Goal: Task Accomplishment & Management: Manage account settings

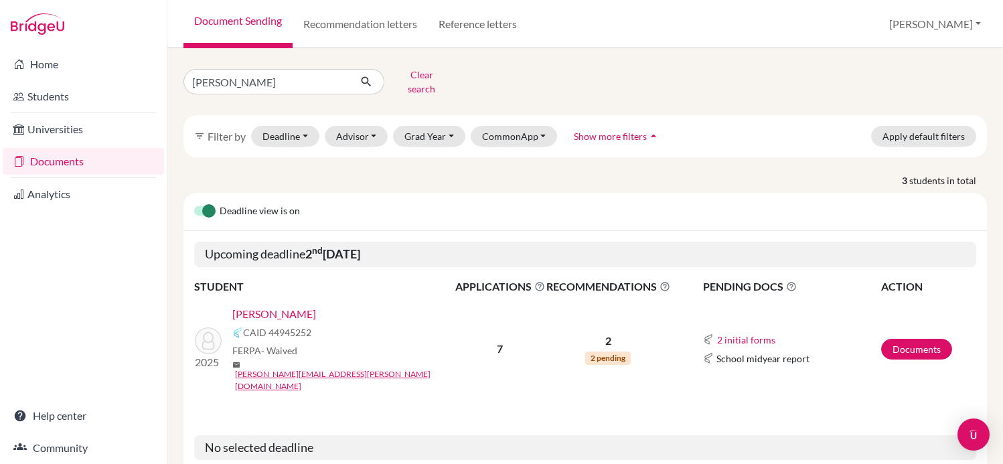
click at [284, 307] on link "Kriger, Michel" at bounding box center [274, 314] width 84 height 16
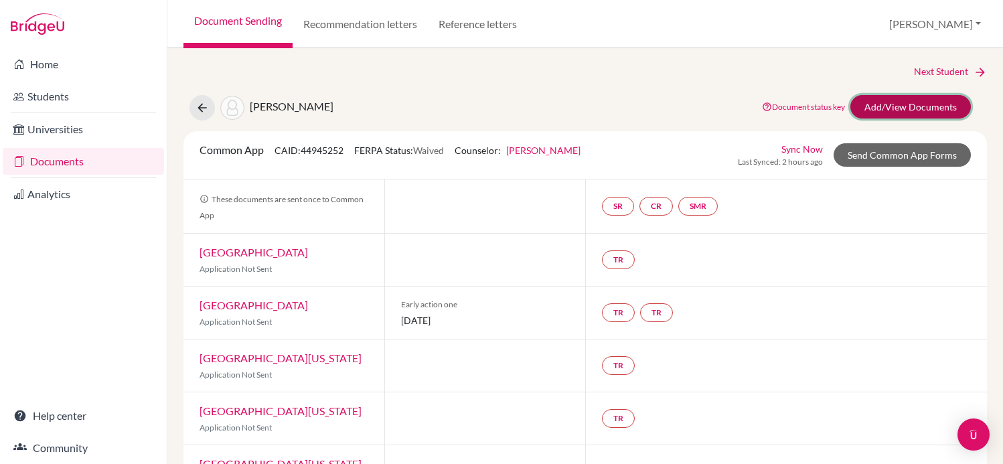
click at [895, 113] on link "Add/View Documents" at bounding box center [911, 106] width 121 height 23
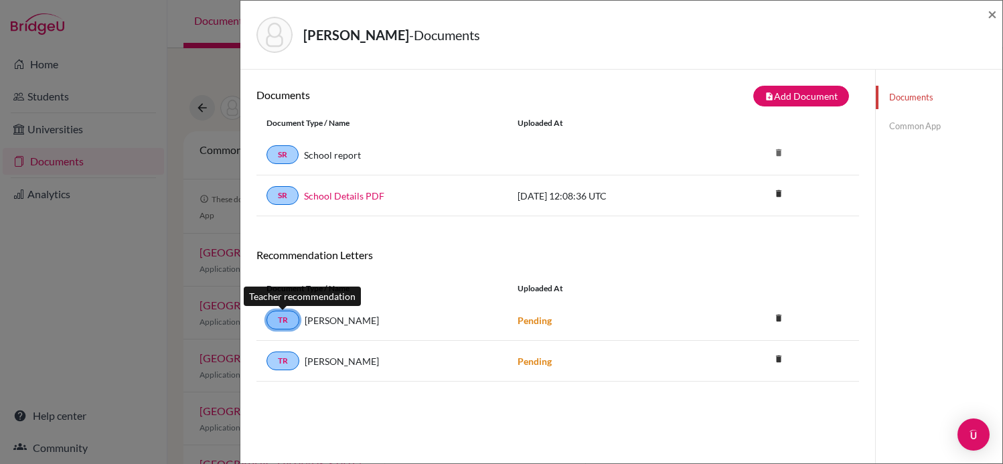
click at [282, 320] on link "TR" at bounding box center [283, 320] width 33 height 19
click at [285, 317] on link "TR" at bounding box center [283, 320] width 33 height 19
click at [547, 315] on strong "Pending" at bounding box center [535, 320] width 34 height 11
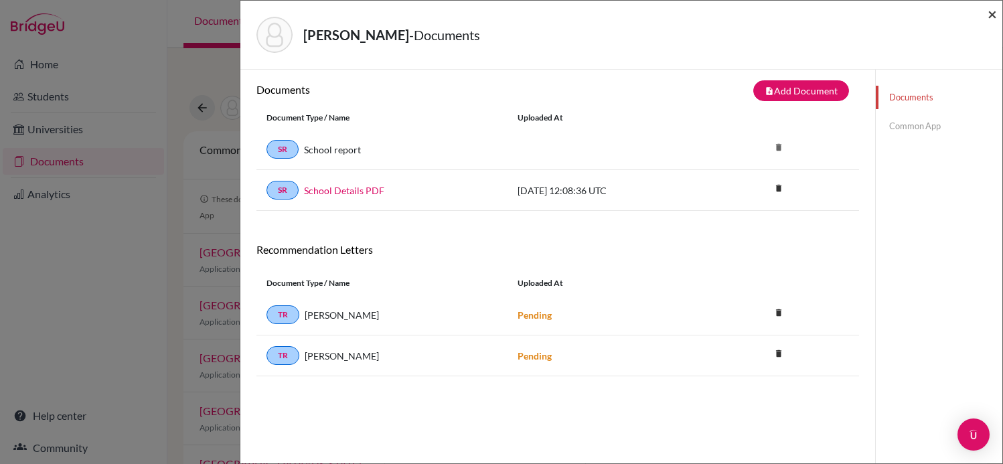
click at [995, 11] on span "×" at bounding box center [992, 13] width 9 height 19
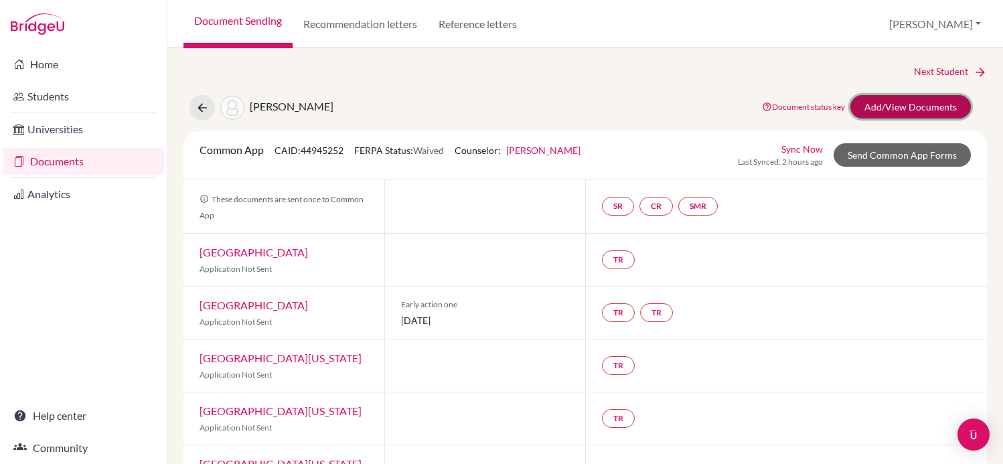
click at [912, 105] on link "Add/View Documents" at bounding box center [911, 106] width 121 height 23
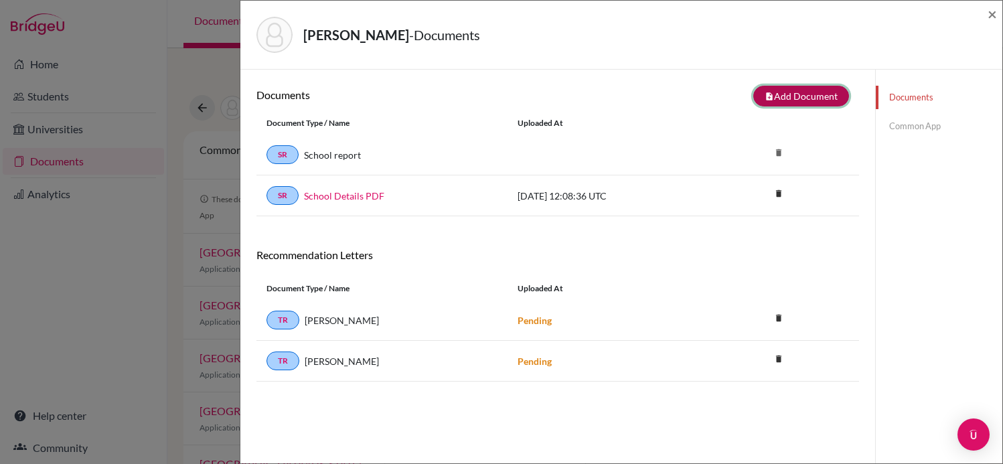
click at [810, 100] on button "note_add Add Document" at bounding box center [801, 96] width 96 height 21
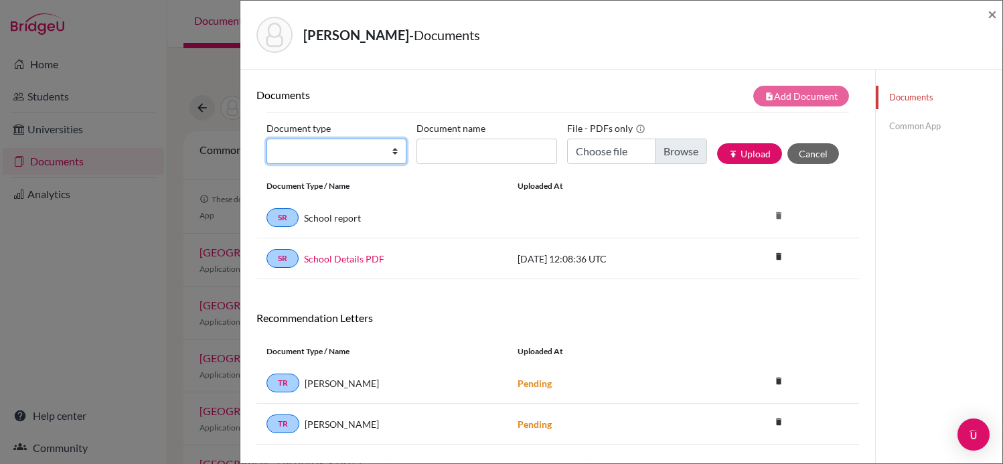
click at [348, 152] on select "Change explanation for Common App reports Counselor recommendation Internationa…" at bounding box center [337, 151] width 140 height 25
select select "5"
click at [267, 139] on select "Change explanation for Common App reports Counselor recommendation Internationa…" at bounding box center [337, 151] width 140 height 25
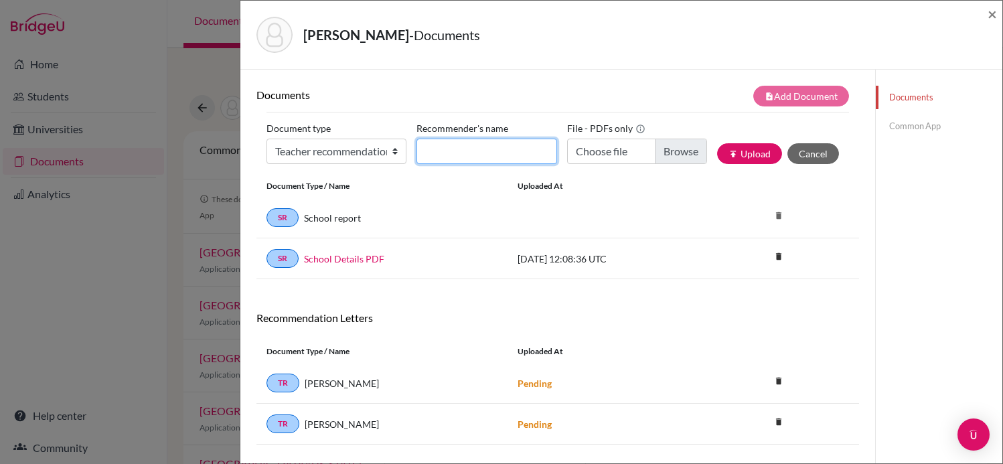
click at [479, 156] on input "Recommender's name" at bounding box center [487, 151] width 140 height 25
type input "[PERSON_NAME]"
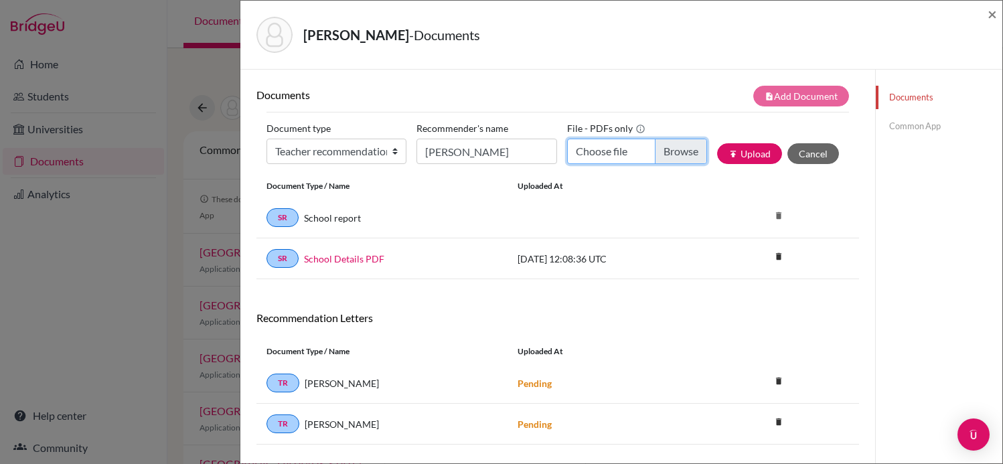
click at [697, 159] on input "Choose file" at bounding box center [637, 151] width 140 height 25
type input "C:\fakepath\Recommendation Letter for Michel Kriger (1).pdf"
click at [742, 152] on button "publish Upload" at bounding box center [749, 153] width 65 height 21
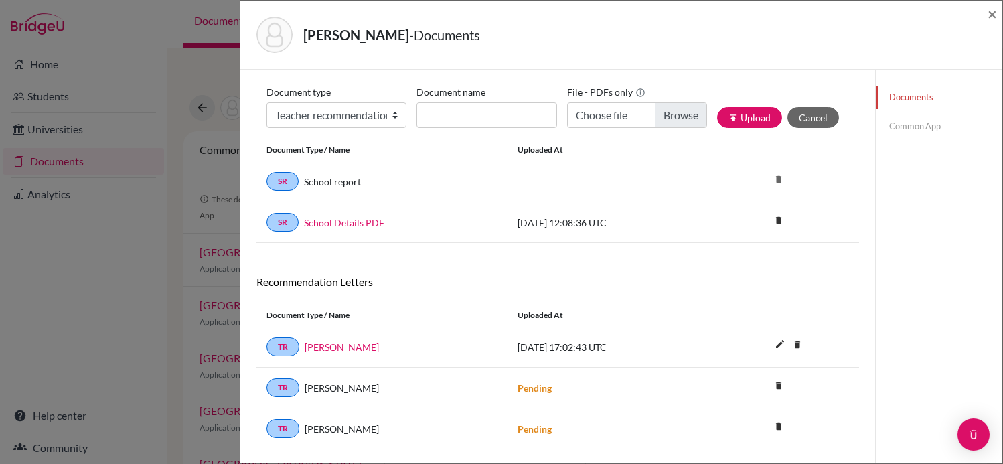
scroll to position [41, 0]
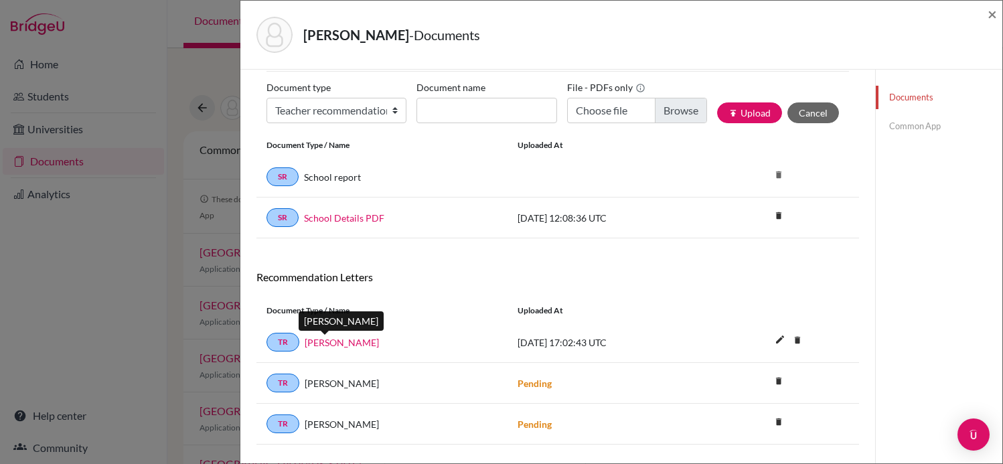
click at [319, 344] on link "[PERSON_NAME]" at bounding box center [342, 343] width 74 height 14
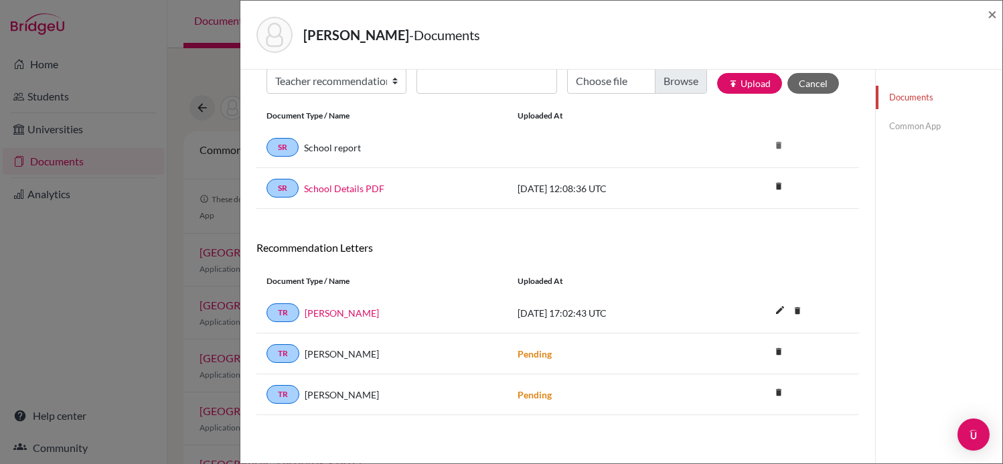
scroll to position [0, 0]
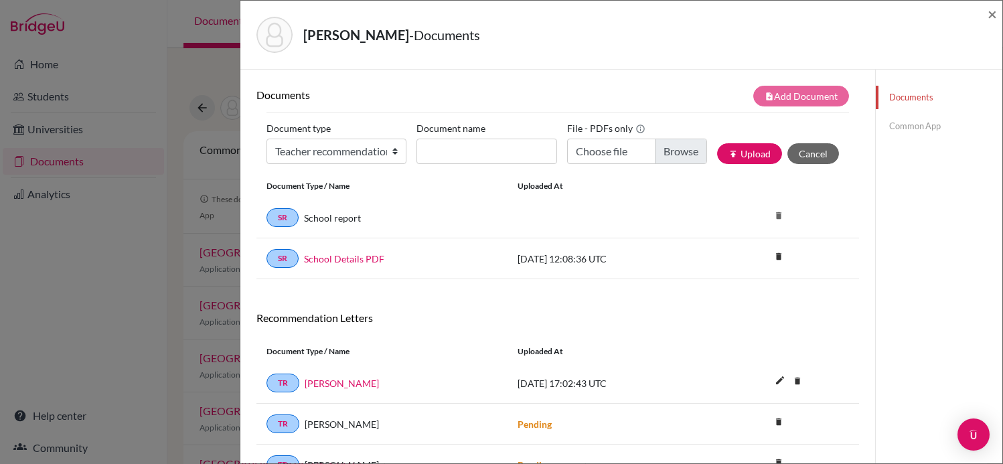
click at [917, 123] on link "Common App" at bounding box center [939, 126] width 127 height 23
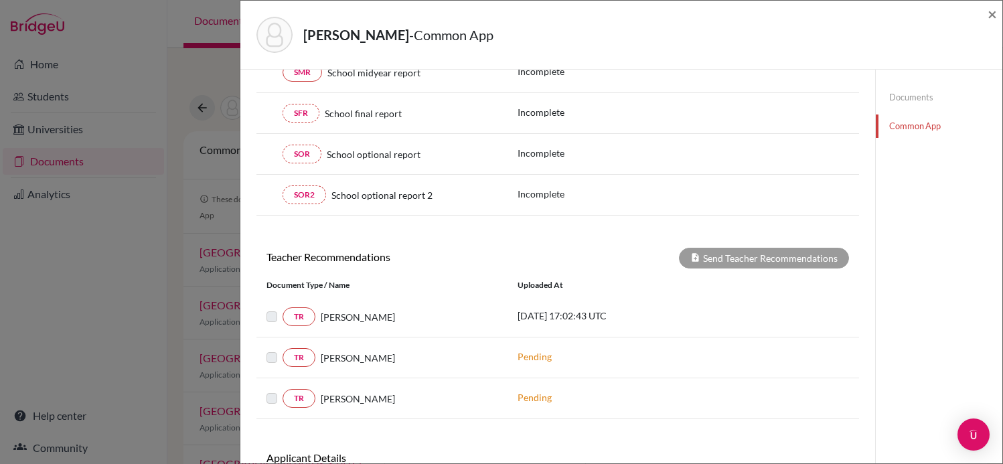
scroll to position [290, 0]
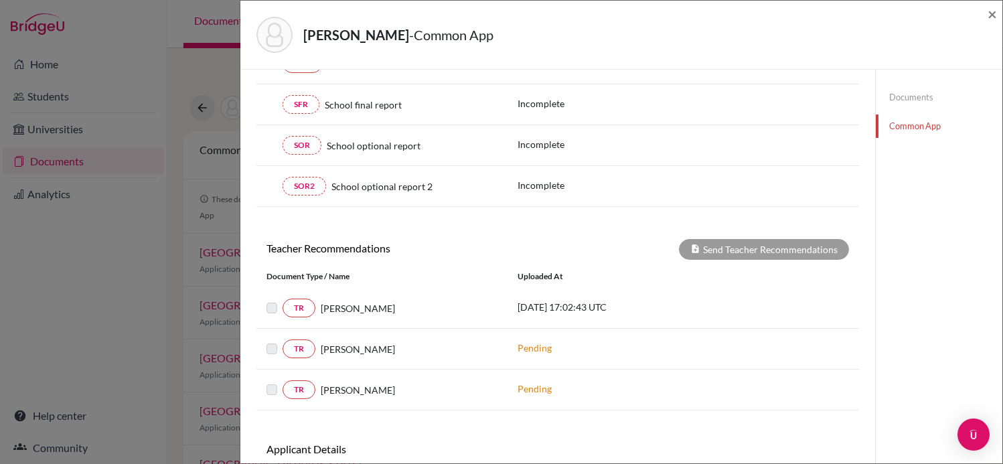
click at [271, 313] on div at bounding box center [275, 308] width 16 height 16
click at [283, 300] on label at bounding box center [283, 300] width 0 height 0
click at [995, 9] on span "×" at bounding box center [992, 13] width 9 height 19
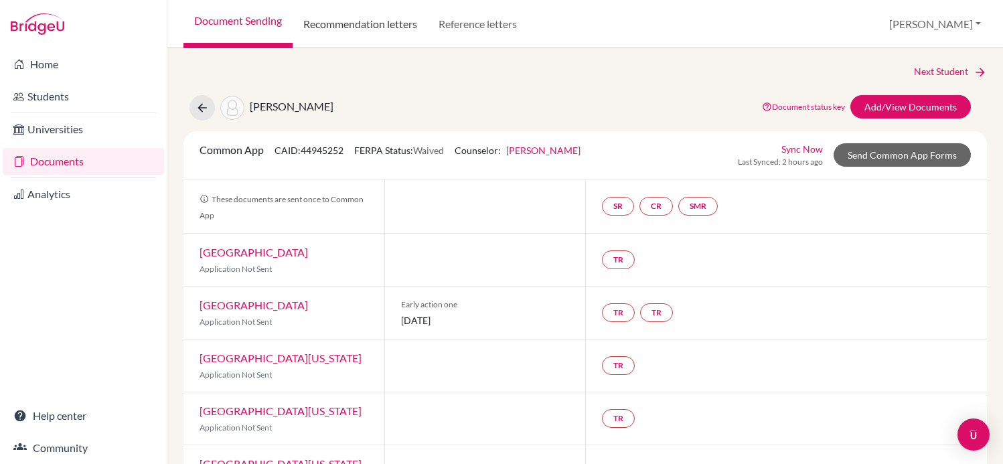
click at [393, 32] on link "Recommendation letters" at bounding box center [360, 24] width 135 height 48
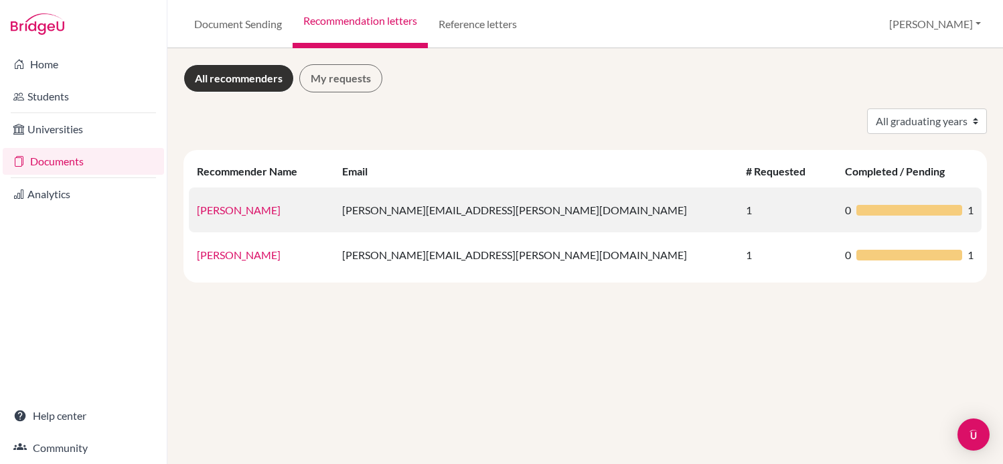
click at [857, 210] on div at bounding box center [910, 210] width 106 height 11
click at [228, 210] on link "[PERSON_NAME]" at bounding box center [239, 210] width 84 height 13
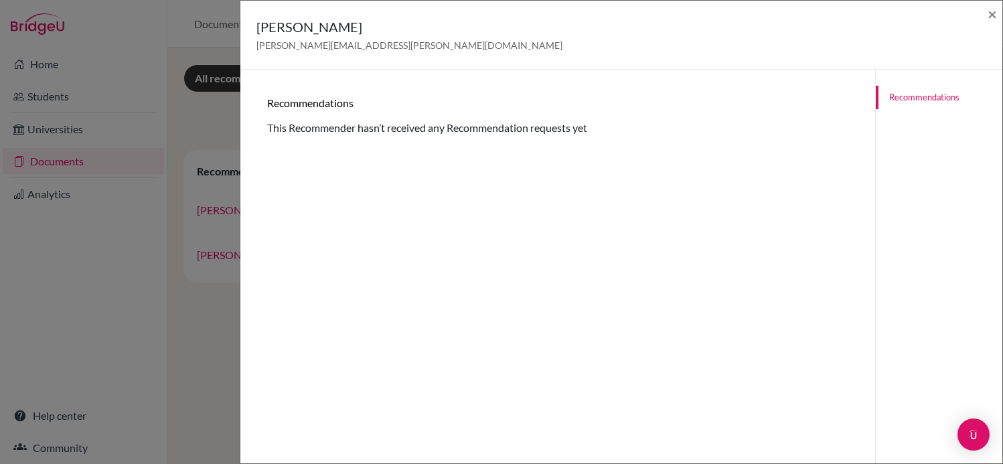
click at [503, 124] on div "Recommendations This Recommender hasn’t received any Recommendation requests yet" at bounding box center [557, 116] width 581 height 40
click at [993, 13] on span "×" at bounding box center [992, 13] width 9 height 19
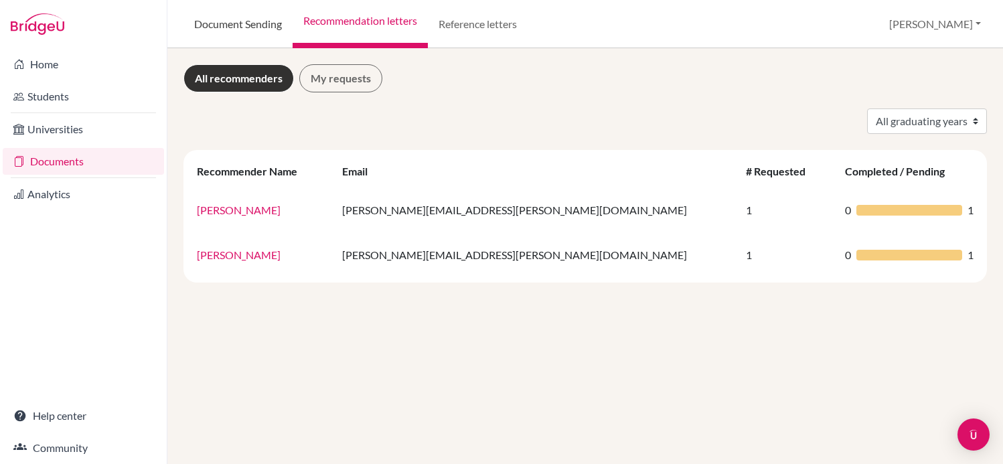
click at [218, 27] on link "Document Sending" at bounding box center [238, 24] width 109 height 48
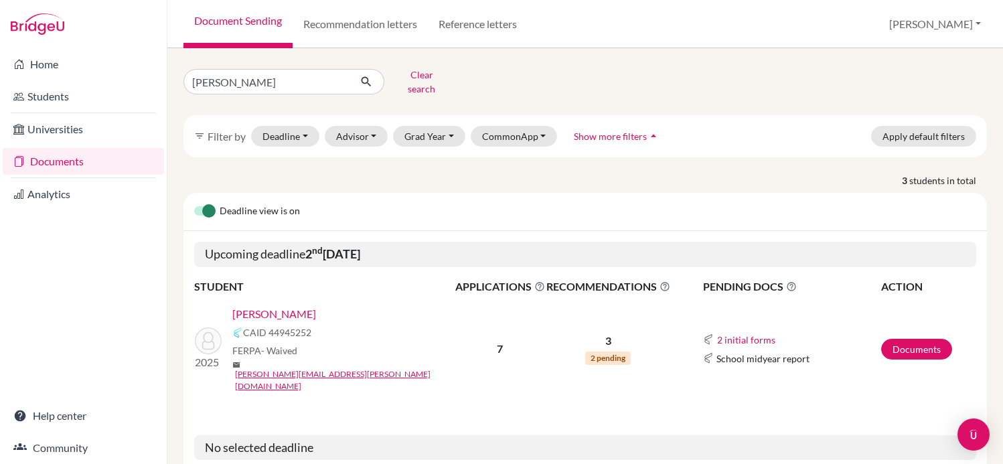
click at [272, 308] on link "Kriger, Michel" at bounding box center [274, 314] width 84 height 16
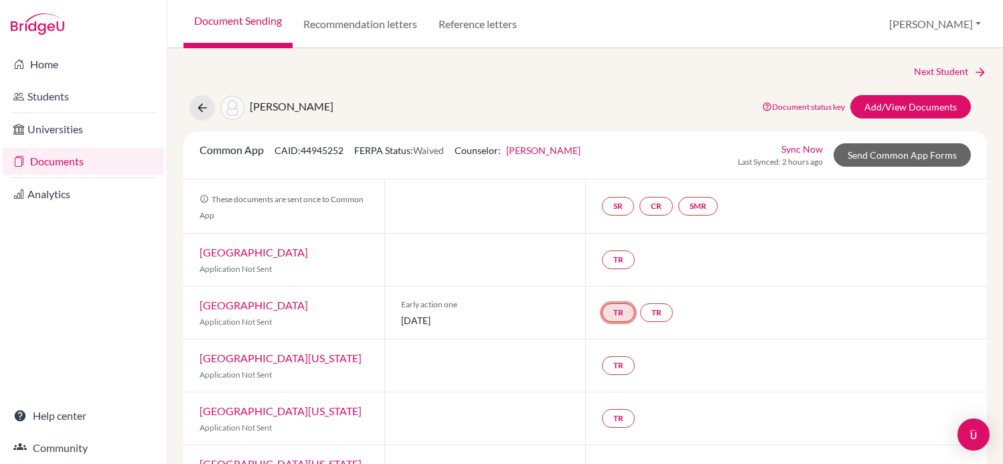
click at [623, 305] on link "TR" at bounding box center [618, 312] width 33 height 19
click at [635, 263] on h3 "Teacher recommendation" at bounding box center [617, 262] width 133 height 24
click at [664, 311] on link "TR" at bounding box center [656, 312] width 33 height 19
click at [664, 258] on h3 "Teacher recommendation" at bounding box center [657, 262] width 133 height 24
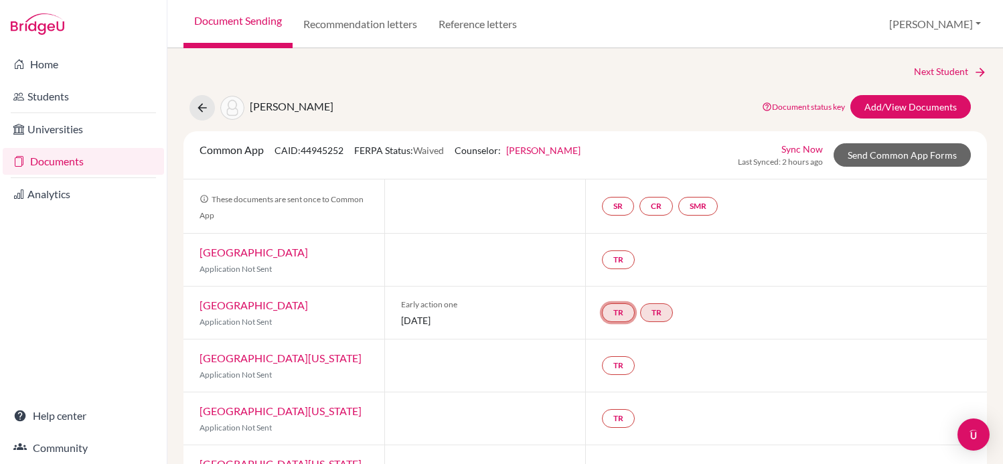
click at [626, 317] on link "TR" at bounding box center [618, 312] width 33 height 19
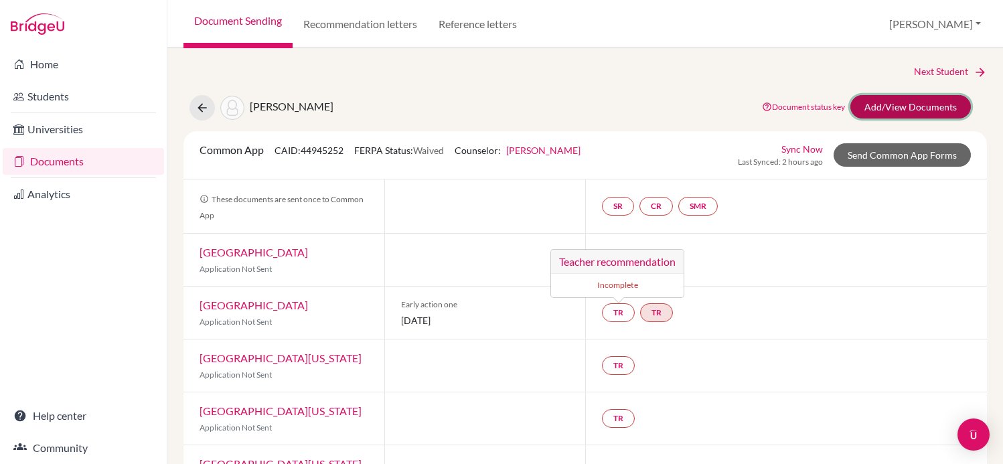
click at [905, 108] on link "Add/View Documents" at bounding box center [911, 106] width 121 height 23
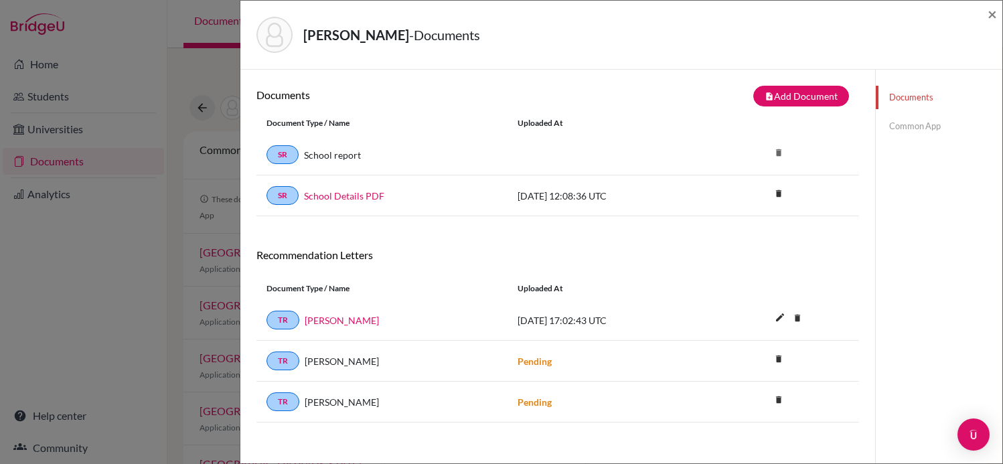
scroll to position [70, 0]
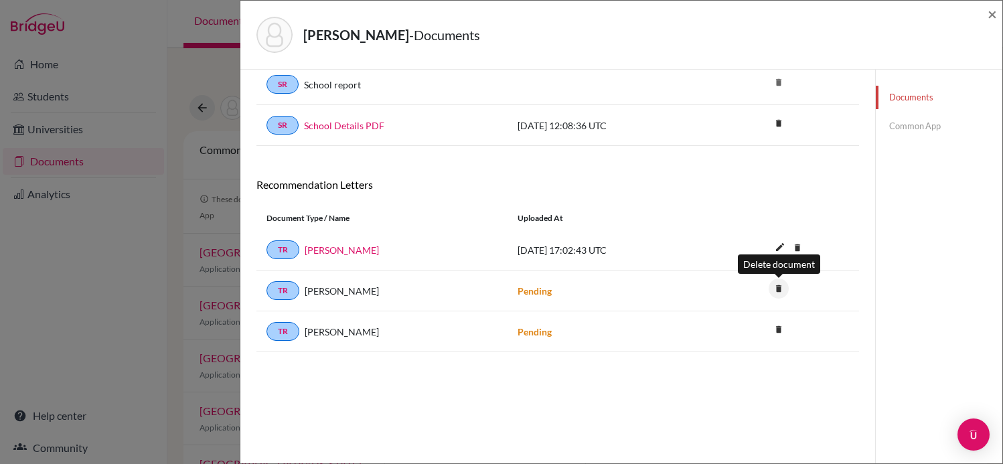
click at [774, 291] on icon "delete" at bounding box center [779, 289] width 20 height 20
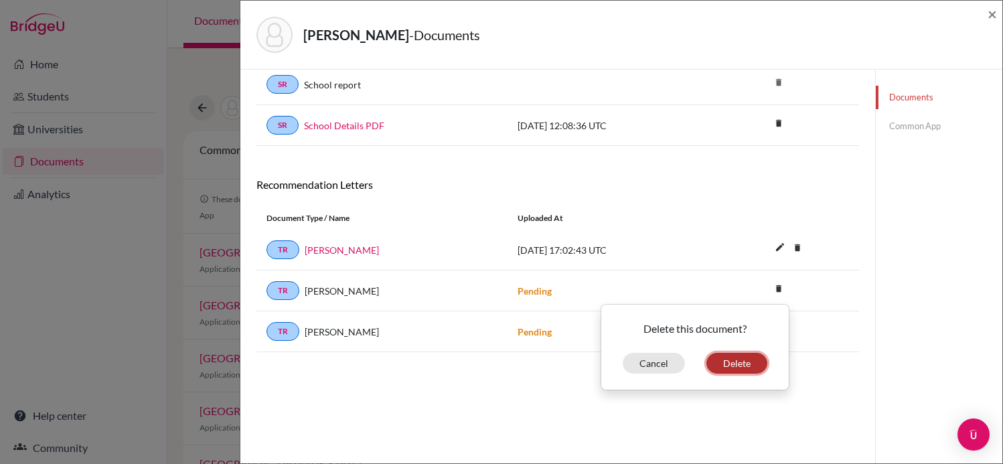
click at [727, 360] on button "Delete" at bounding box center [737, 363] width 61 height 21
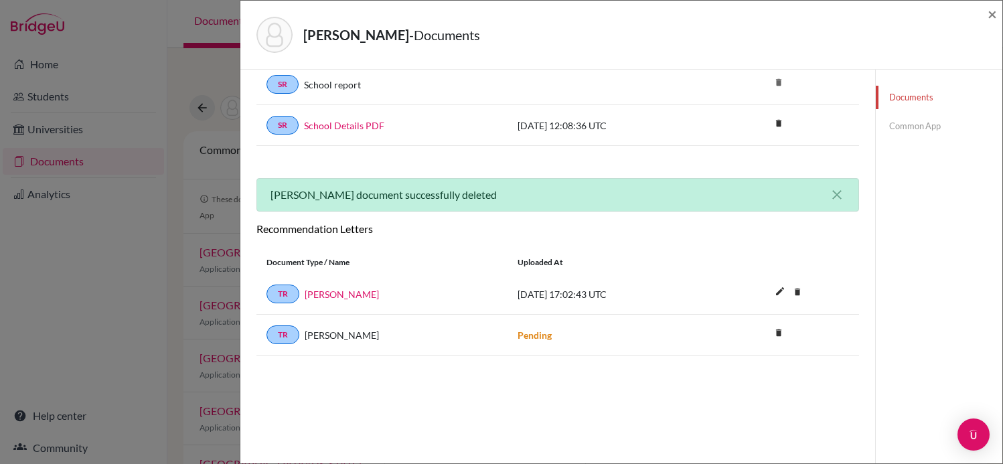
click at [928, 125] on link "Common App" at bounding box center [939, 126] width 127 height 23
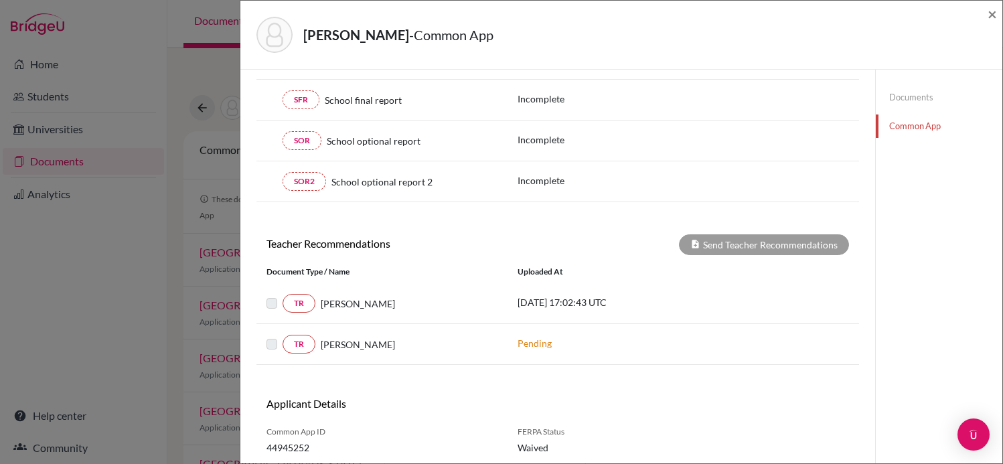
scroll to position [340, 0]
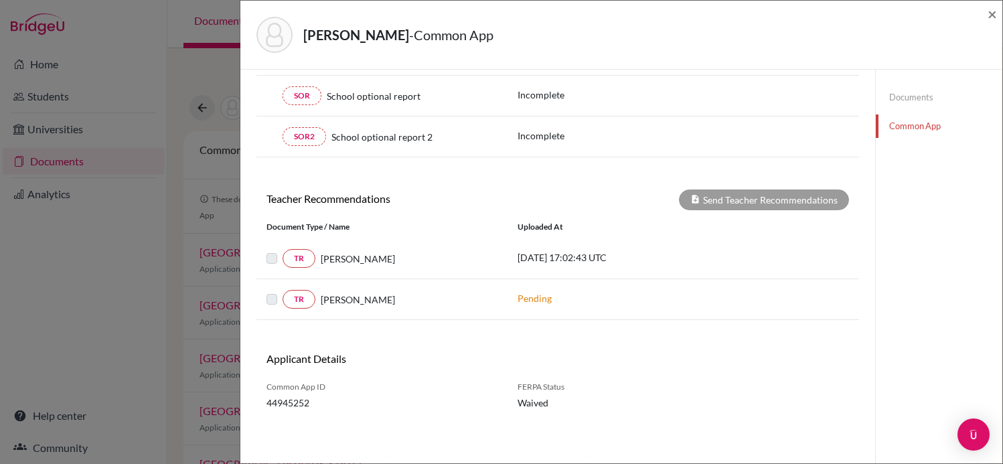
click at [794, 198] on div "Send Teacher Recommendations" at bounding box center [764, 200] width 170 height 21
drag, startPoint x: 899, startPoint y: 218, endPoint x: 752, endPoint y: 256, distance: 152.2
click at [760, 261] on div "TR Juliana Gil 2025-08-27 17:02:43 UTC" at bounding box center [557, 258] width 603 height 19
click at [992, 9] on span "×" at bounding box center [992, 13] width 9 height 19
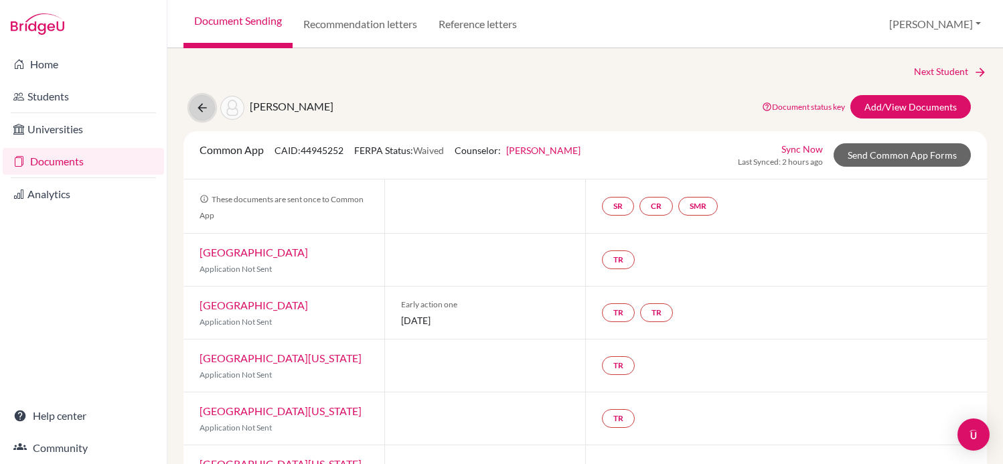
click at [206, 108] on icon at bounding box center [202, 107] width 13 height 13
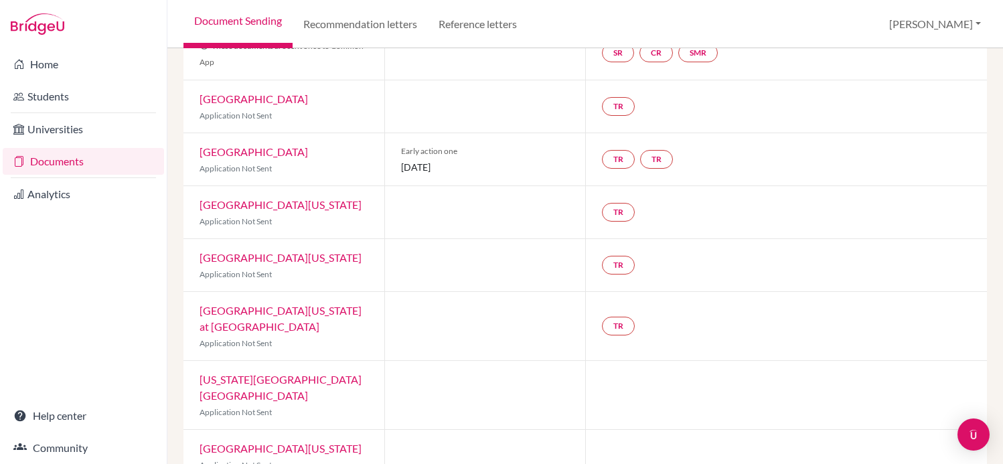
scroll to position [155, 0]
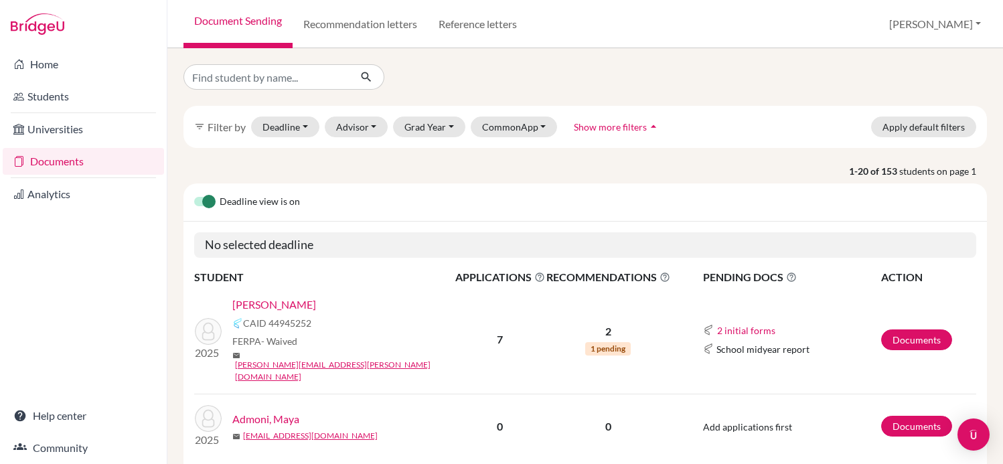
click at [270, 305] on link "[PERSON_NAME]" at bounding box center [274, 305] width 84 height 16
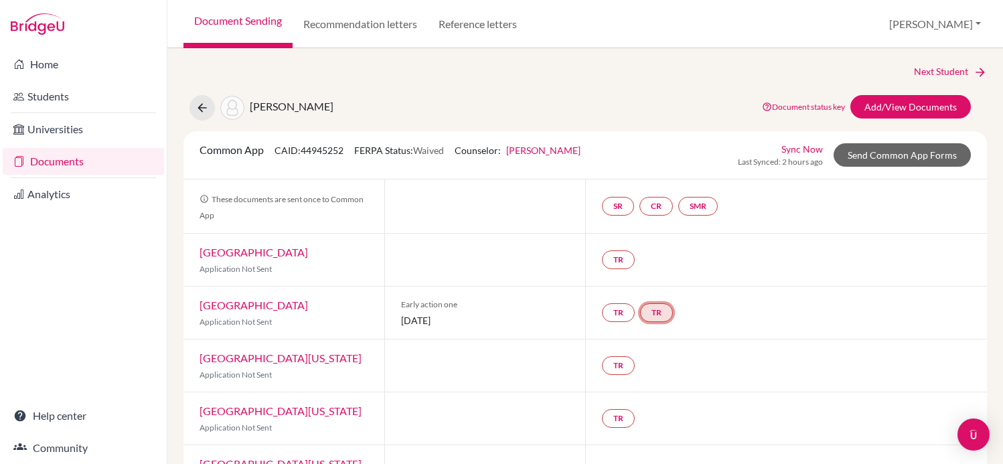
click at [650, 310] on link "TR" at bounding box center [656, 312] width 33 height 19
click at [650, 310] on link "TR Teacher recommendation Incomplete" at bounding box center [656, 312] width 33 height 19
click at [660, 285] on small "Incomplete" at bounding box center [657, 285] width 117 height 12
click at [650, 305] on link "TR" at bounding box center [656, 312] width 33 height 19
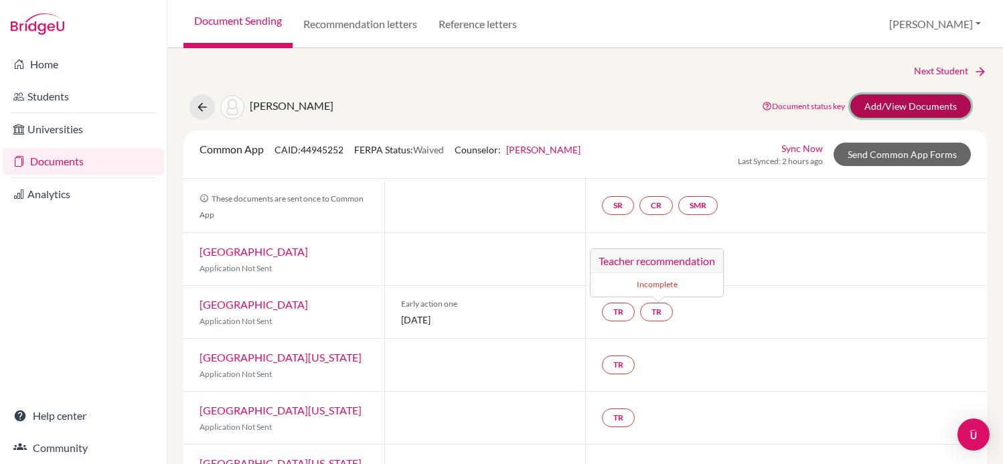
click at [957, 105] on link "Add/View Documents" at bounding box center [911, 105] width 121 height 23
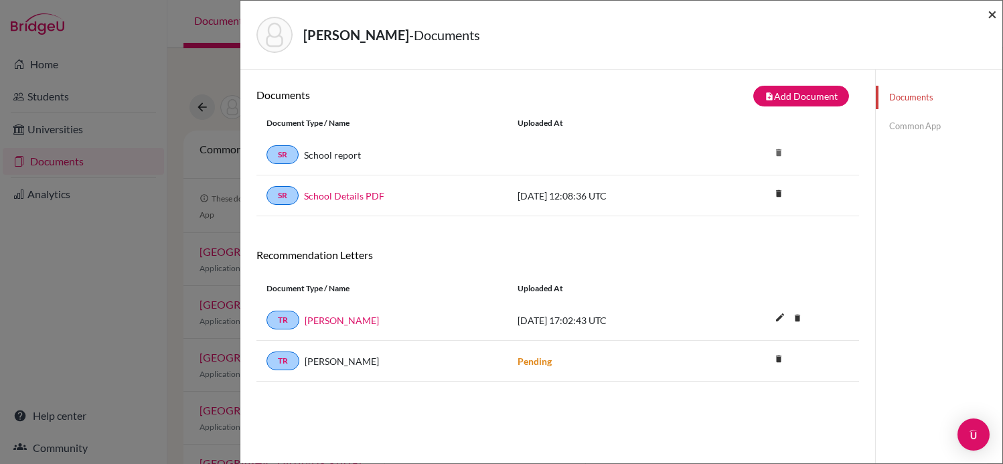
click at [993, 16] on span "×" at bounding box center [992, 13] width 9 height 19
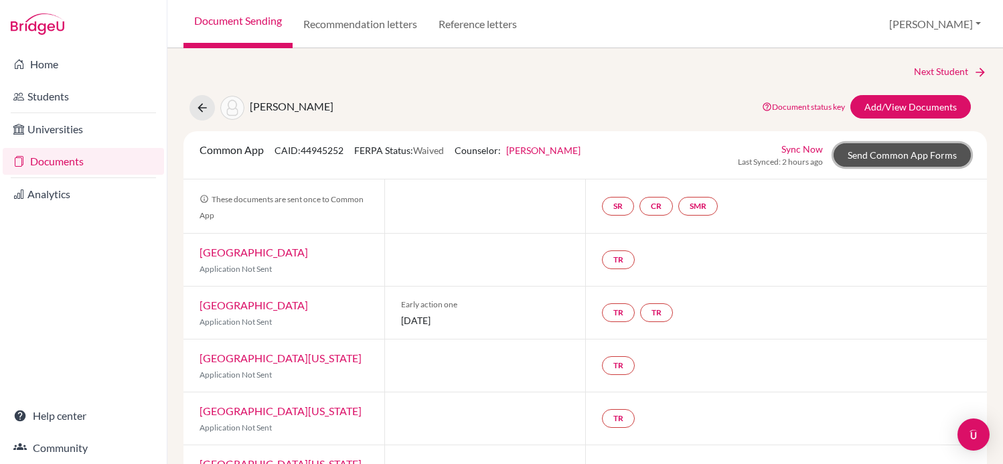
click at [870, 147] on link "Send Common App Forms" at bounding box center [902, 154] width 137 height 23
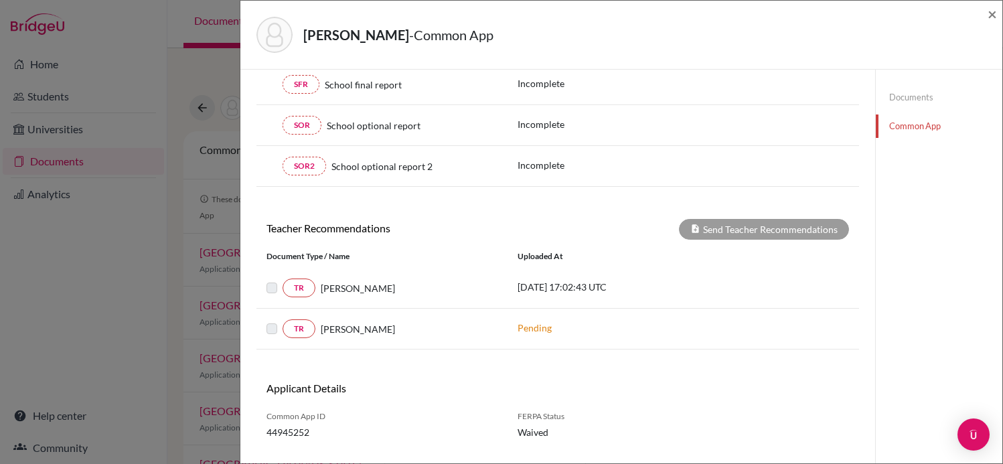
scroll to position [334, 0]
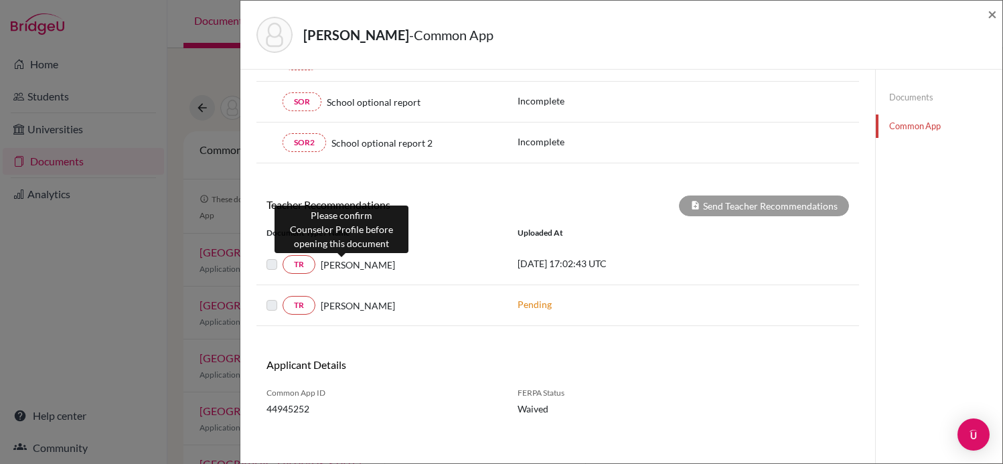
click at [340, 268] on span "Juliana Gil" at bounding box center [358, 265] width 74 height 14
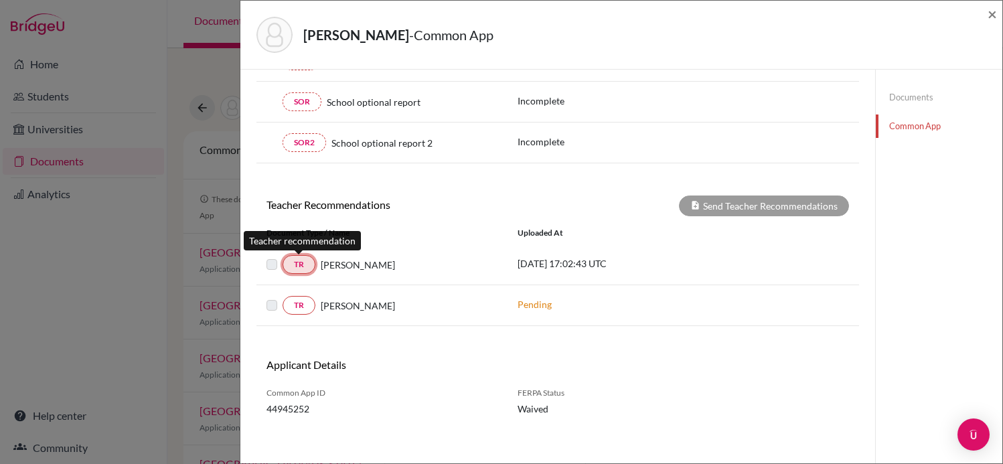
click at [299, 263] on link "TR" at bounding box center [299, 264] width 33 height 19
click at [283, 256] on label at bounding box center [283, 256] width 0 height 0
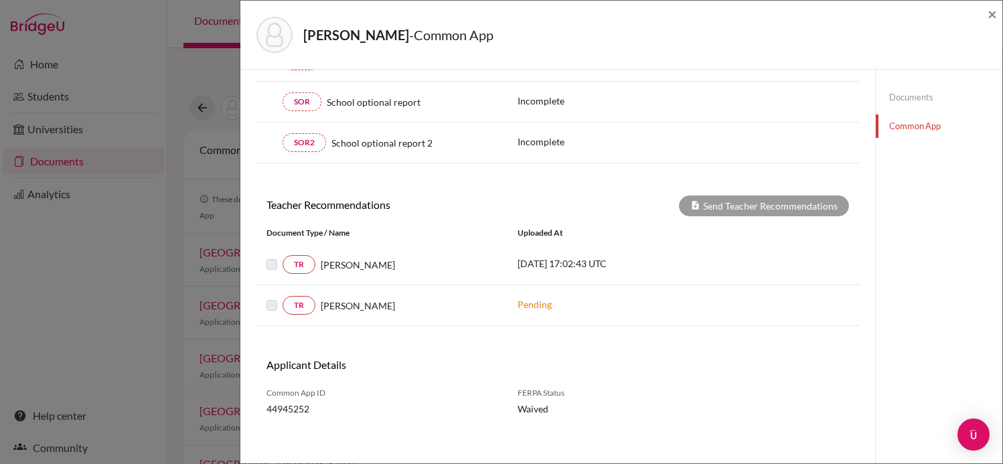
click at [283, 256] on label at bounding box center [283, 256] width 0 height 0
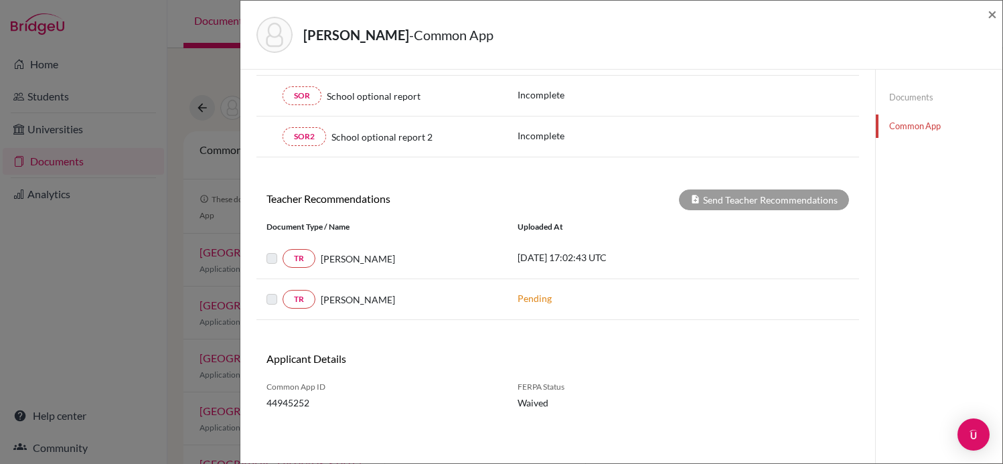
drag, startPoint x: 751, startPoint y: 198, endPoint x: 192, endPoint y: 268, distance: 564.2
click at [192, 269] on div "Kriger, Michel - Common App × × Counselor Profile required Please review and co…" at bounding box center [501, 232] width 1003 height 464
click at [283, 250] on label at bounding box center [283, 250] width 0 height 0
click at [994, 1] on div "Kriger, Michel - Common App ×" at bounding box center [621, 35] width 762 height 69
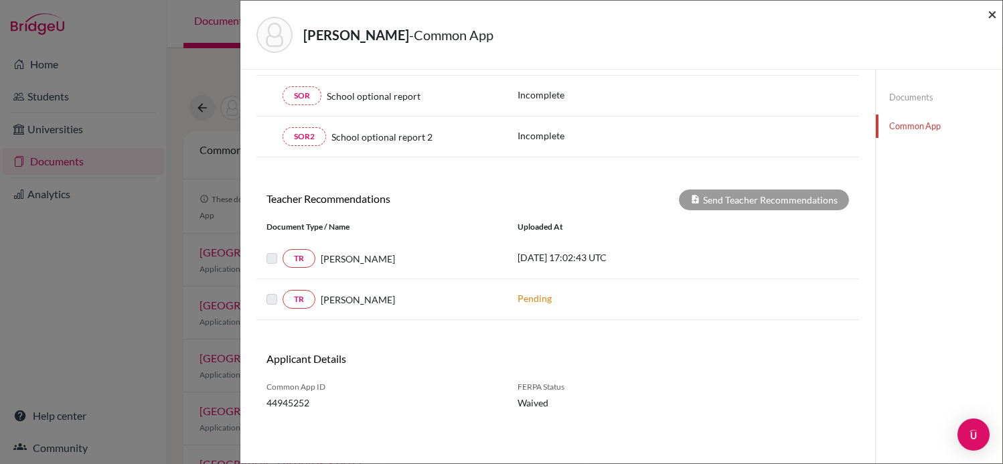
click at [990, 11] on span "×" at bounding box center [992, 13] width 9 height 19
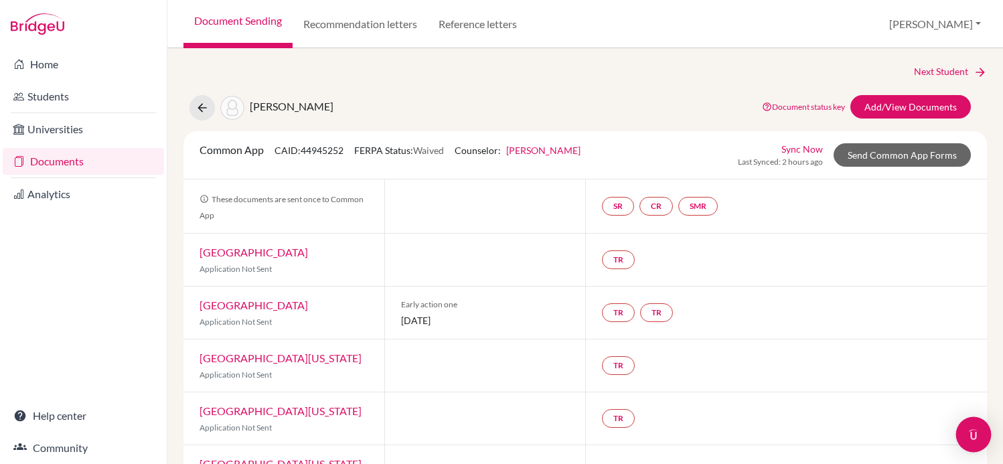
click at [970, 444] on div "Open Intercom Messenger" at bounding box center [973, 434] width 35 height 35
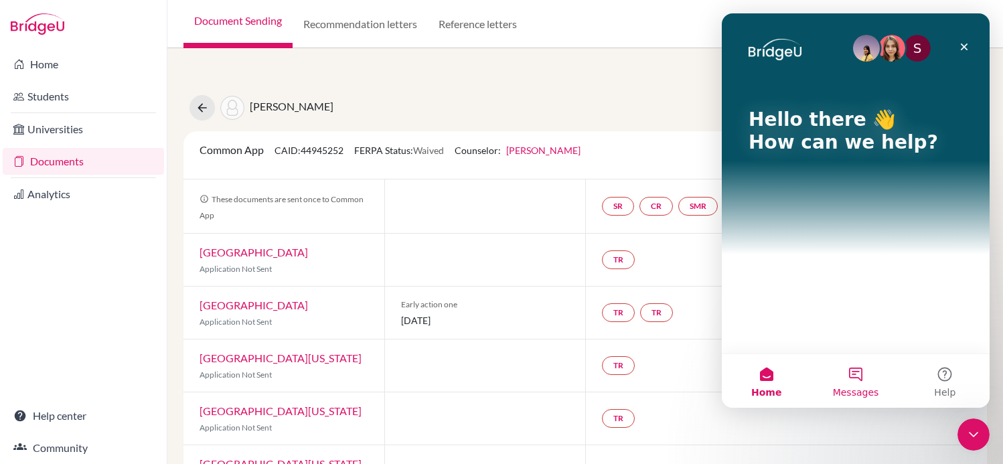
click at [854, 385] on button "Messages" at bounding box center [855, 381] width 89 height 54
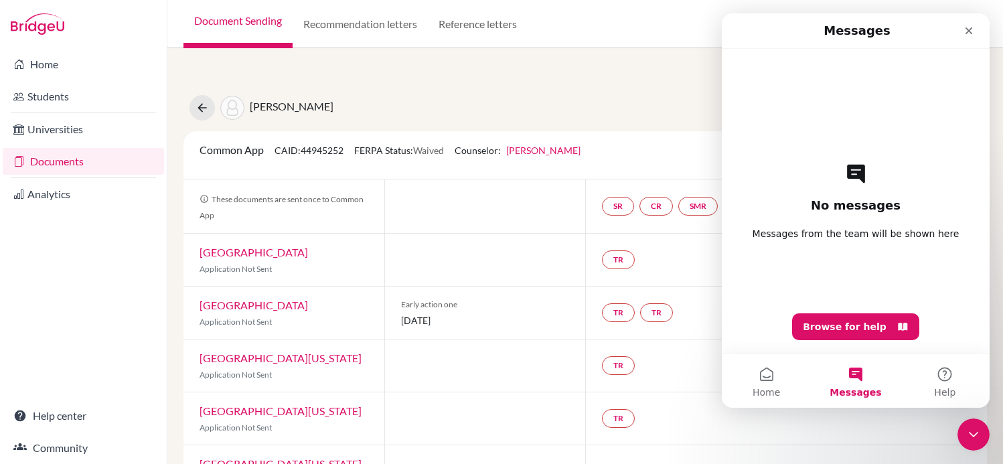
click at [872, 232] on span "Messages from the team will be shown here" at bounding box center [856, 233] width 207 height 13
click at [768, 373] on button "Home" at bounding box center [766, 381] width 89 height 54
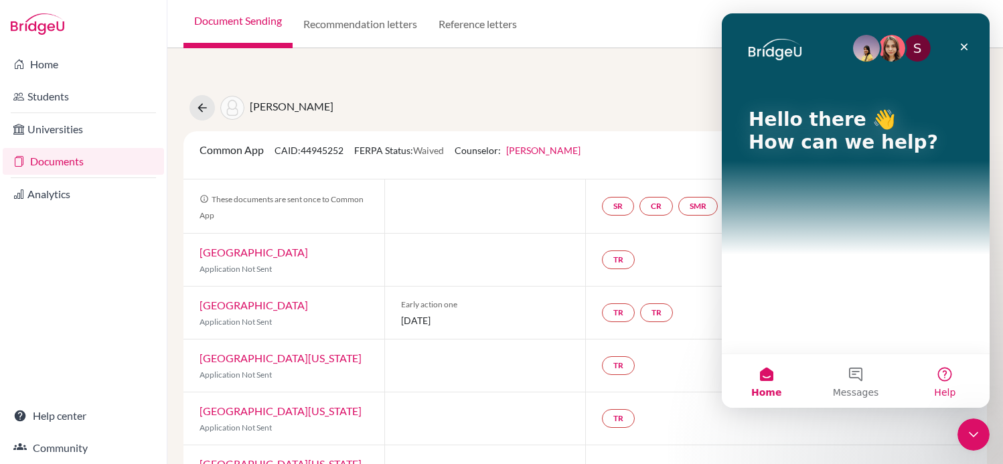
click at [956, 372] on button "Help" at bounding box center [945, 381] width 89 height 54
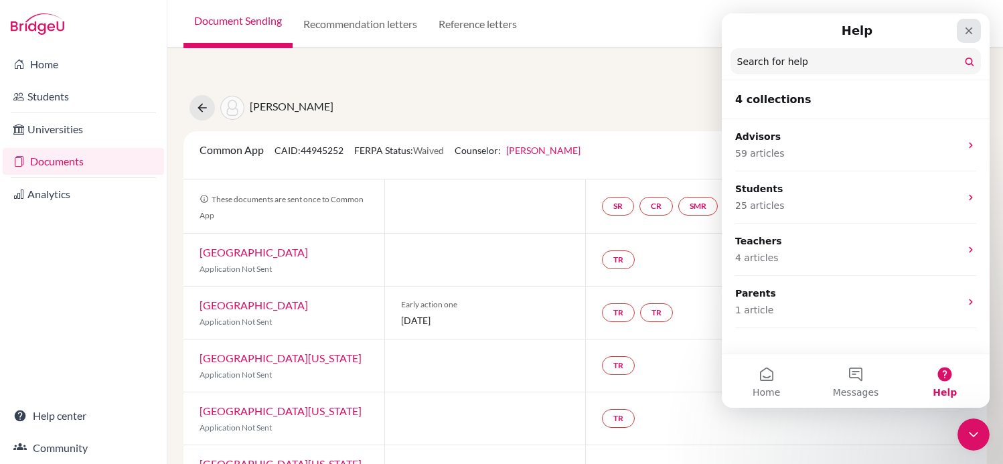
click at [968, 25] on div "Close" at bounding box center [969, 31] width 24 height 24
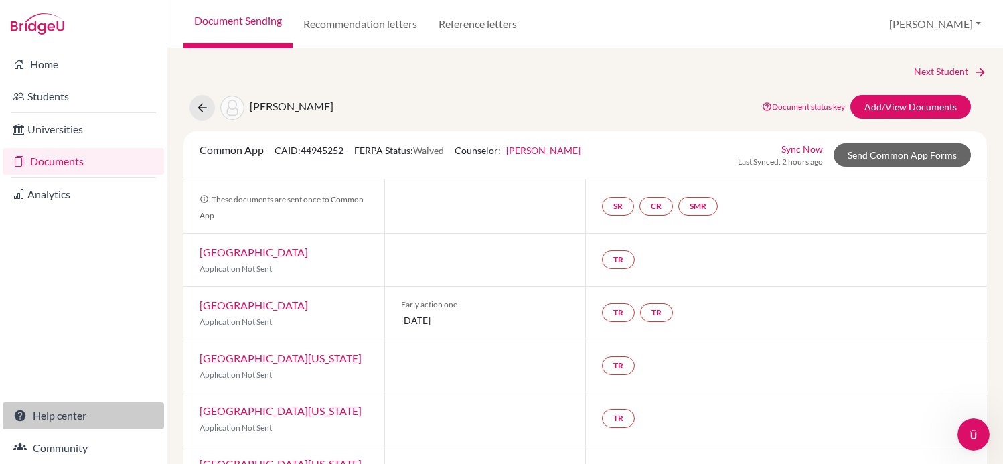
click at [61, 409] on link "Help center" at bounding box center [83, 415] width 161 height 27
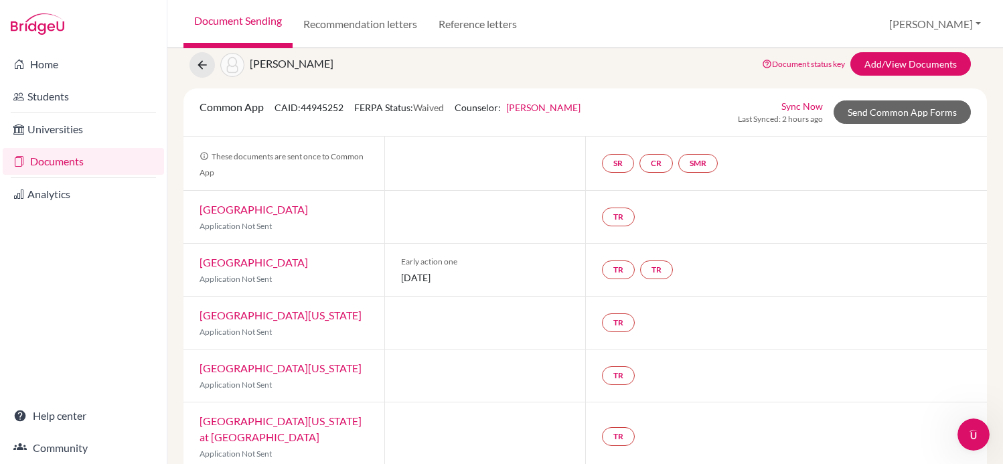
scroll to position [50, 0]
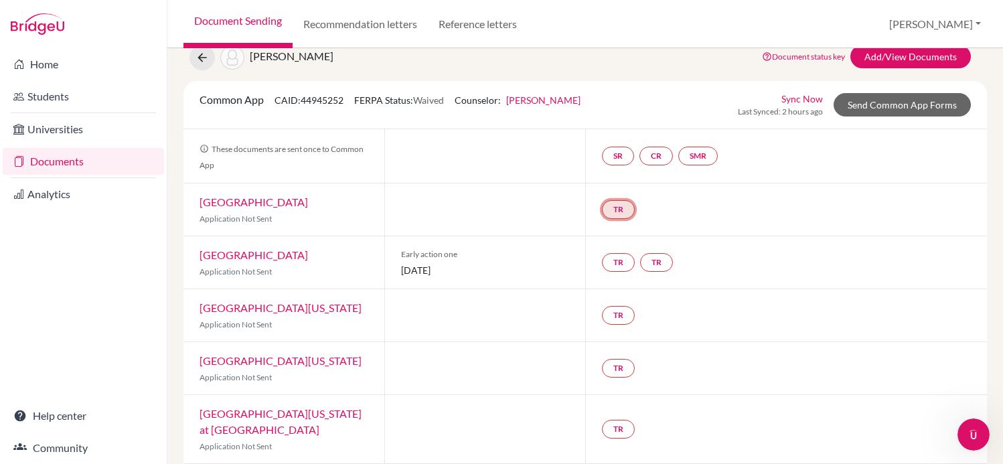
click at [605, 214] on link "TR" at bounding box center [618, 209] width 33 height 19
click at [623, 157] on h3 "Teacher recommendation" at bounding box center [617, 159] width 133 height 24
click at [753, 281] on div "TR TR" at bounding box center [786, 262] width 402 height 52
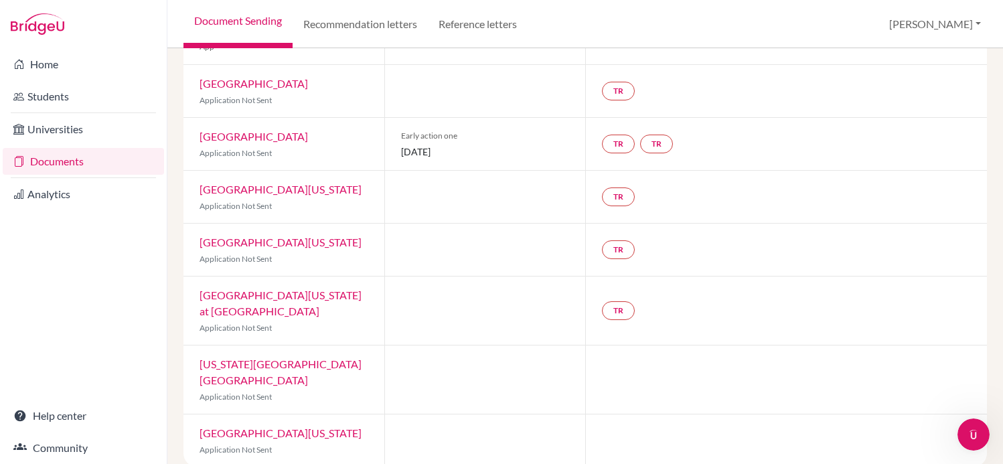
scroll to position [0, 0]
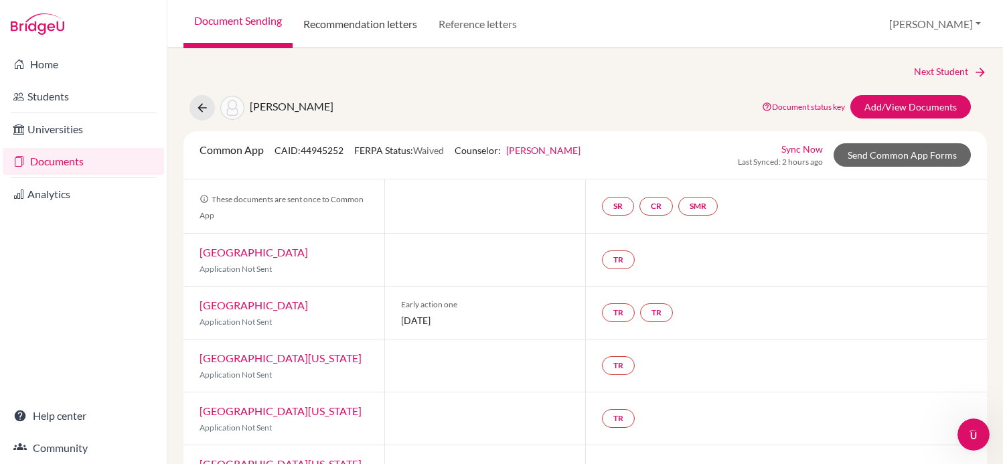
click at [394, 34] on link "Recommendation letters" at bounding box center [360, 24] width 135 height 48
click at [386, 29] on link "Recommendation letters" at bounding box center [360, 24] width 135 height 48
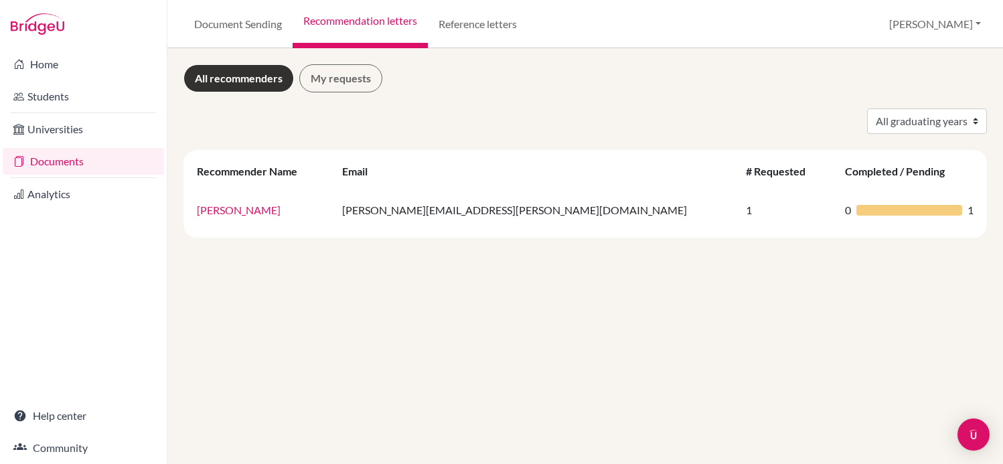
click at [738, 178] on th "# Requested" at bounding box center [788, 171] width 100 height 32
click at [340, 88] on link "My requests" at bounding box center [340, 78] width 83 height 28
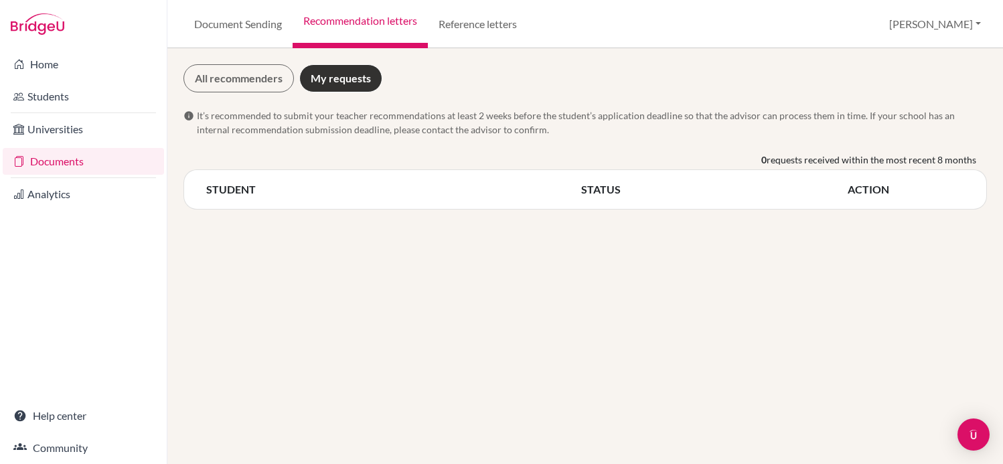
click at [629, 185] on th "STATUS" at bounding box center [714, 189] width 267 height 17
click at [861, 159] on span "requests received within the most recent 8 months" at bounding box center [872, 160] width 210 height 14
click at [259, 88] on link "All recommenders" at bounding box center [239, 78] width 111 height 28
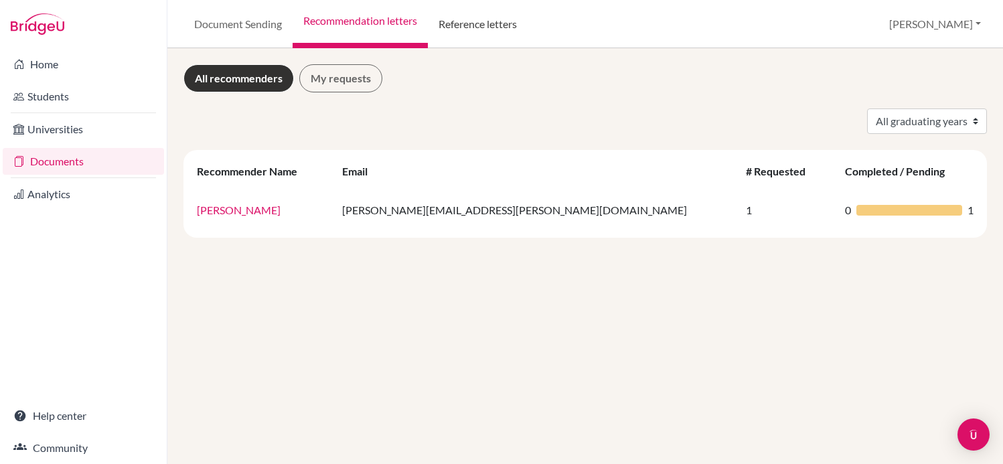
click at [479, 42] on link "Reference letters" at bounding box center [478, 24] width 100 height 48
click at [496, 17] on link "Reference letters" at bounding box center [478, 24] width 100 height 48
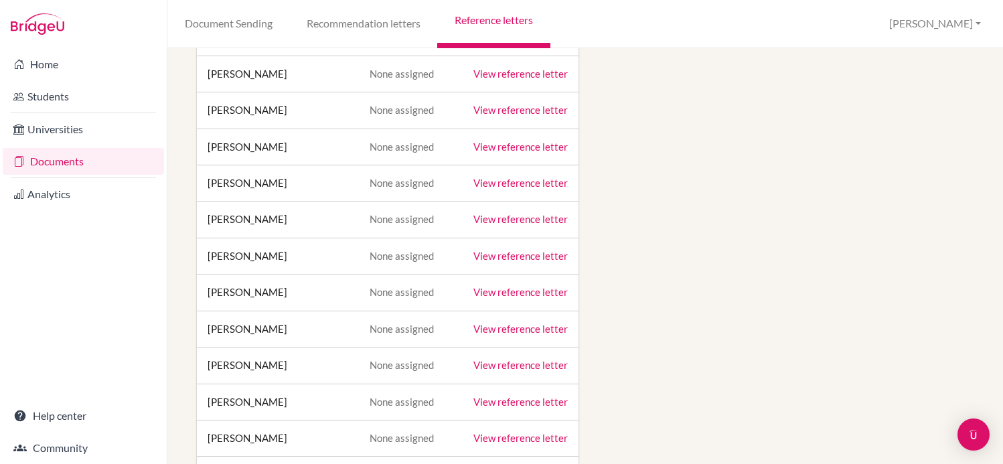
scroll to position [2418, 0]
click at [483, 256] on link "View reference letter" at bounding box center [520, 256] width 94 height 12
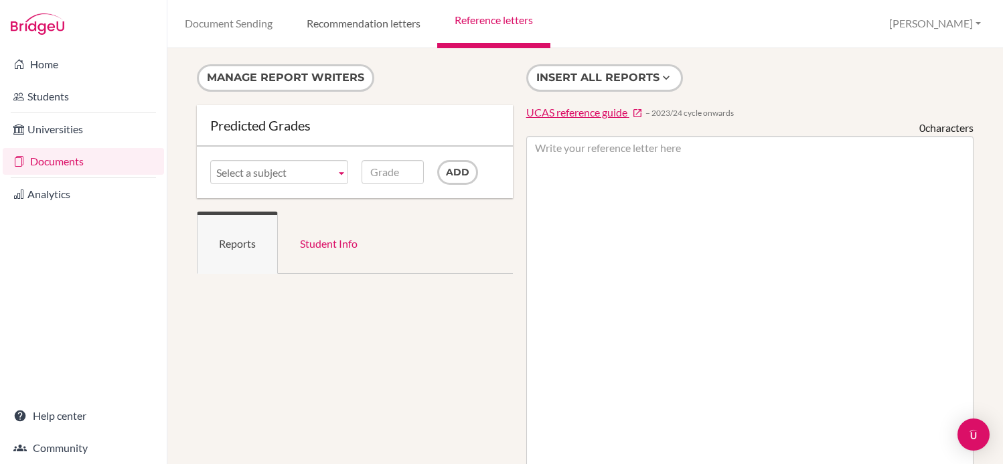
click at [388, 40] on link "Recommendation letters" at bounding box center [363, 24] width 148 height 48
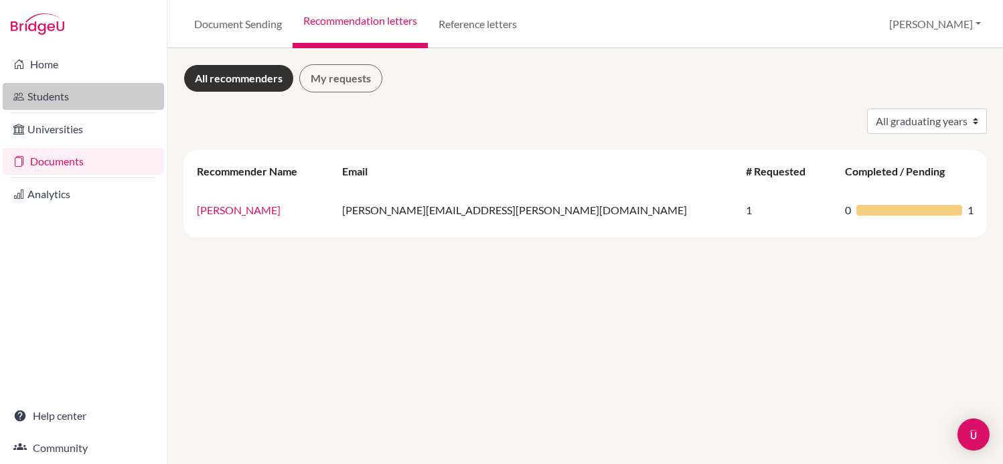
click at [64, 109] on link "Students" at bounding box center [83, 96] width 161 height 27
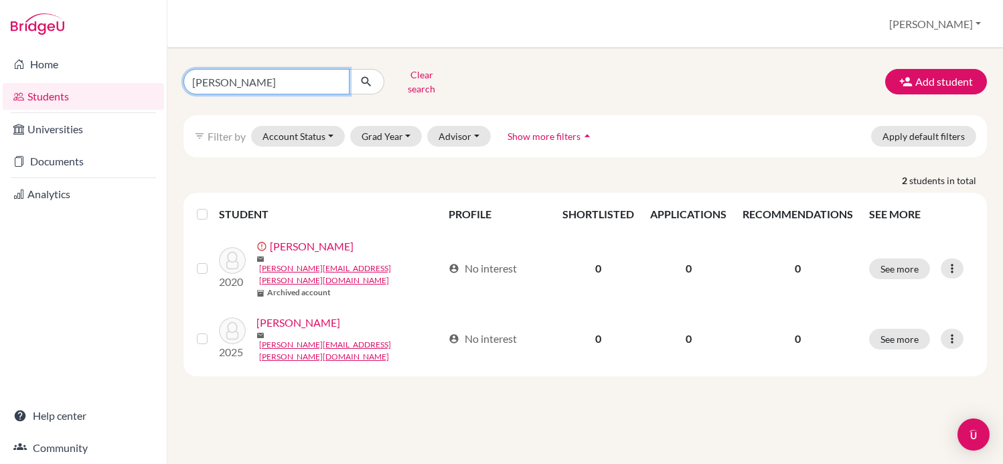
click at [281, 80] on input "[PERSON_NAME]" at bounding box center [267, 81] width 166 height 25
type input "[PERSON_NAME]"
click button "submit" at bounding box center [366, 81] width 35 height 25
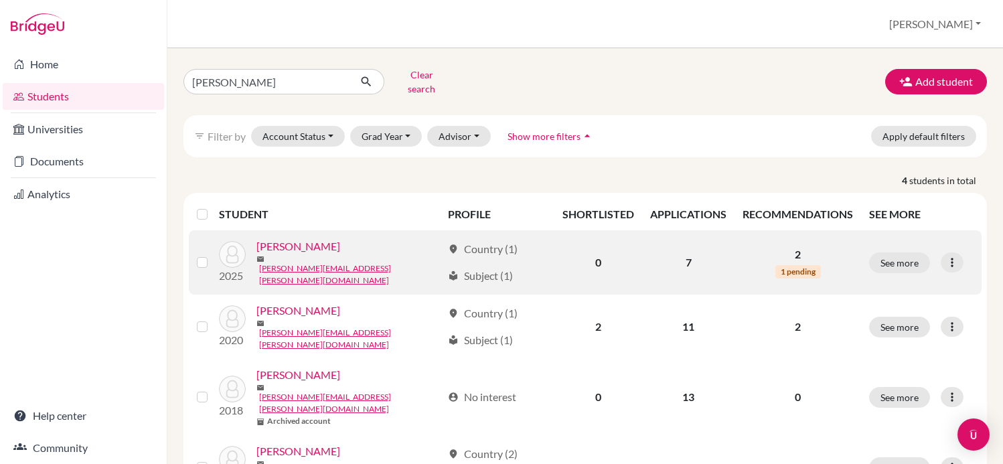
click at [965, 253] on div "See more Edit student Send Message Reset Password" at bounding box center [921, 262] width 104 height 21
click at [964, 253] on div "See more Edit student Send Message Reset Password" at bounding box center [921, 262] width 104 height 21
click at [953, 256] on icon at bounding box center [952, 262] width 13 height 13
click at [920, 277] on button "Edit student" at bounding box center [895, 287] width 106 height 21
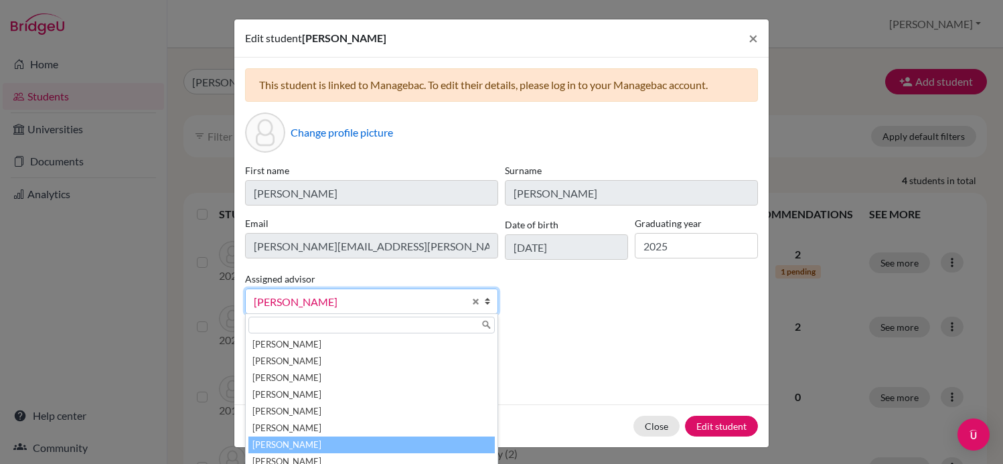
click at [429, 303] on span "Rush, Evan" at bounding box center [359, 301] width 210 height 17
click at [585, 319] on div "First name Michel Surname Kriger Email michel.kriger@beityaacov.com.br Date of …" at bounding box center [502, 243] width 520 height 161
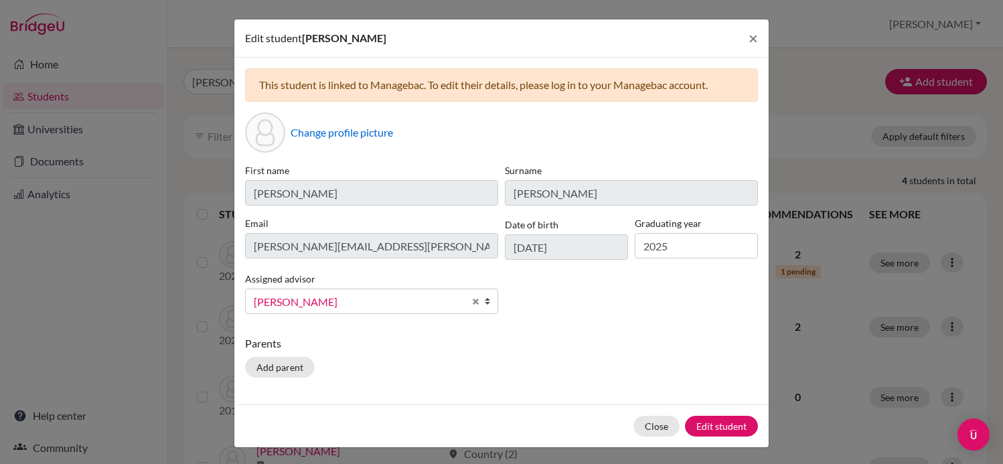
scroll to position [36, 0]
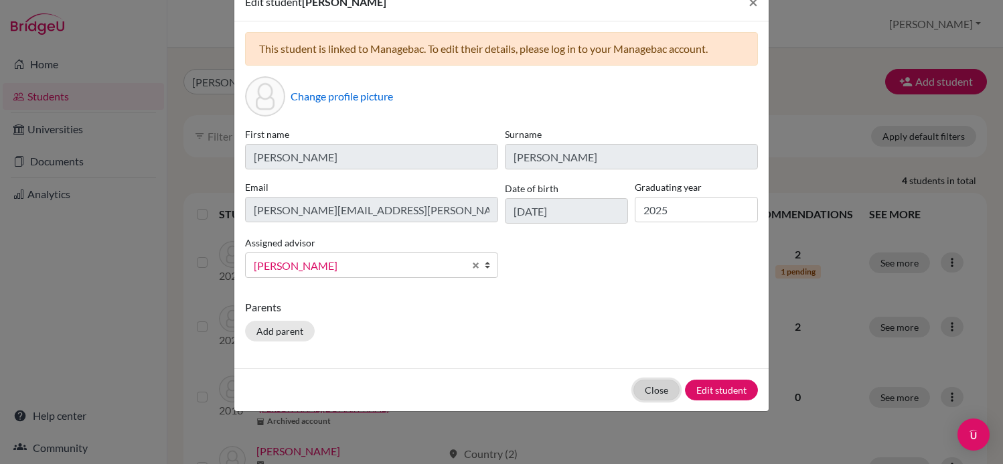
click at [658, 383] on button "Close" at bounding box center [657, 390] width 46 height 21
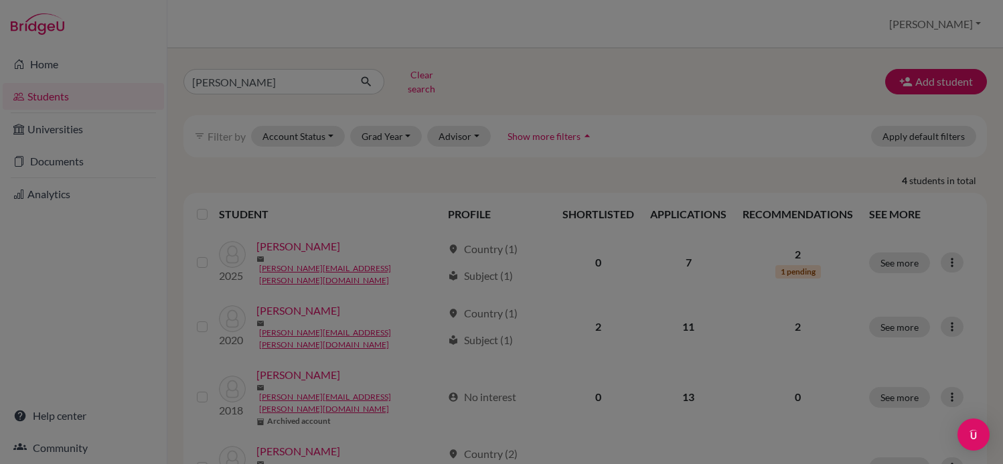
scroll to position [0, 0]
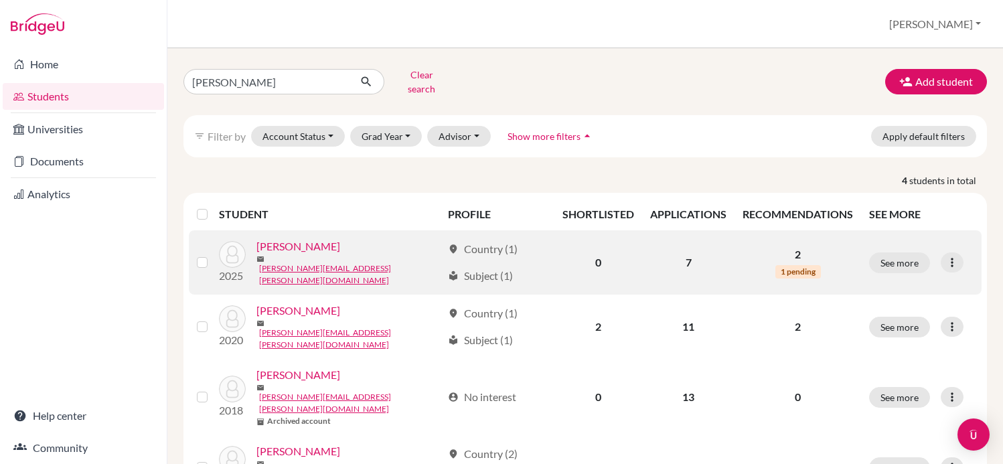
click at [276, 246] on link "[PERSON_NAME]" at bounding box center [298, 246] width 84 height 16
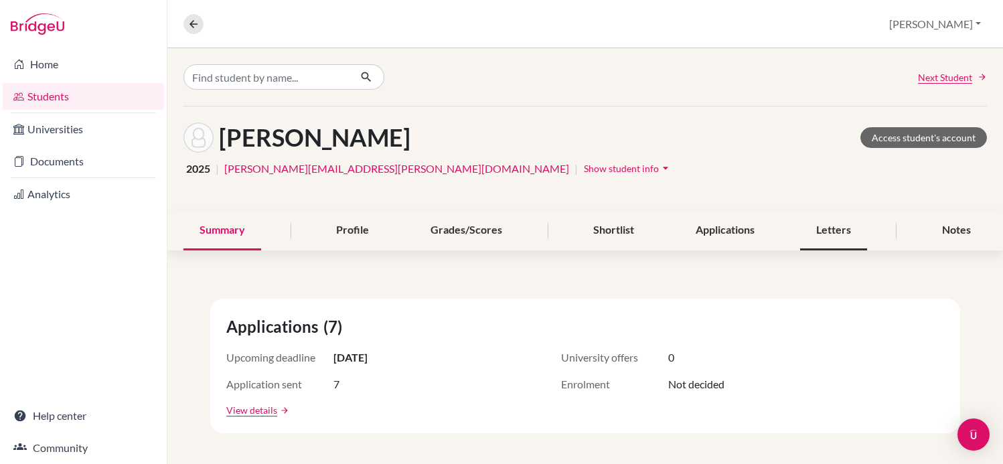
click at [851, 231] on div "Letters" at bounding box center [833, 231] width 67 height 40
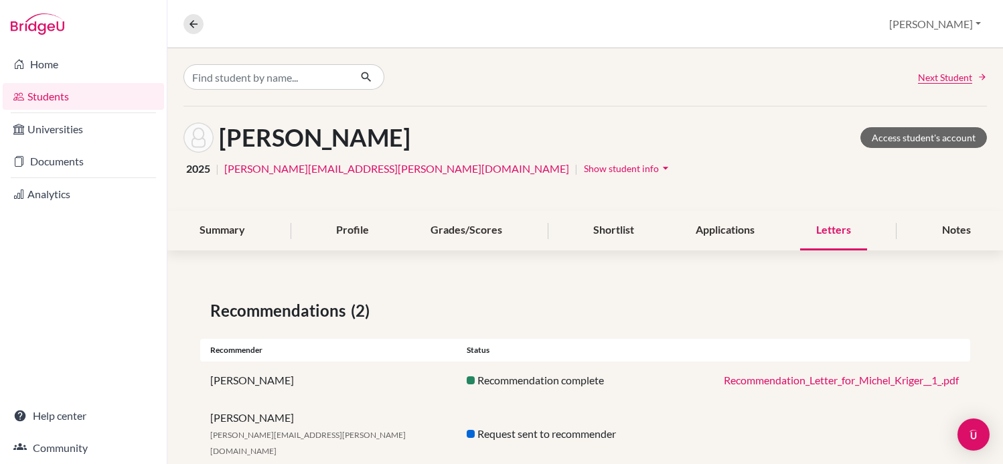
scroll to position [21, 0]
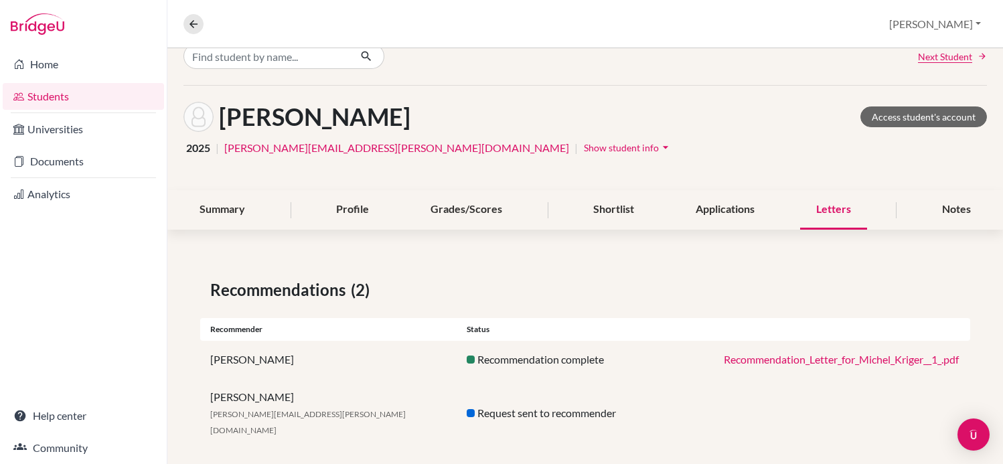
click at [240, 365] on div "Juliana Gil" at bounding box center [328, 360] width 256 height 16
click at [842, 362] on link "Recommendation_Letter_for_Michel_Kriger__1_.pdf" at bounding box center [841, 359] width 235 height 13
click at [63, 133] on link "Universities" at bounding box center [83, 129] width 161 height 27
click at [60, 70] on link "Home" at bounding box center [83, 64] width 161 height 27
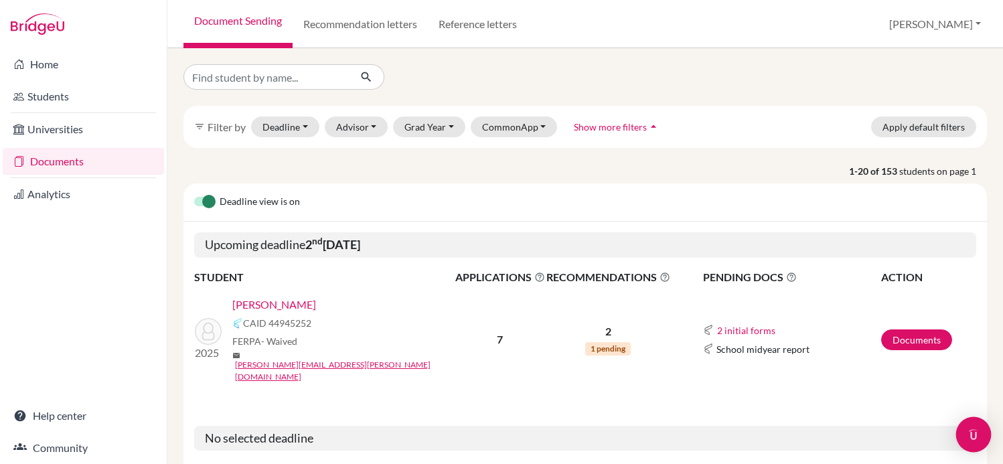
click at [967, 429] on img "Open Intercom Messenger" at bounding box center [973, 434] width 17 height 17
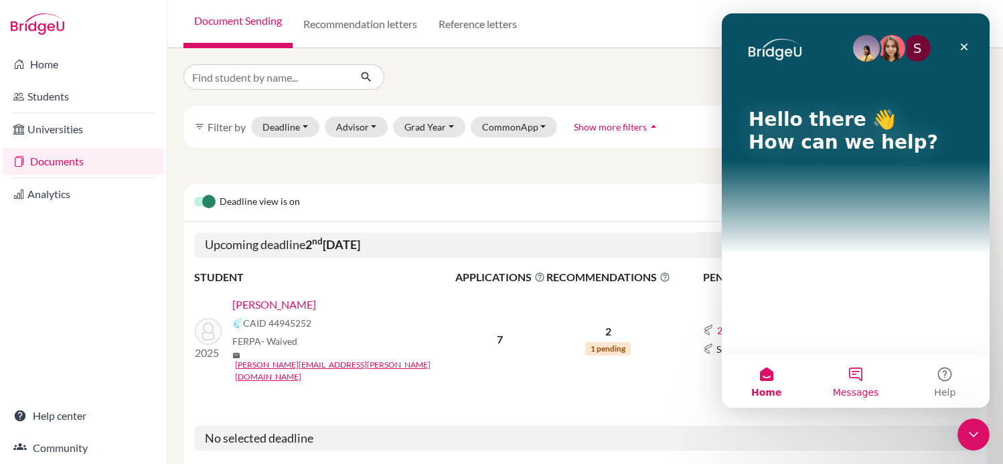
click at [859, 382] on button "Messages" at bounding box center [855, 381] width 89 height 54
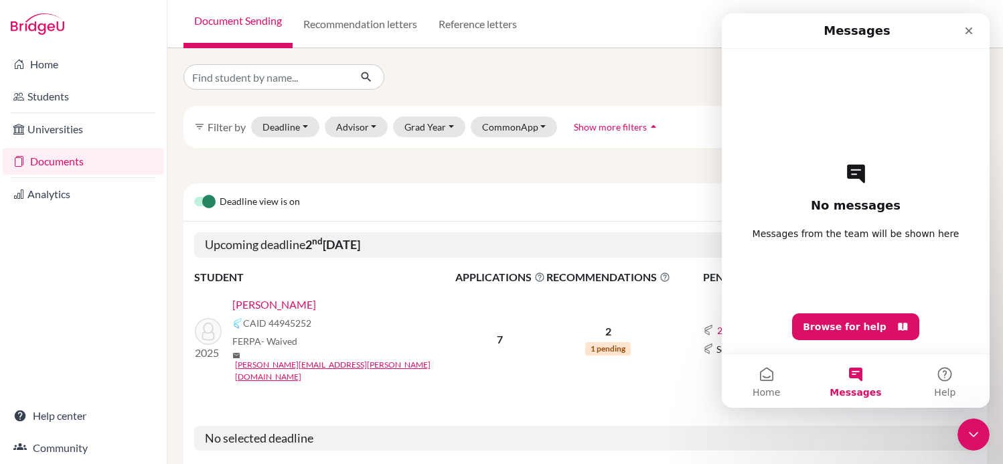
click at [865, 279] on div "No messages Messages from the team will be shown here Browse for help" at bounding box center [855, 201] width 221 height 305
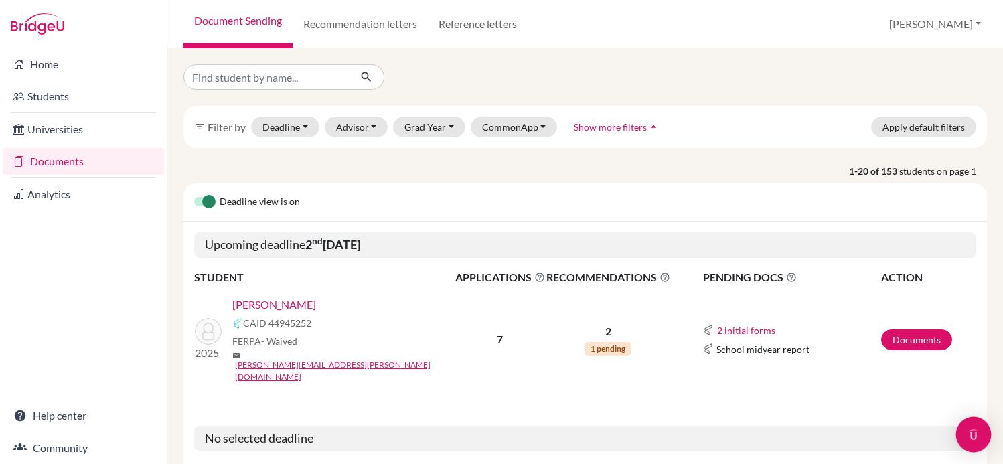
click at [972, 435] on img "Open Intercom Messenger" at bounding box center [973, 434] width 17 height 17
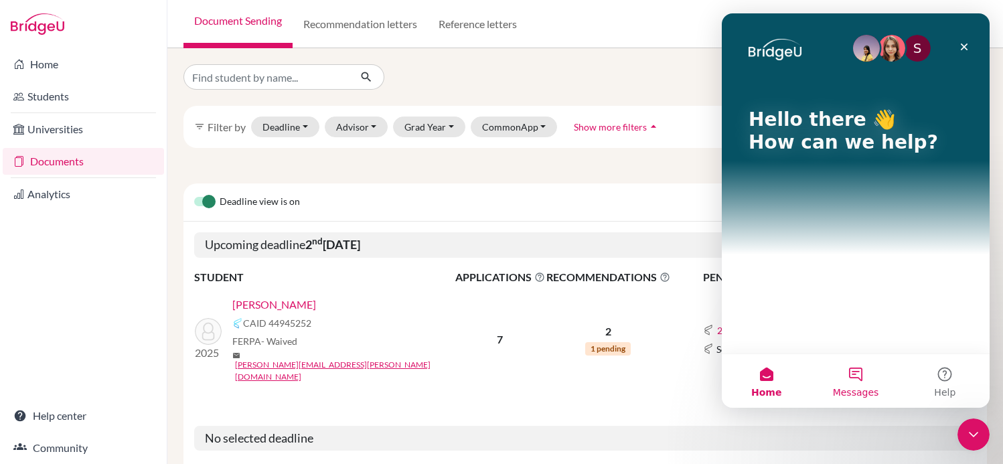
click at [850, 390] on span "Messages" at bounding box center [856, 392] width 46 height 9
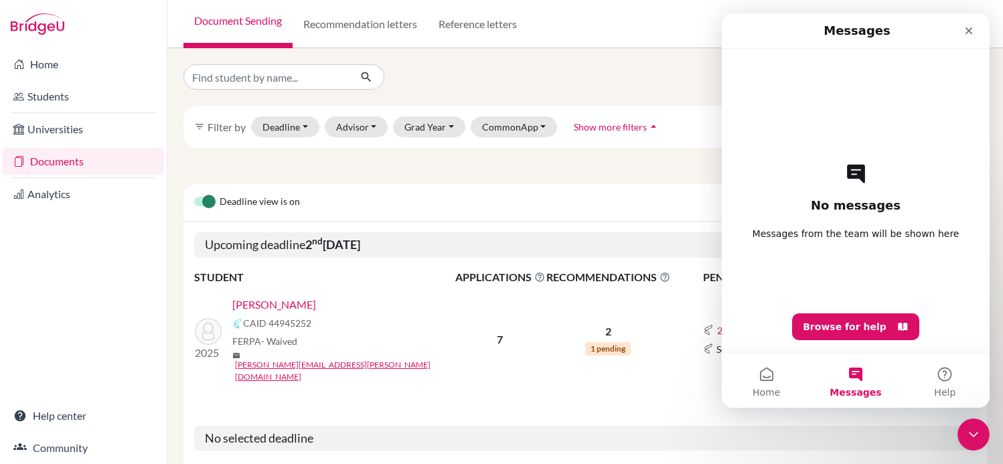
click at [850, 352] on div "No messages Messages from the team will be shown here Browse for help" at bounding box center [855, 201] width 221 height 305
click at [918, 332] on div "No messages Messages from the team will be shown here Browse for help" at bounding box center [855, 201] width 221 height 305
click at [903, 331] on button "Browse for help" at bounding box center [855, 326] width 127 height 27
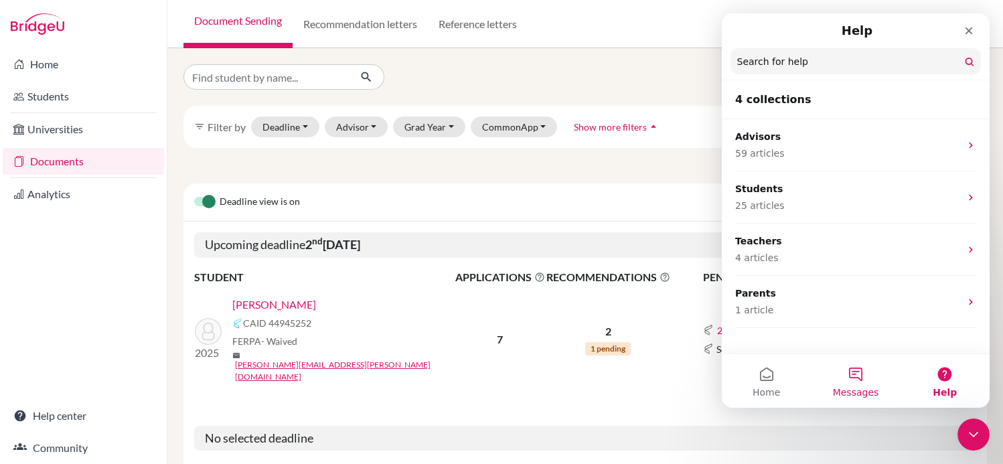
click at [870, 372] on button "Messages" at bounding box center [855, 381] width 89 height 54
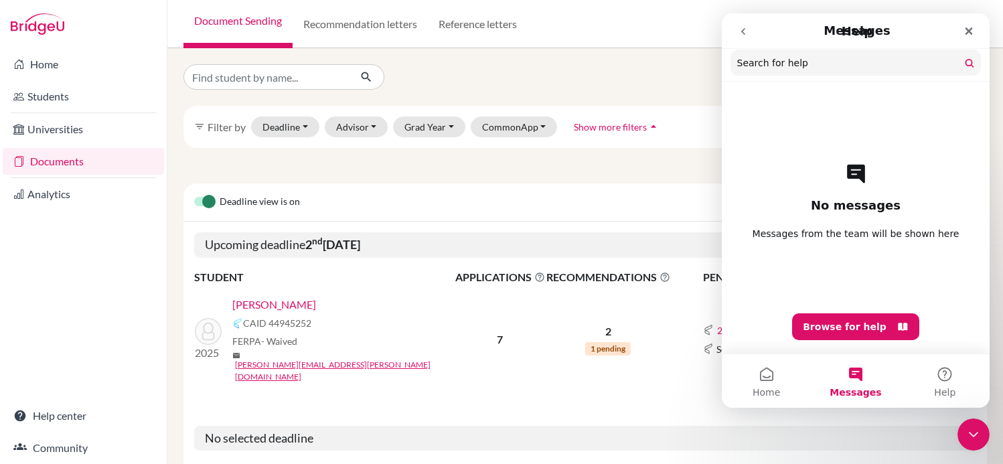
click at [870, 372] on button "Messages" at bounding box center [855, 381] width 89 height 54
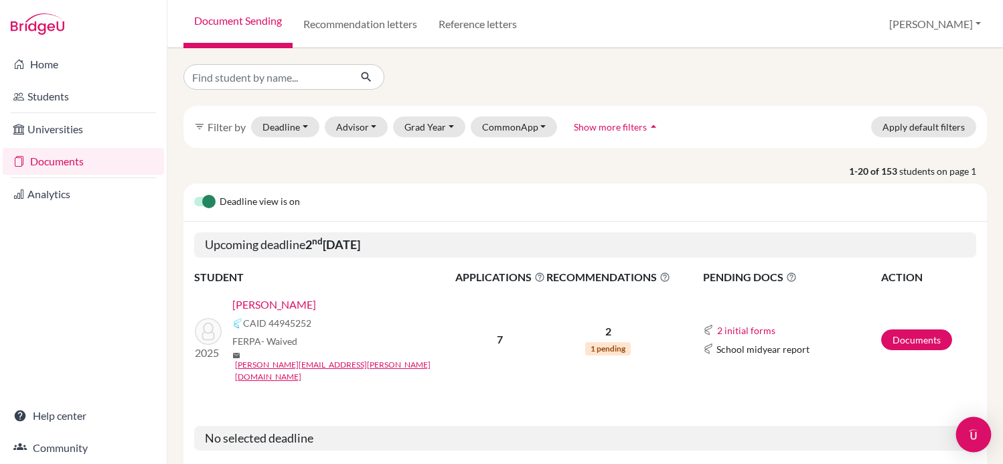
click at [961, 427] on div "Open Intercom Messenger" at bounding box center [973, 434] width 35 height 35
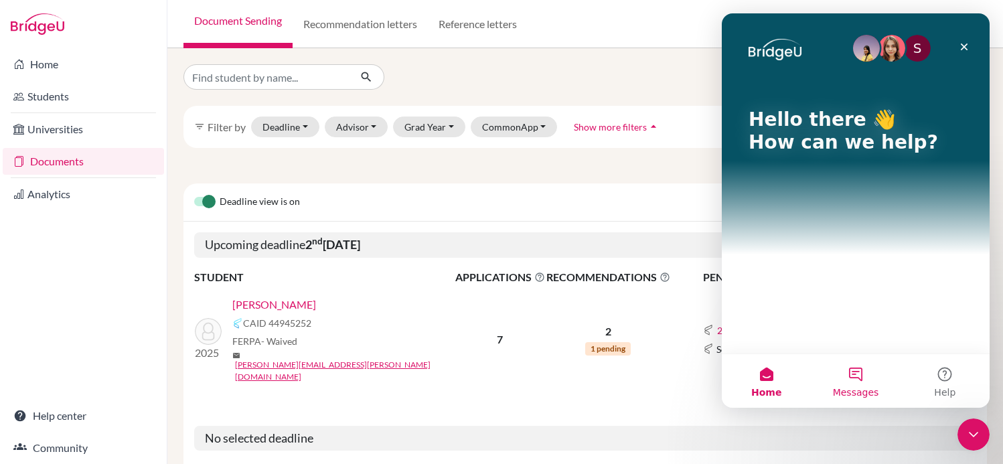
click at [871, 377] on button "Messages" at bounding box center [855, 381] width 89 height 54
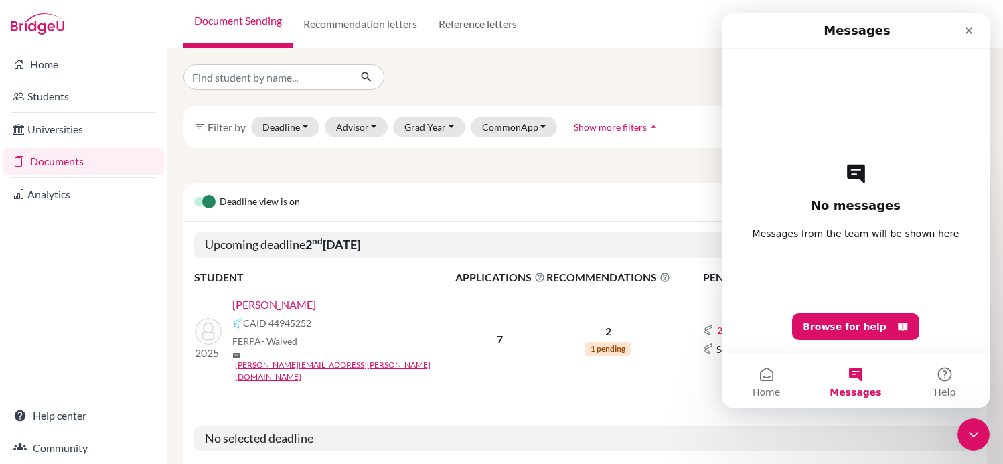
click at [865, 360] on button "Messages" at bounding box center [855, 381] width 89 height 54
click at [841, 234] on span "Messages from the team will be shown here" at bounding box center [856, 233] width 207 height 13
drag, startPoint x: 841, startPoint y: 226, endPoint x: 841, endPoint y: 204, distance: 21.4
click at [841, 204] on div "No messages Messages from the team will be shown here Browse for help" at bounding box center [855, 201] width 221 height 305
click at [841, 204] on h2 "No messages" at bounding box center [856, 206] width 90 height 16
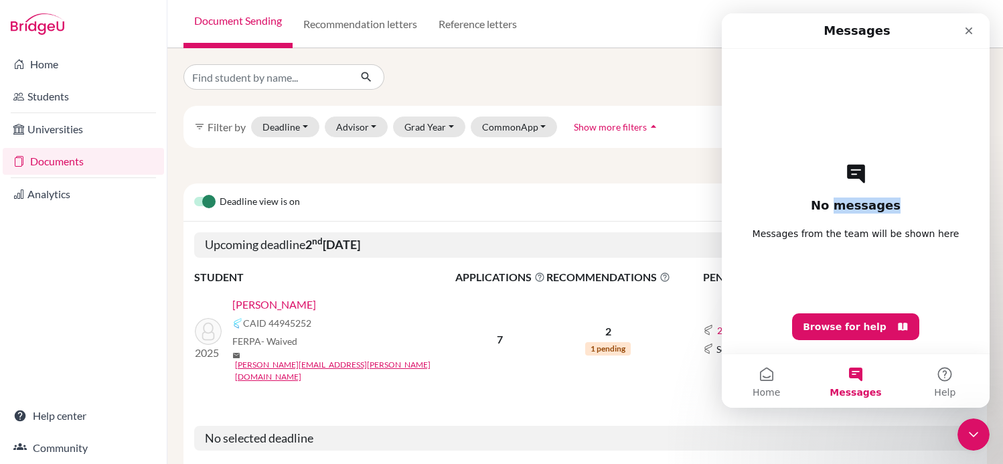
click at [841, 204] on h2 "No messages" at bounding box center [856, 206] width 90 height 16
drag, startPoint x: 841, startPoint y: 204, endPoint x: 842, endPoint y: 190, distance: 14.1
click at [841, 202] on h2 "No messages" at bounding box center [856, 206] width 90 height 16
click at [768, 380] on button "Home" at bounding box center [766, 381] width 89 height 54
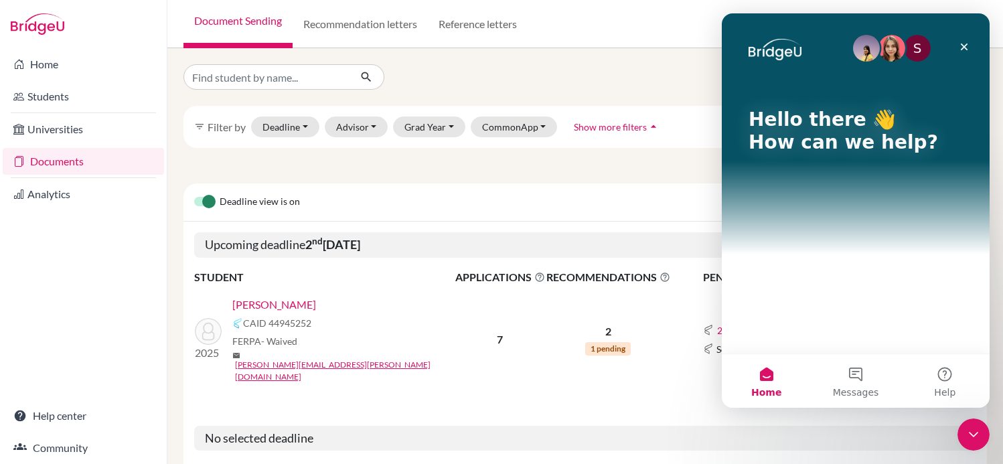
click at [859, 97] on div "S Hello there 👋 How can we help?" at bounding box center [855, 133] width 241 height 241
click at [962, 46] on icon "Close" at bounding box center [964, 47] width 11 height 11
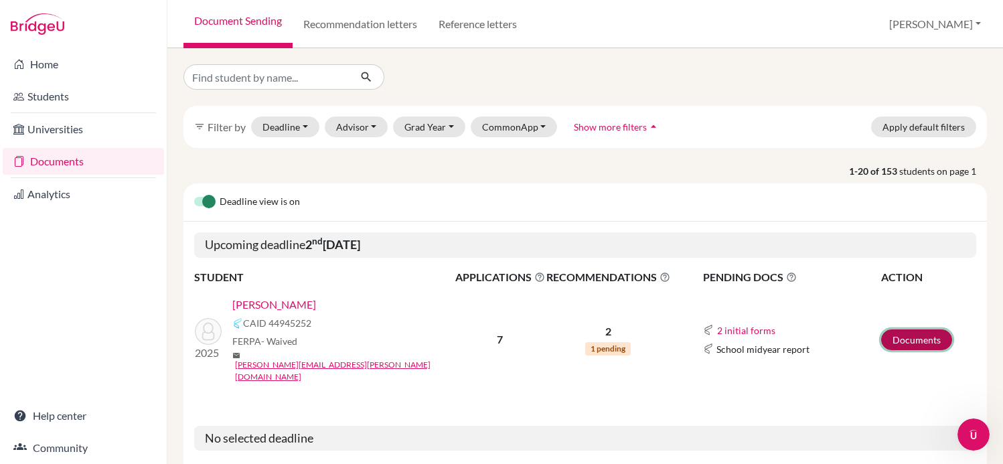
click at [936, 330] on link "Documents" at bounding box center [916, 339] width 71 height 21
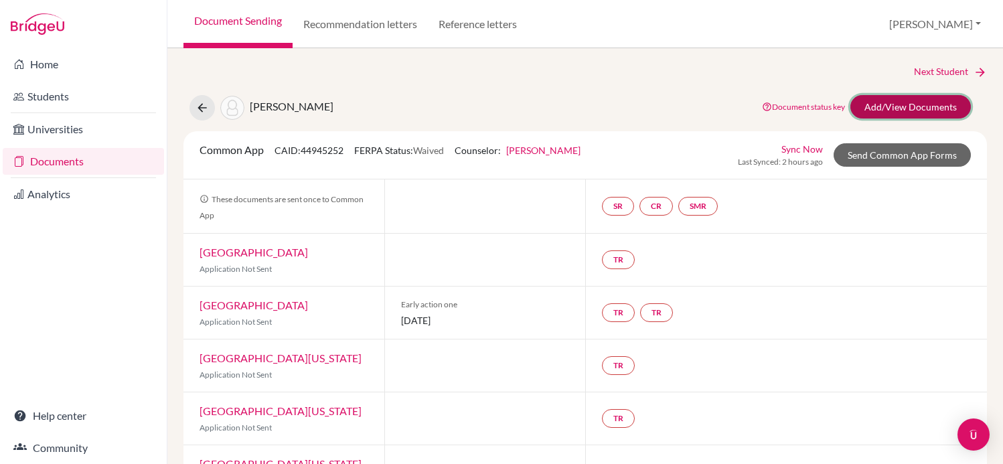
click at [902, 110] on link "Add/View Documents" at bounding box center [911, 106] width 121 height 23
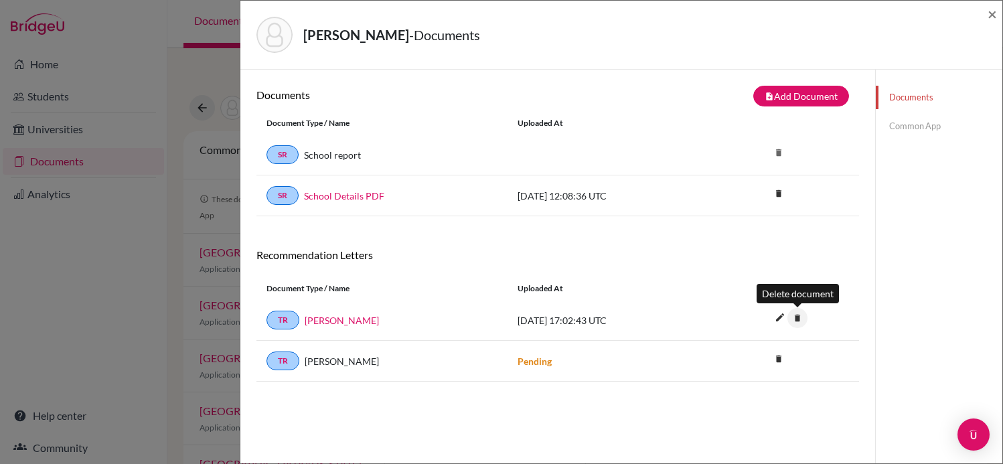
click at [800, 313] on icon "delete" at bounding box center [798, 318] width 20 height 20
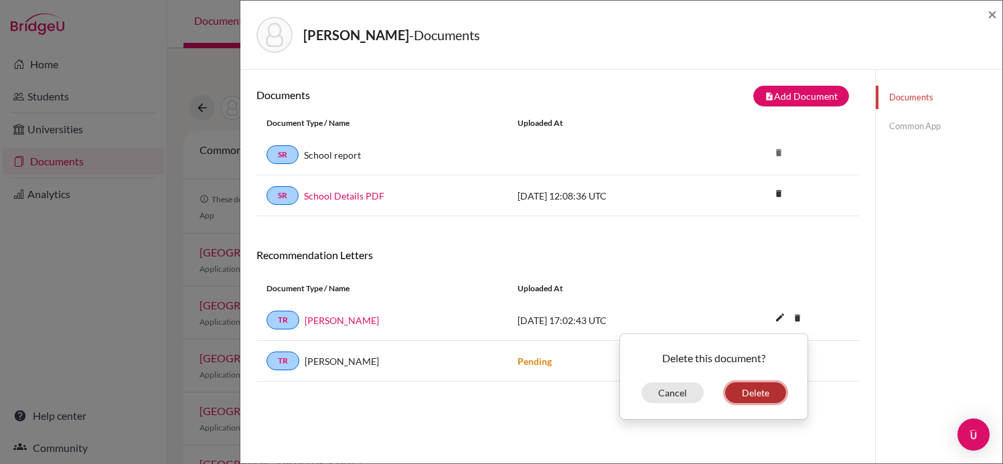
click at [774, 386] on button "Delete" at bounding box center [755, 392] width 61 height 21
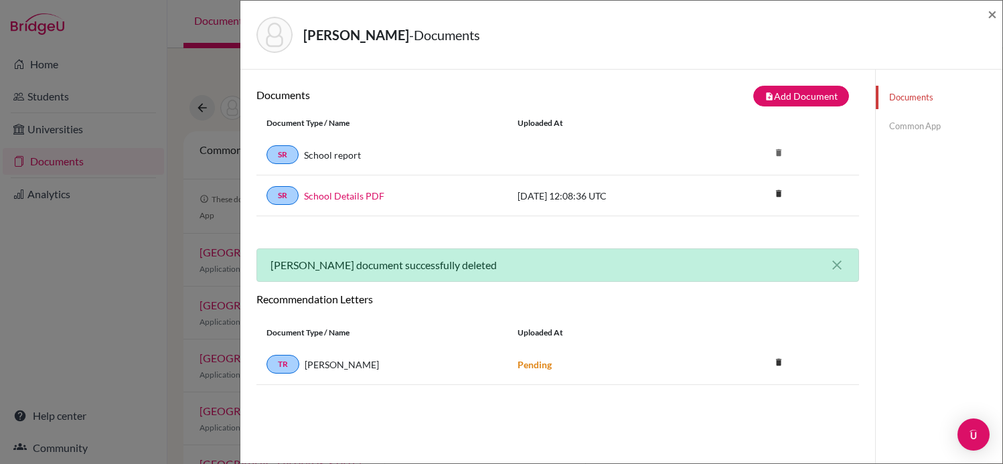
click at [175, 318] on div "Kriger, Michel - Documents × Documents note_add Add Document Document type Chan…" at bounding box center [501, 232] width 1003 height 464
click at [990, 15] on span "×" at bounding box center [992, 13] width 9 height 19
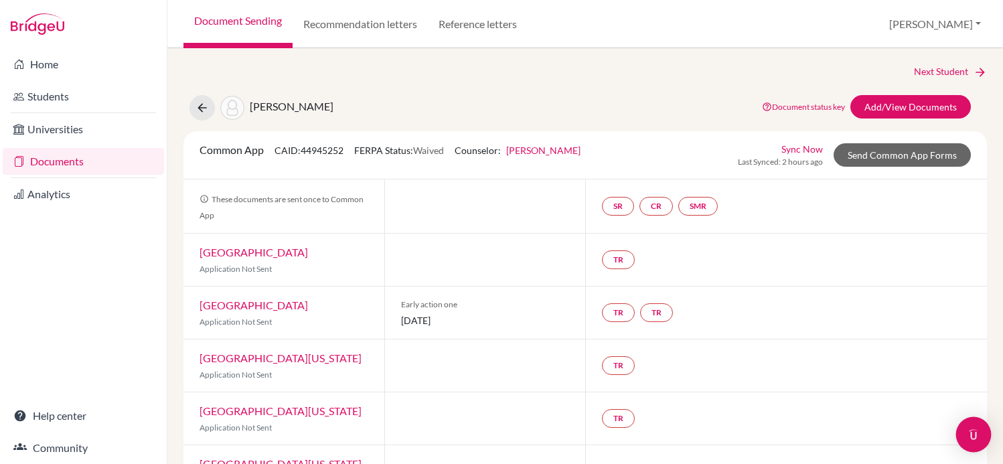
click at [974, 433] on img "Open Intercom Messenger" at bounding box center [973, 434] width 17 height 17
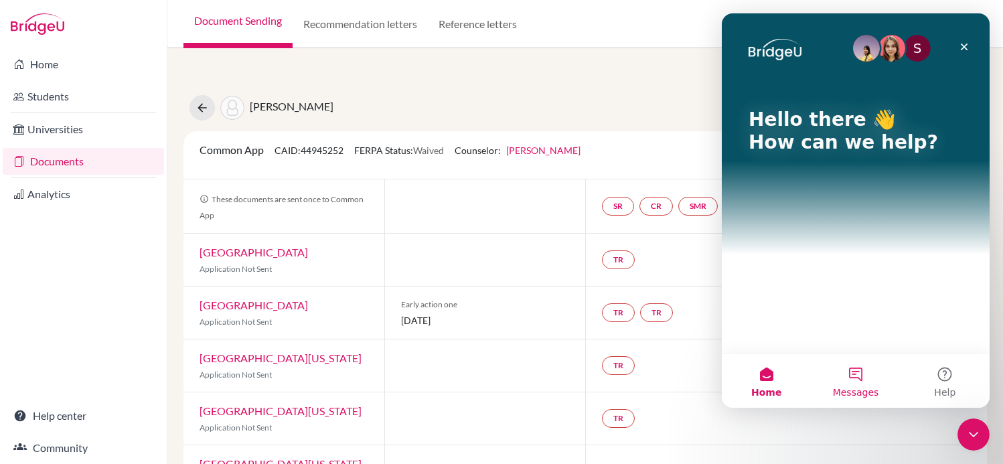
click at [856, 380] on button "Messages" at bounding box center [855, 381] width 89 height 54
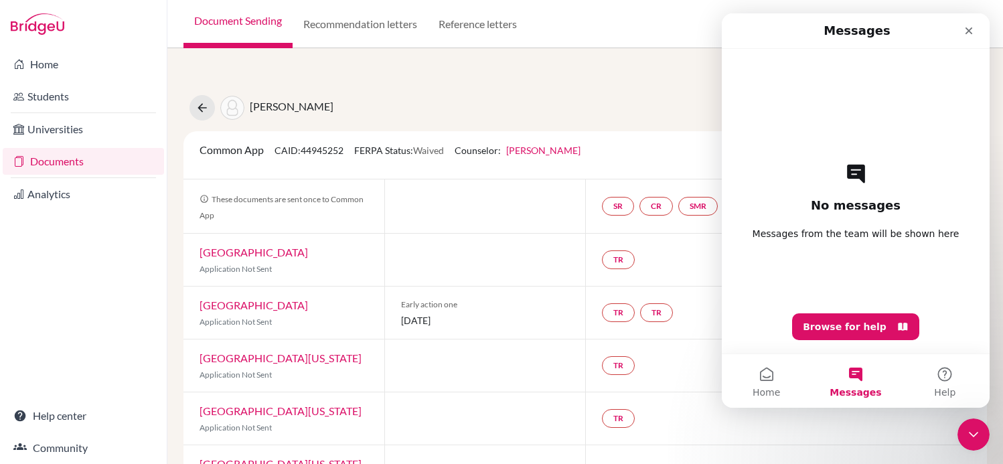
click at [855, 345] on div "No messages Messages from the team will be shown here Browse for help" at bounding box center [855, 201] width 221 height 305
drag, startPoint x: 859, startPoint y: 324, endPoint x: 847, endPoint y: 191, distance: 133.9
click at [847, 191] on div "No messages Messages from the team will be shown here Browse for help" at bounding box center [855, 201] width 221 height 305
drag, startPoint x: 847, startPoint y: 184, endPoint x: 848, endPoint y: -30, distance: 214.3
click html "Messages No messages Messages from the team will be shown here Browse for help …"
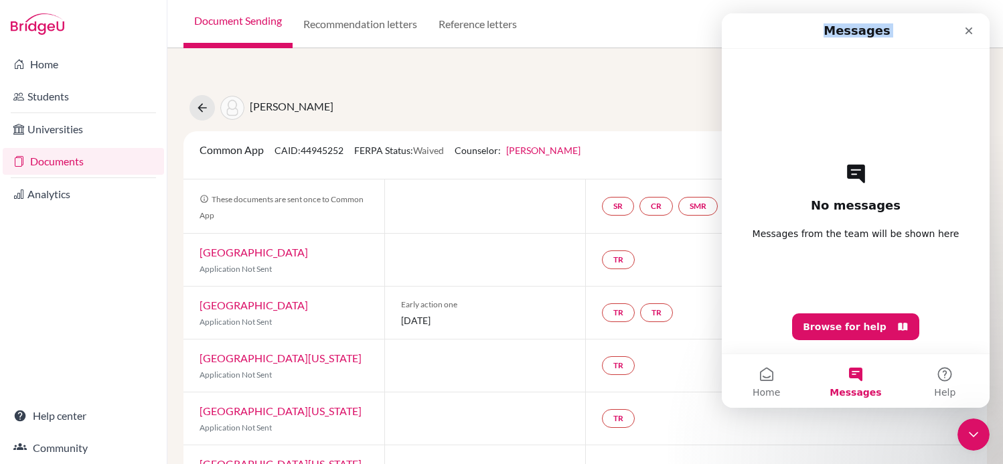
click at [845, 88] on div "No messages Messages from the team will be shown here Browse for help" at bounding box center [855, 201] width 221 height 305
click at [968, 31] on icon "Close" at bounding box center [969, 30] width 7 height 7
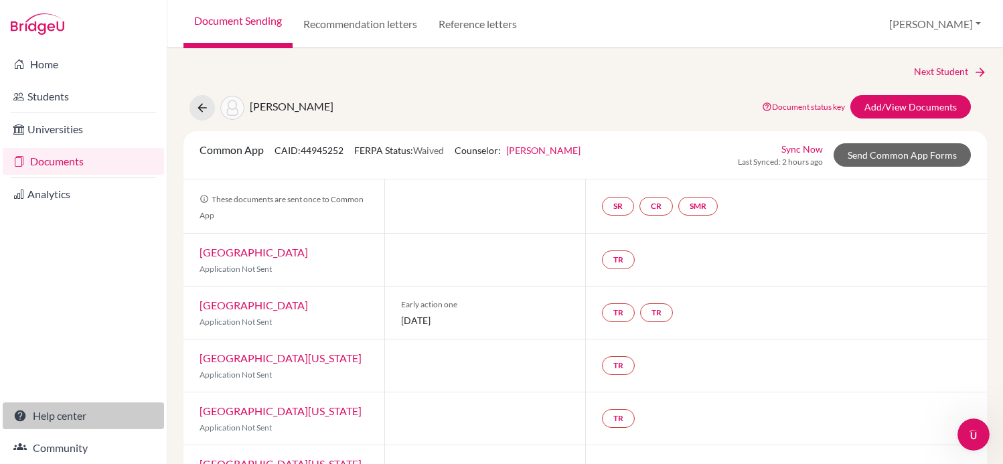
click at [35, 412] on link "Help center" at bounding box center [83, 415] width 161 height 27
click at [968, 431] on icon "Open Intercom Messenger" at bounding box center [972, 433] width 22 height 22
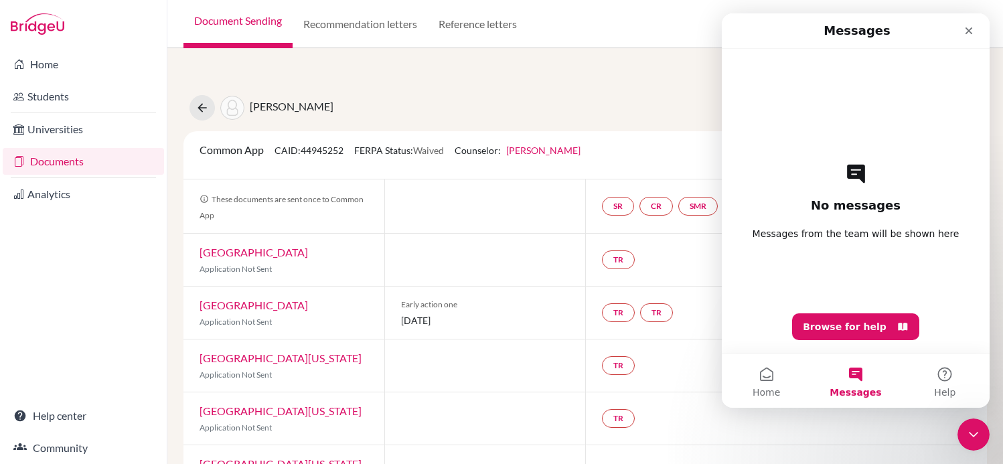
click at [846, 151] on div "No messages Messages from the team will be shown here Browse for help" at bounding box center [855, 201] width 221 height 305
click at [772, 395] on span "Home" at bounding box center [766, 392] width 27 height 9
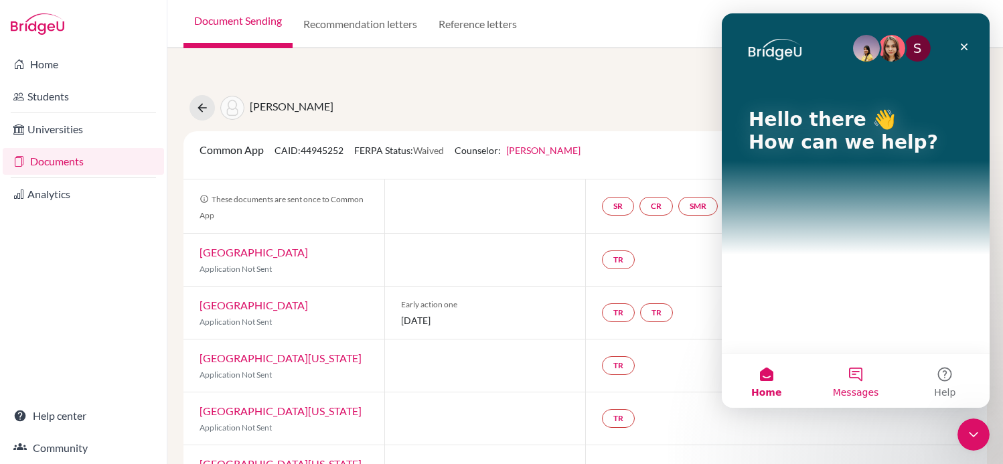
click at [853, 382] on button "Messages" at bounding box center [855, 381] width 89 height 54
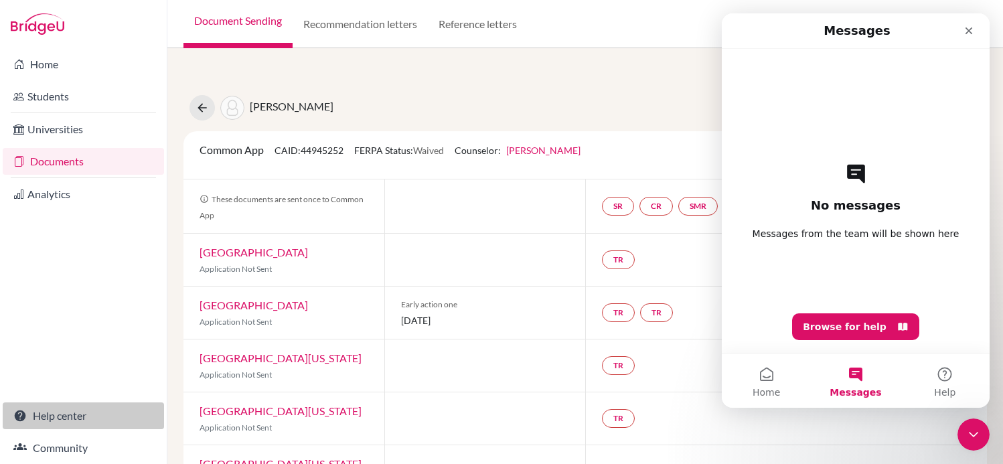
click at [77, 412] on link "Help center" at bounding box center [83, 415] width 161 height 27
click at [830, 273] on div "No messages Messages from the team will be shown here Browse for help" at bounding box center [855, 201] width 221 height 305
click at [954, 379] on button "Help" at bounding box center [945, 381] width 89 height 54
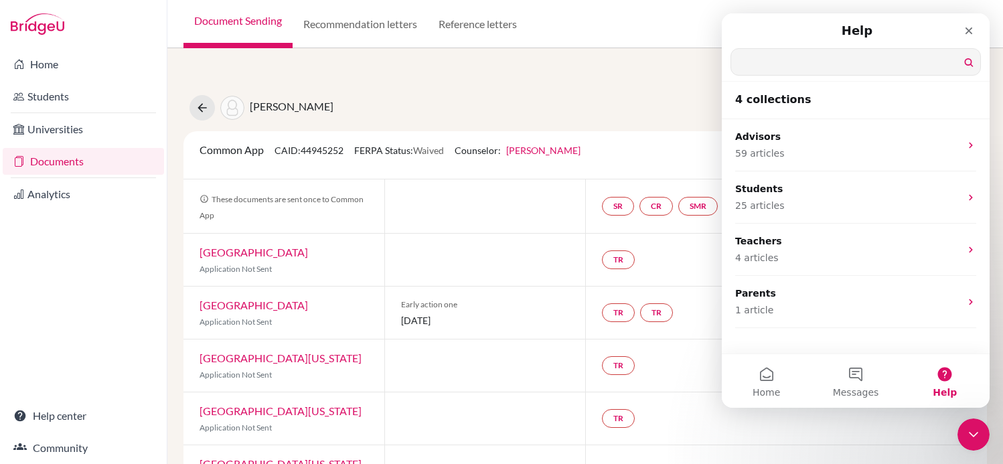
click at [971, 57] on input "Search for help" at bounding box center [855, 62] width 249 height 26
click at [859, 360] on button "Messages" at bounding box center [855, 381] width 89 height 54
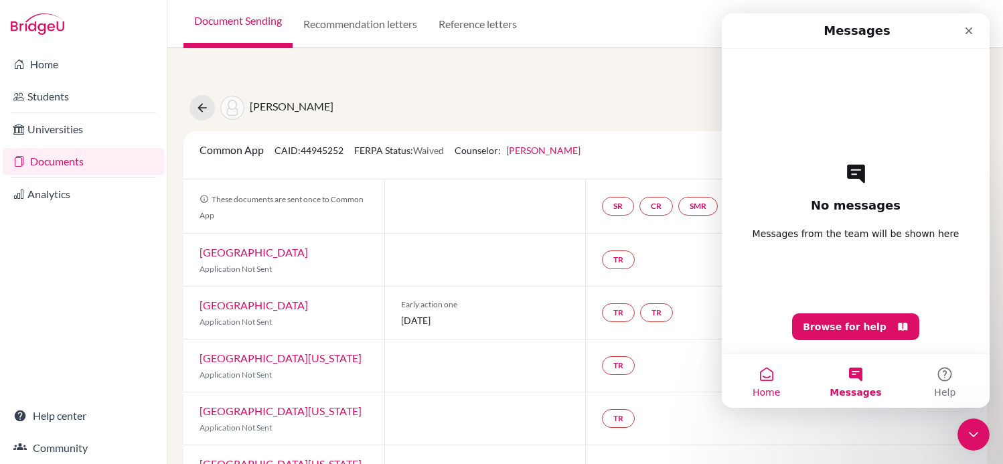
click at [764, 390] on span "Home" at bounding box center [766, 392] width 27 height 9
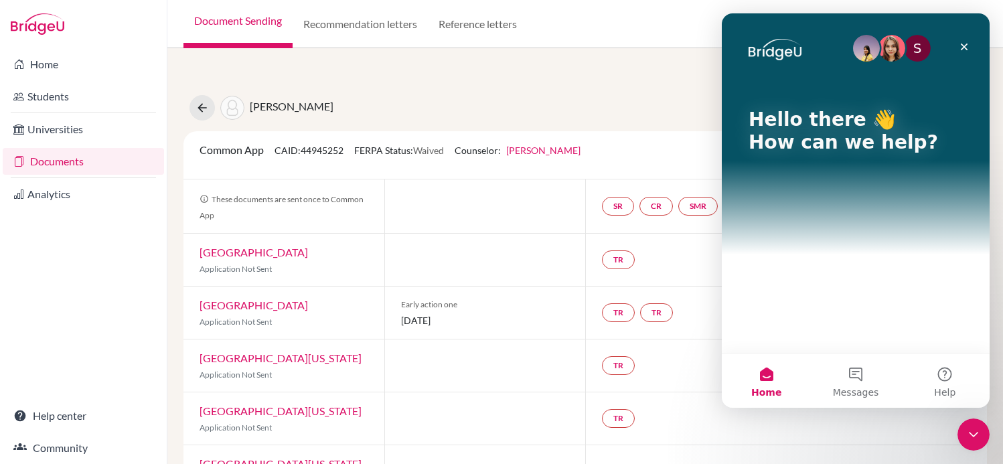
click at [861, 340] on div "S Hello there 👋 How can we help?" at bounding box center [856, 183] width 268 height 340
click at [57, 447] on link "Community" at bounding box center [83, 448] width 161 height 27
click at [970, 45] on div "Close" at bounding box center [964, 47] width 24 height 24
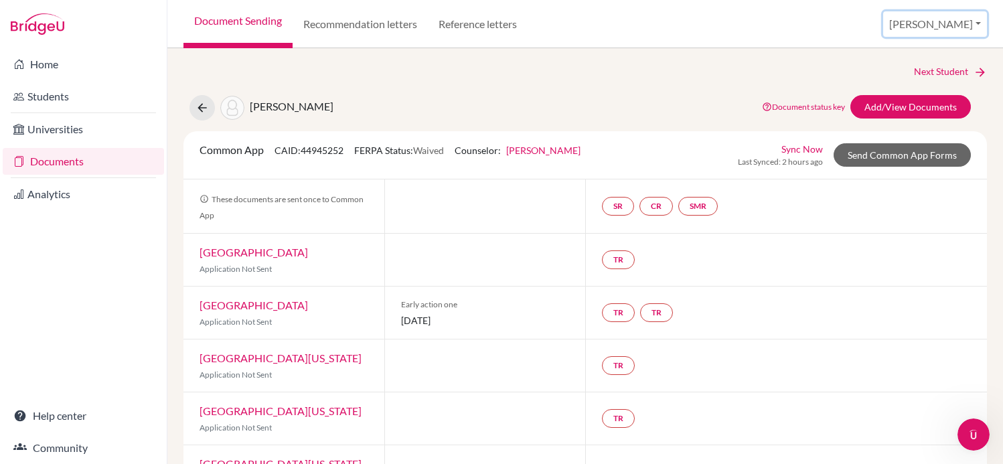
click at [953, 35] on button "[PERSON_NAME]" at bounding box center [935, 23] width 104 height 25
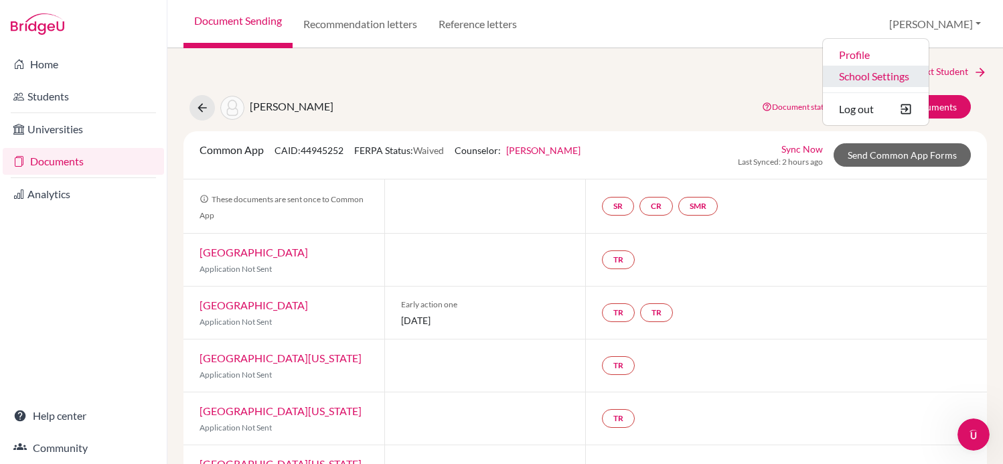
click at [905, 76] on link "School Settings" at bounding box center [876, 76] width 106 height 21
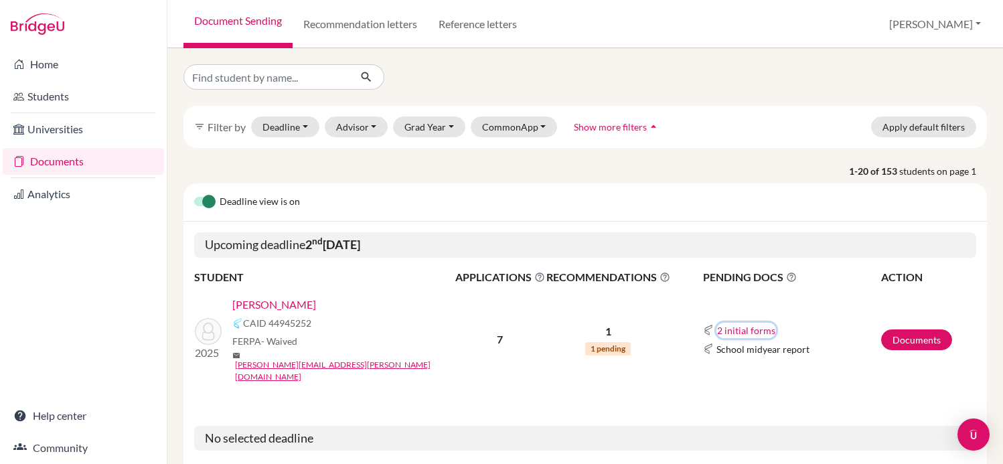
click at [727, 323] on button "2 initial forms" at bounding box center [747, 330] width 60 height 15
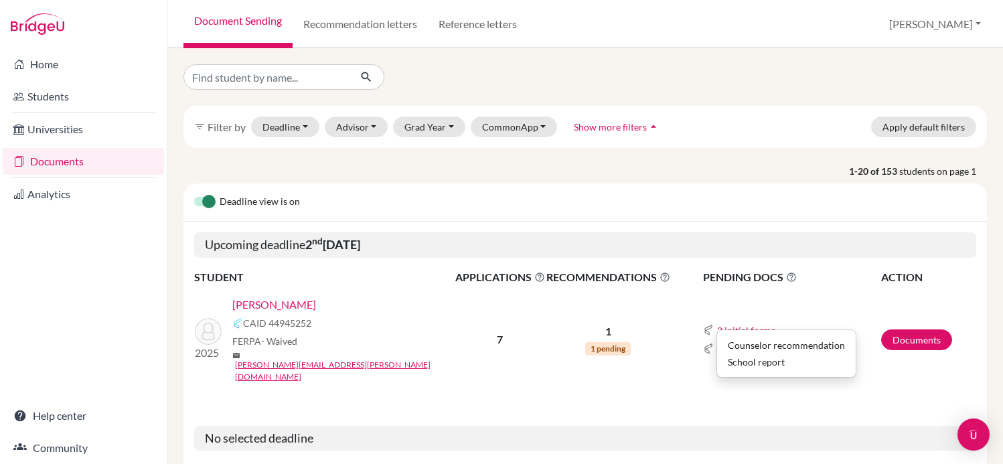
click at [791, 292] on td "2 initial forms Counselor recommendation School report School midyear report" at bounding box center [776, 340] width 210 height 108
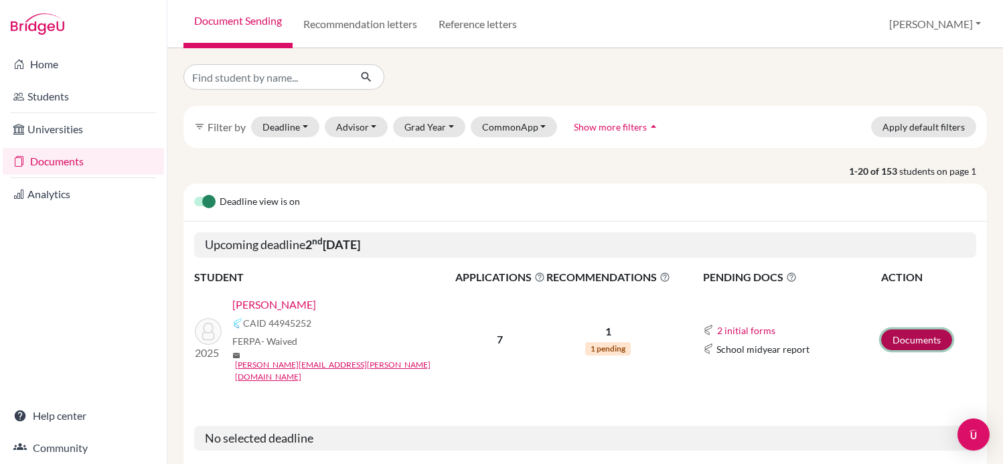
click at [922, 329] on link "Documents" at bounding box center [916, 339] width 71 height 21
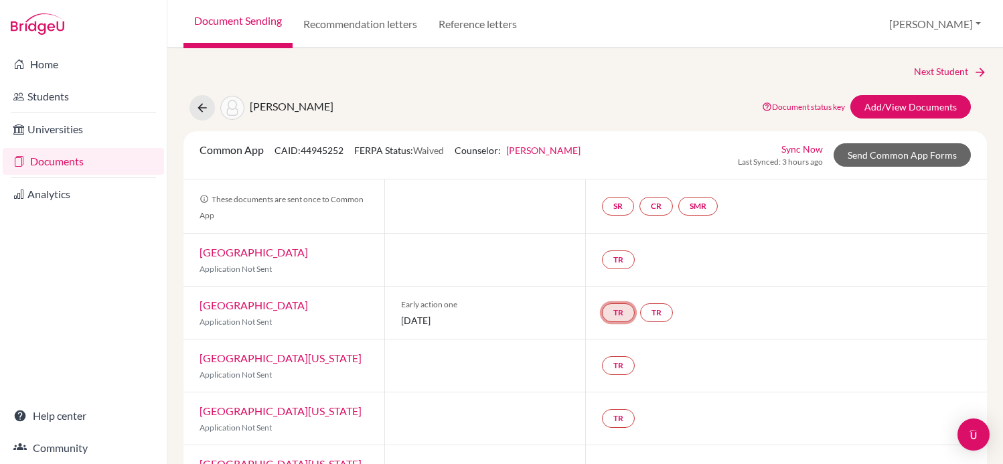
click at [623, 313] on link "TR" at bounding box center [618, 312] width 33 height 19
click at [623, 313] on link "TR Teacher recommendation Incomplete" at bounding box center [618, 312] width 33 height 19
click at [624, 315] on link "TR" at bounding box center [618, 312] width 33 height 19
click at [619, 278] on div "Incomplete" at bounding box center [617, 285] width 133 height 23
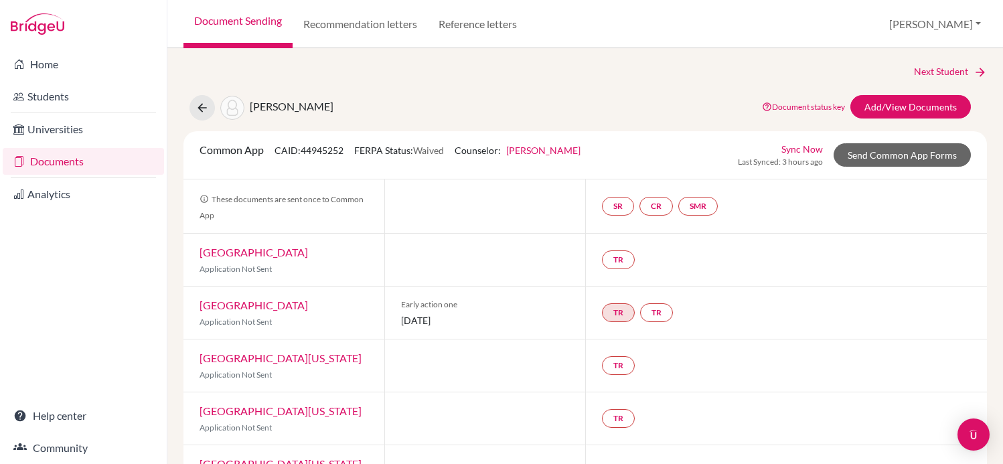
click at [619, 285] on div "TR" at bounding box center [786, 260] width 402 height 52
click at [619, 305] on link "TR" at bounding box center [618, 312] width 33 height 19
click at [837, 263] on div "TR" at bounding box center [786, 260] width 402 height 52
click at [916, 165] on link "Send Common App Forms" at bounding box center [902, 154] width 137 height 23
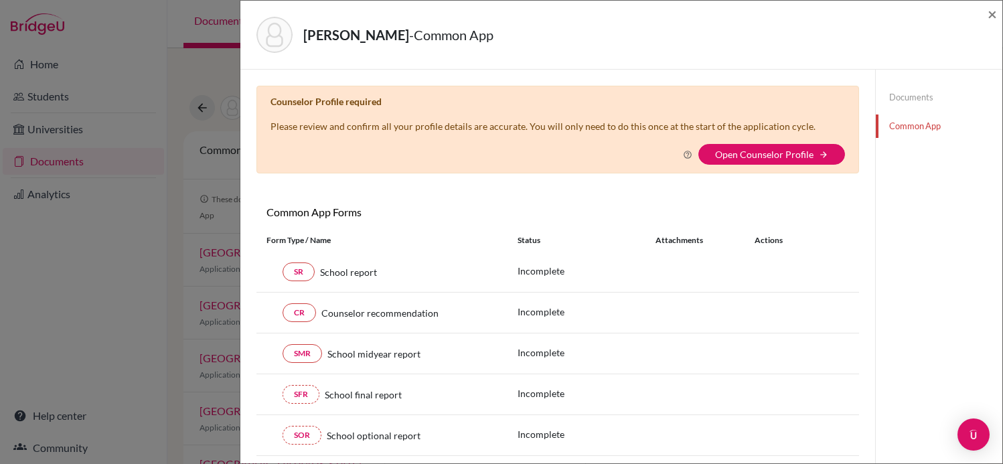
scroll to position [1, 0]
click at [788, 149] on link "Open Counselor Profile" at bounding box center [764, 153] width 98 height 11
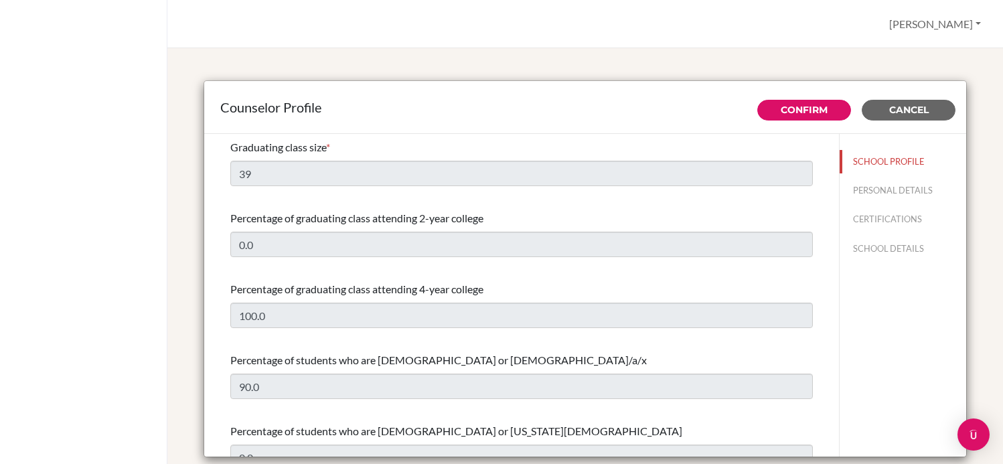
select select "0"
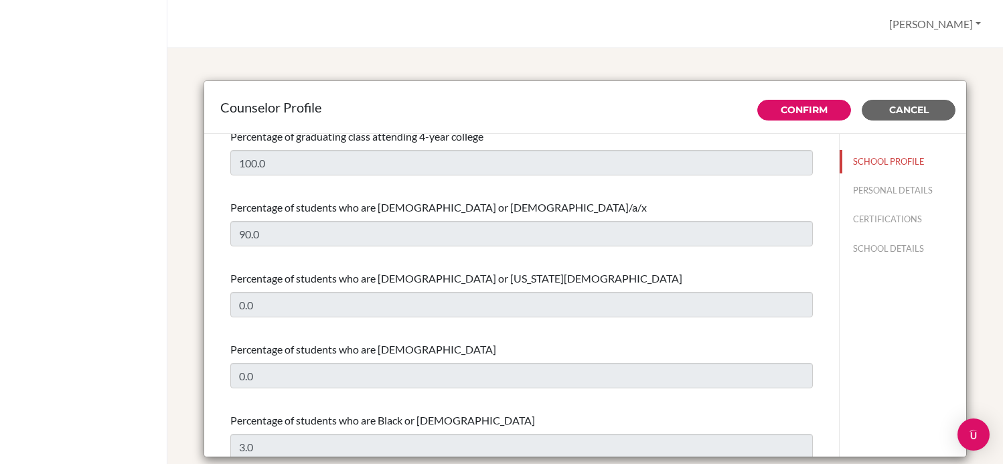
scroll to position [155, 0]
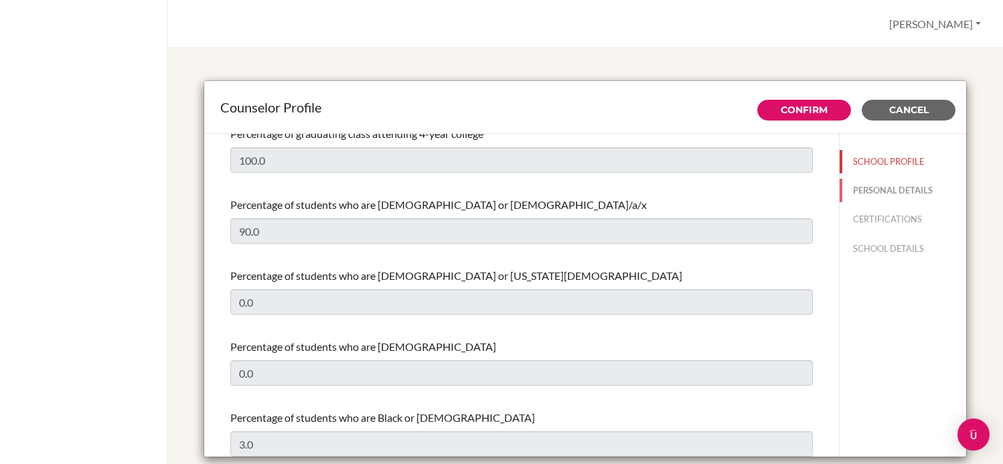
click at [903, 185] on button "PERSONAL DETAILS" at bounding box center [903, 190] width 127 height 23
type input "[PERSON_NAME]"
type input "Rush"
type input "Counselor"
type input "55.113-612-6055"
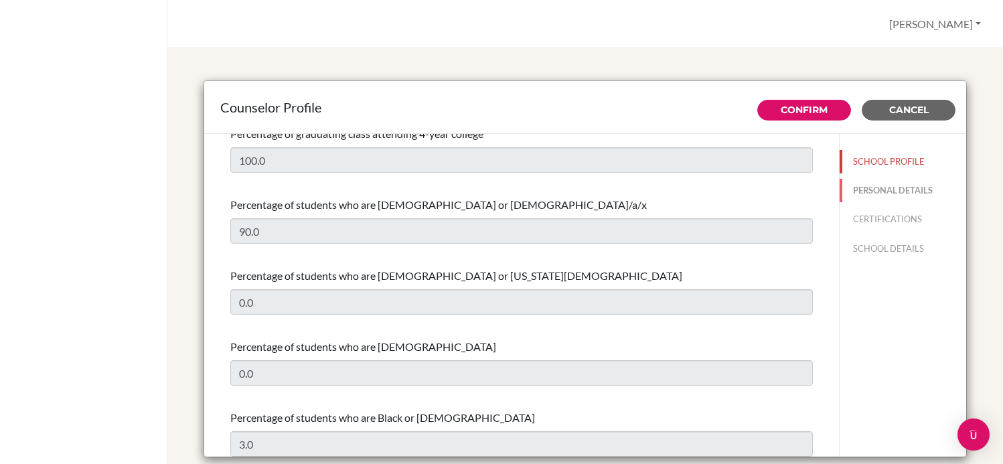
type input "evan.rush@beityaacov.com.br"
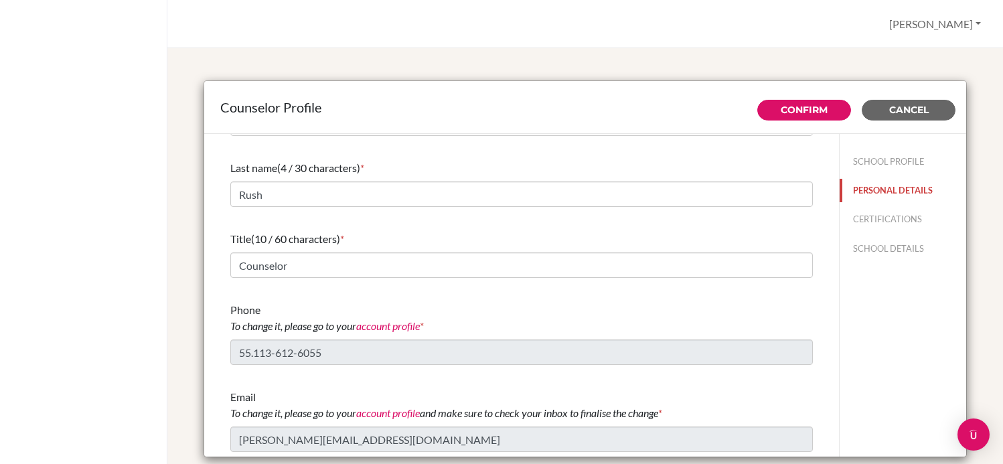
scroll to position [50, 0]
click at [979, 443] on div "Open Intercom Messenger" at bounding box center [973, 434] width 35 height 35
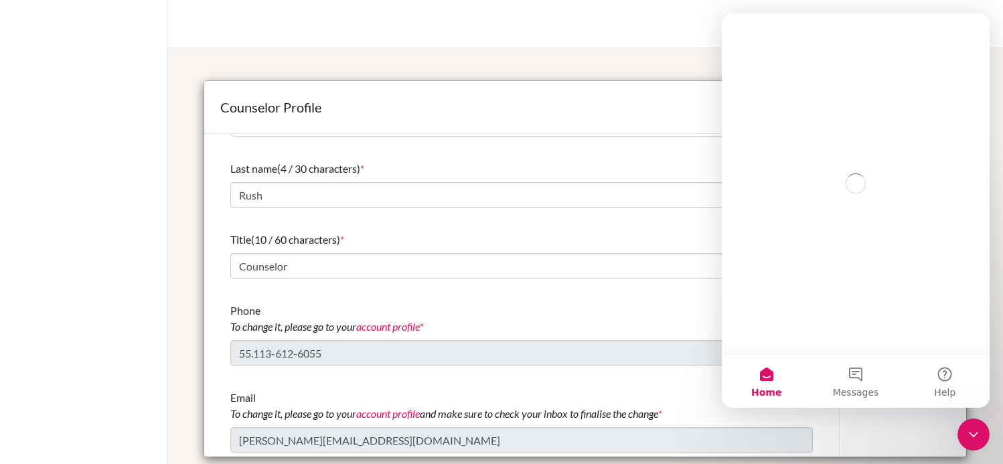
scroll to position [0, 0]
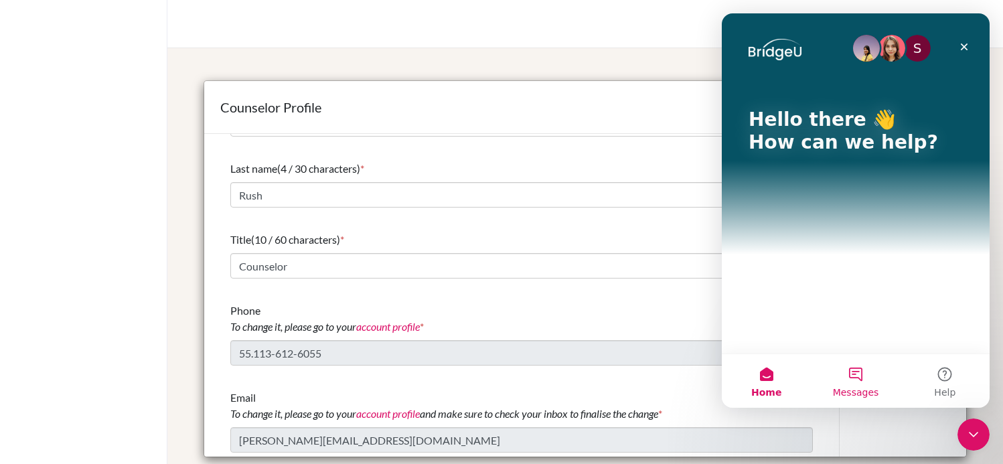
click at [869, 354] on button "Messages" at bounding box center [855, 381] width 89 height 54
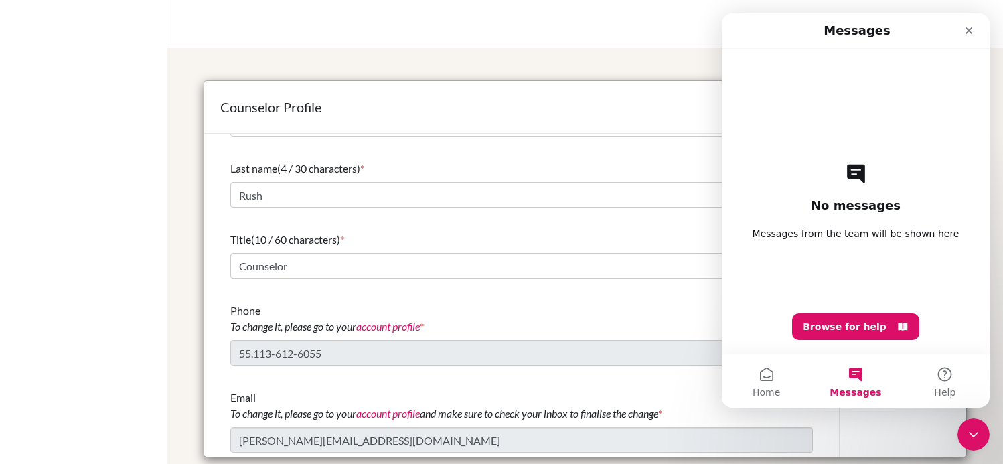
click at [853, 208] on h2 "No messages" at bounding box center [856, 206] width 90 height 16
click at [974, 35] on icon "Close" at bounding box center [969, 30] width 11 height 11
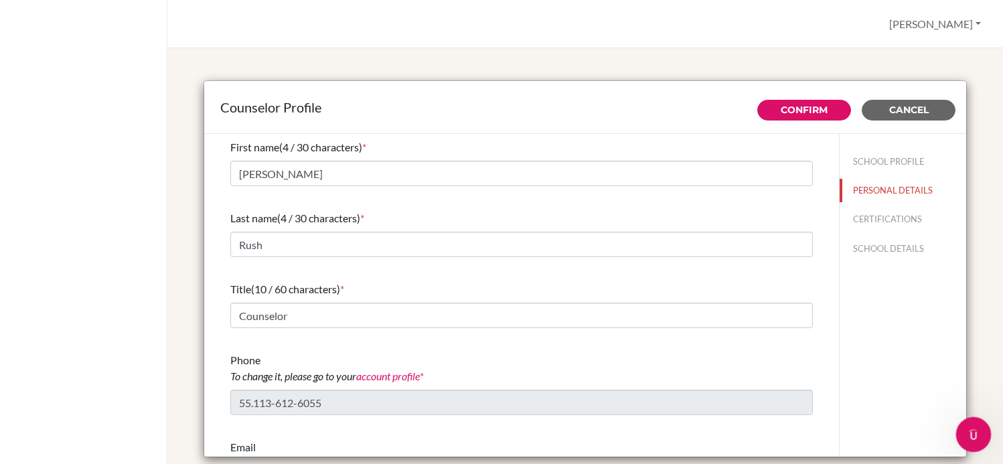
click at [975, 435] on icon "Open Intercom Messenger" at bounding box center [972, 433] width 22 height 22
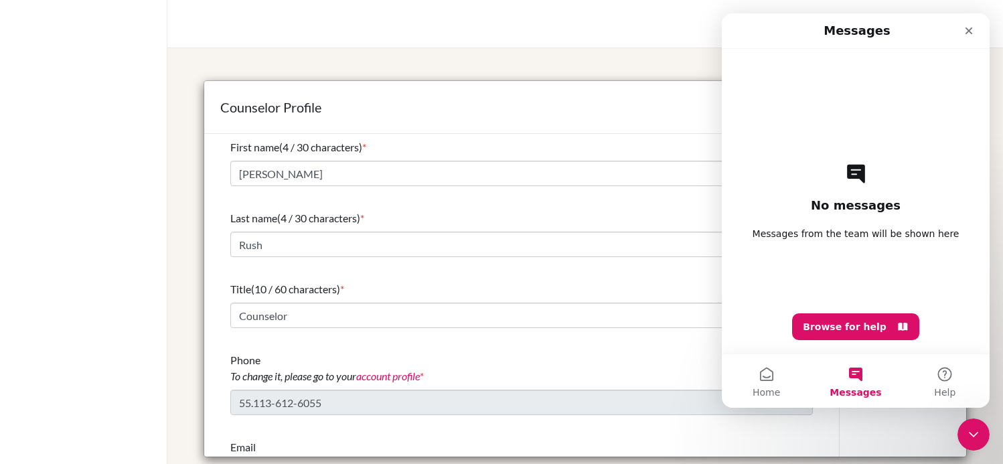
click at [868, 388] on span "Messages" at bounding box center [856, 392] width 52 height 9
click at [861, 214] on div "No messages Messages from the team will be shown here Browse for help" at bounding box center [855, 201] width 221 height 305
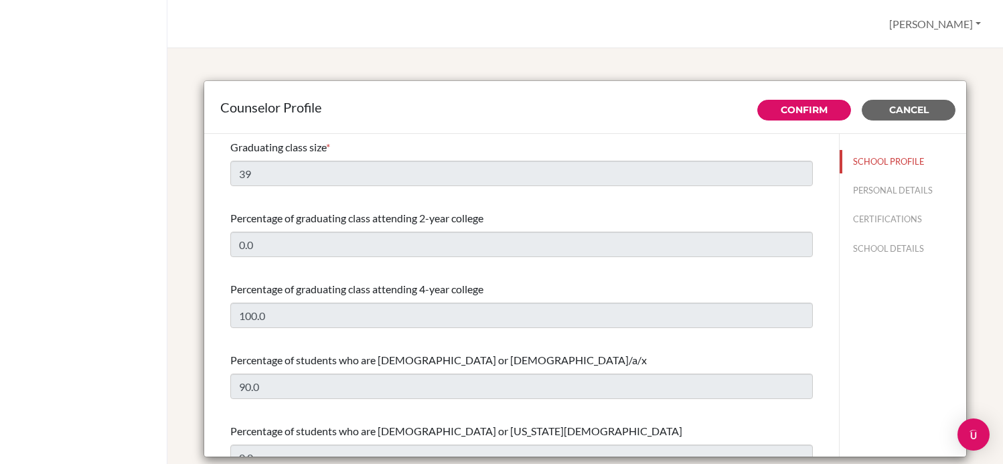
select select "0"
click at [979, 438] on img "Open Intercom Messenger" at bounding box center [973, 434] width 17 height 17
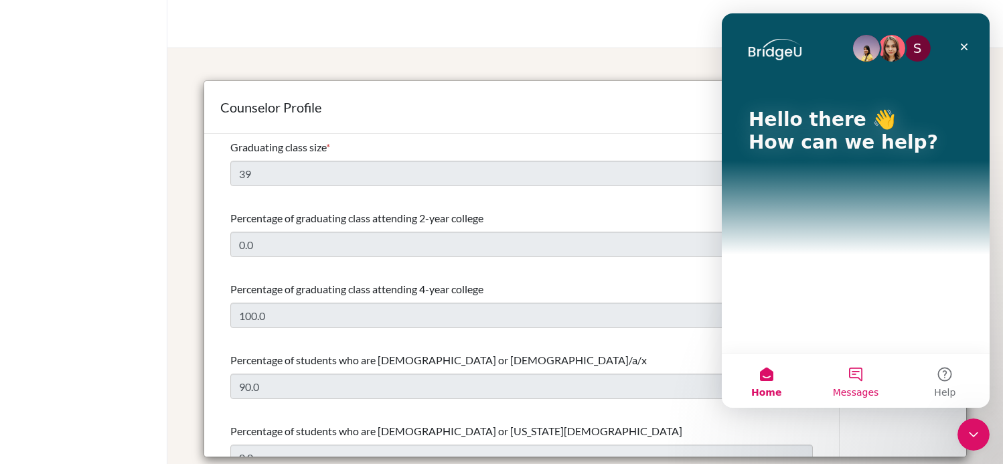
click at [851, 392] on span "Messages" at bounding box center [856, 392] width 46 height 9
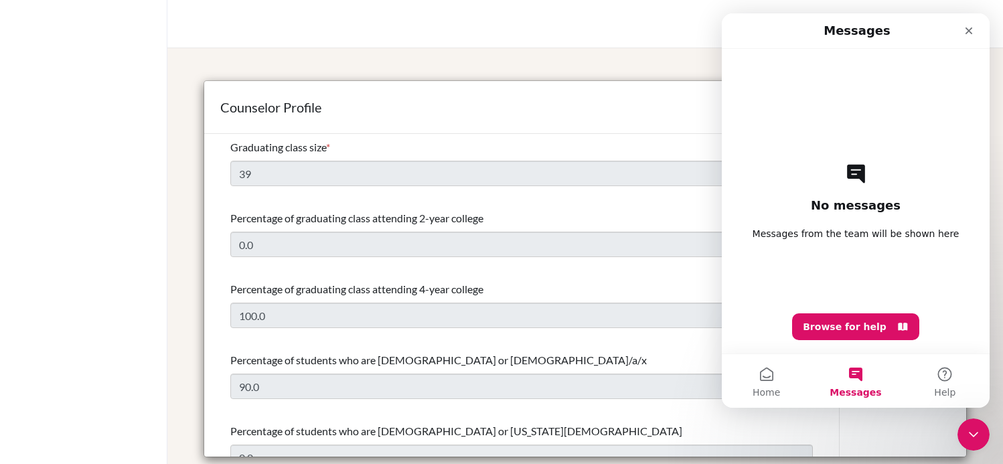
click at [873, 309] on div "No messages Messages from the team will be shown here Browse for help" at bounding box center [855, 201] width 221 height 305
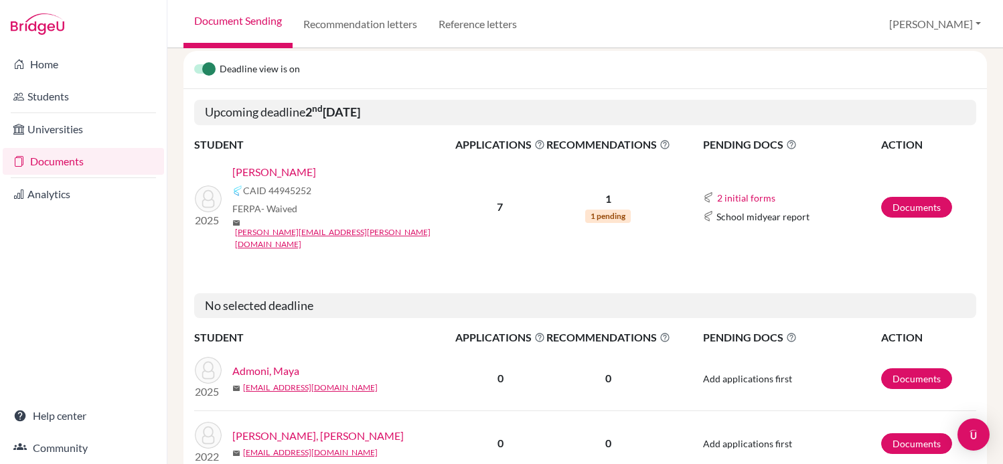
scroll to position [146, 0]
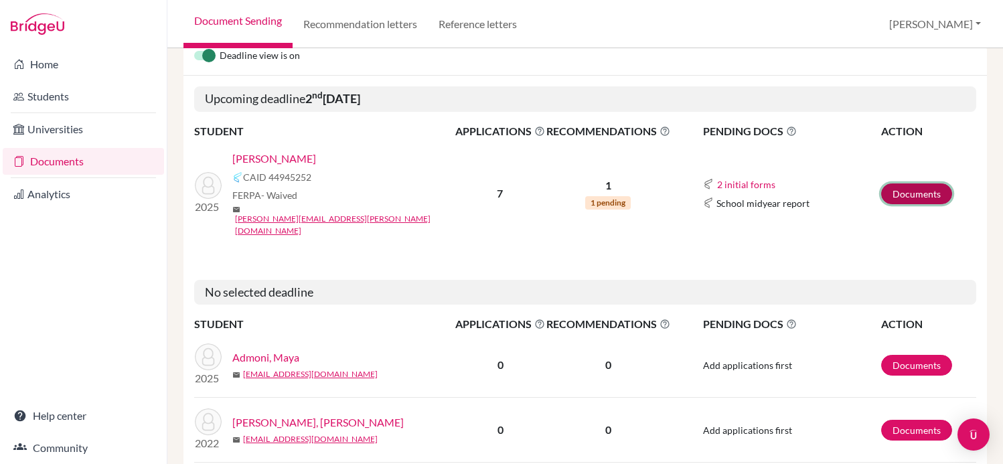
click at [910, 188] on link "Documents" at bounding box center [916, 194] width 71 height 21
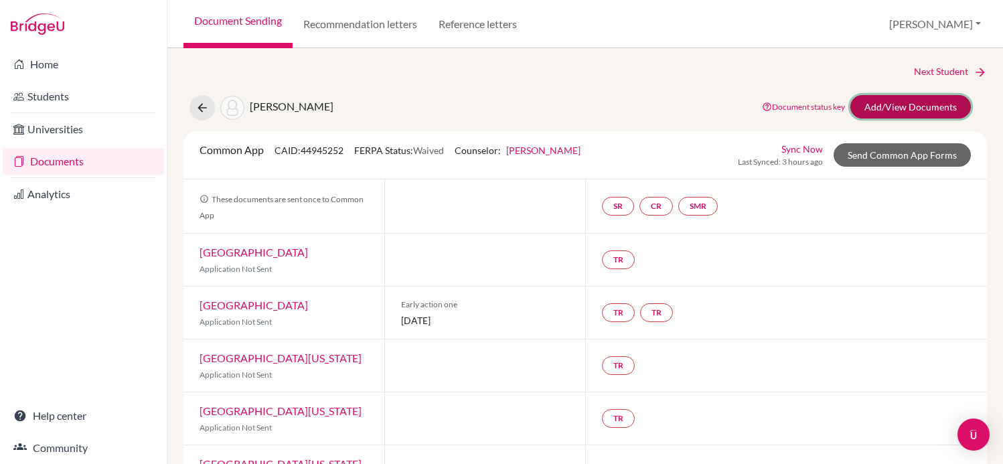
click at [859, 107] on link "Add/View Documents" at bounding box center [911, 106] width 121 height 23
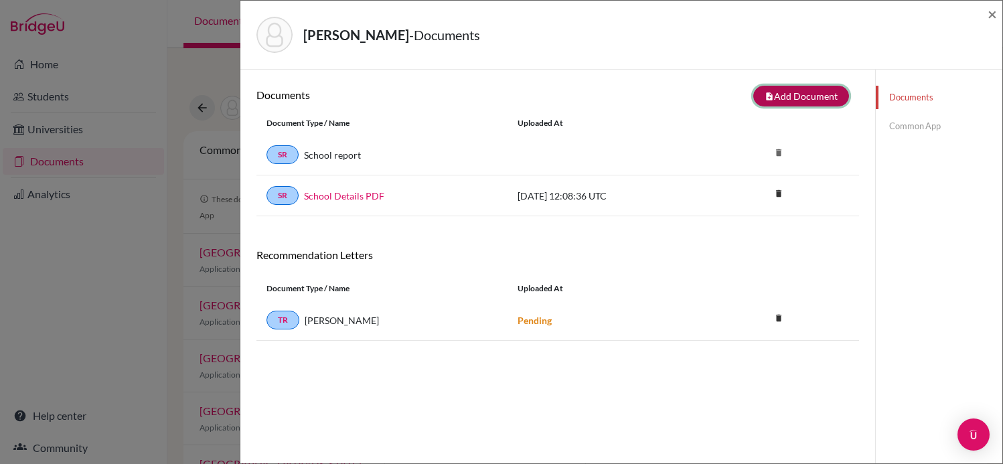
click at [811, 96] on button "note_add Add Document" at bounding box center [801, 96] width 96 height 21
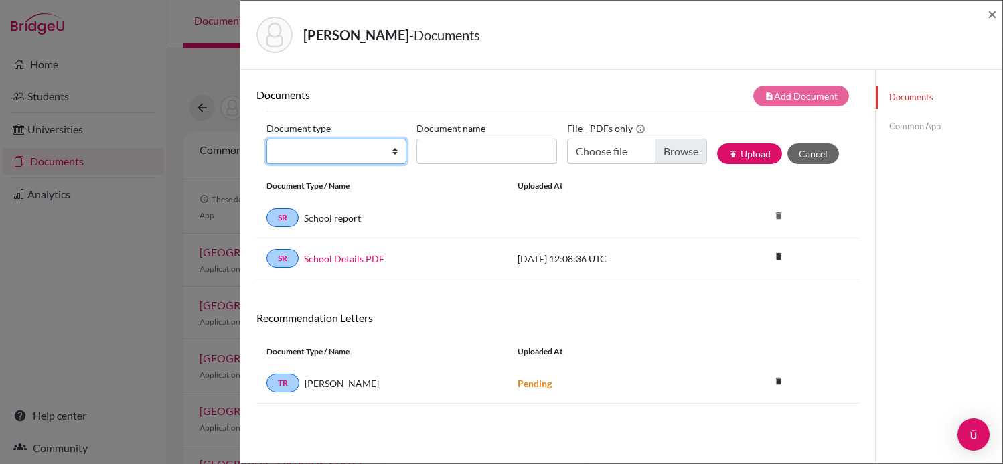
click at [356, 143] on select "Change explanation for Common App reports Counselor recommendation Internationa…" at bounding box center [337, 151] width 140 height 25
select select "5"
click at [267, 139] on select "Change explanation for Common App reports Counselor recommendation Internationa…" at bounding box center [337, 151] width 140 height 25
click at [495, 146] on input "Recommender's name" at bounding box center [487, 151] width 140 height 25
type input "[PERSON_NAME]"
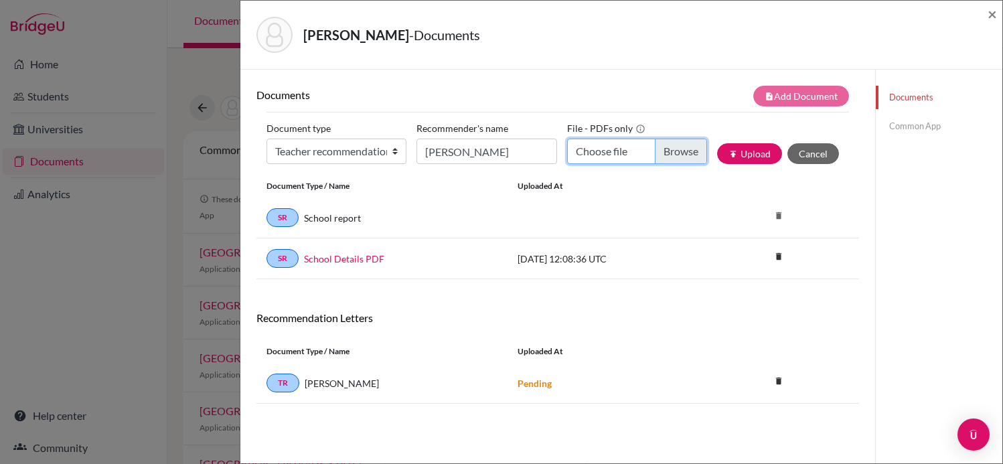
click at [676, 153] on input "Choose file" at bounding box center [637, 151] width 140 height 25
type input "C:\fakepath\Recommendation Letter for Michel Kriger (1).pdf"
click at [756, 155] on button "publish Upload" at bounding box center [749, 153] width 65 height 21
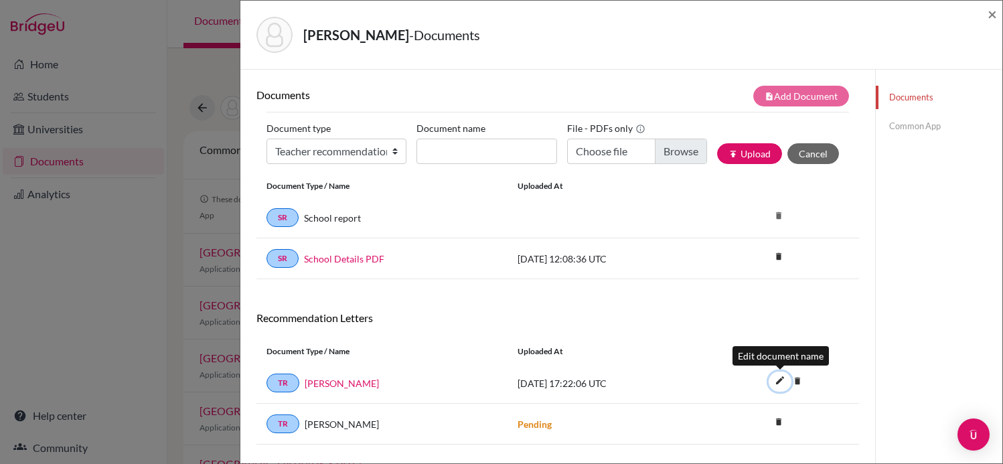
click at [780, 380] on icon "edit" at bounding box center [779, 380] width 21 height 21
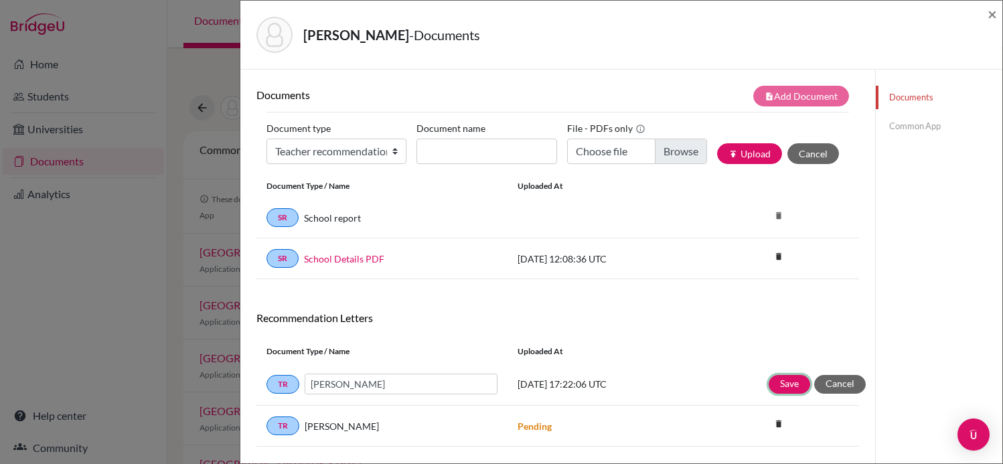
click at [780, 380] on button "Save" at bounding box center [790, 384] width 42 height 19
click at [781, 333] on div "Recommendation Letters" at bounding box center [557, 322] width 623 height 23
click at [966, 338] on div "Documents Common App" at bounding box center [938, 302] width 127 height 464
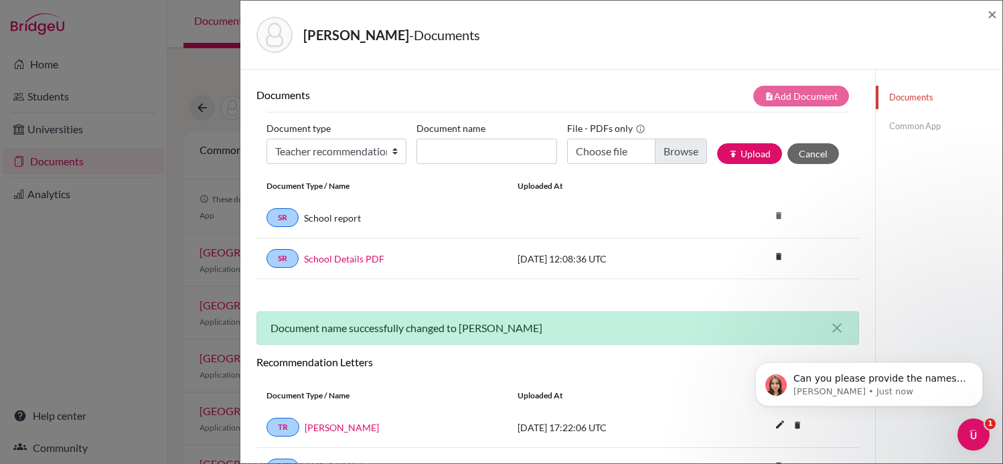
scroll to position [74, 0]
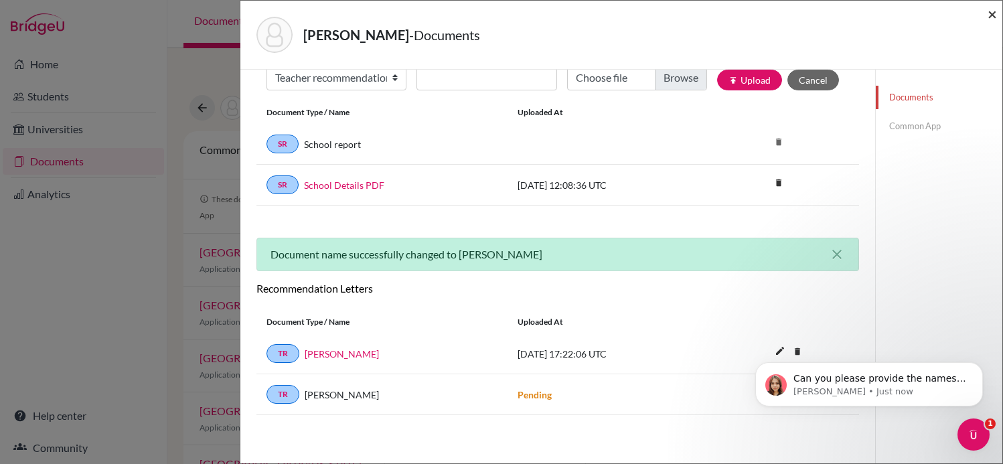
click at [994, 14] on span "×" at bounding box center [992, 13] width 9 height 19
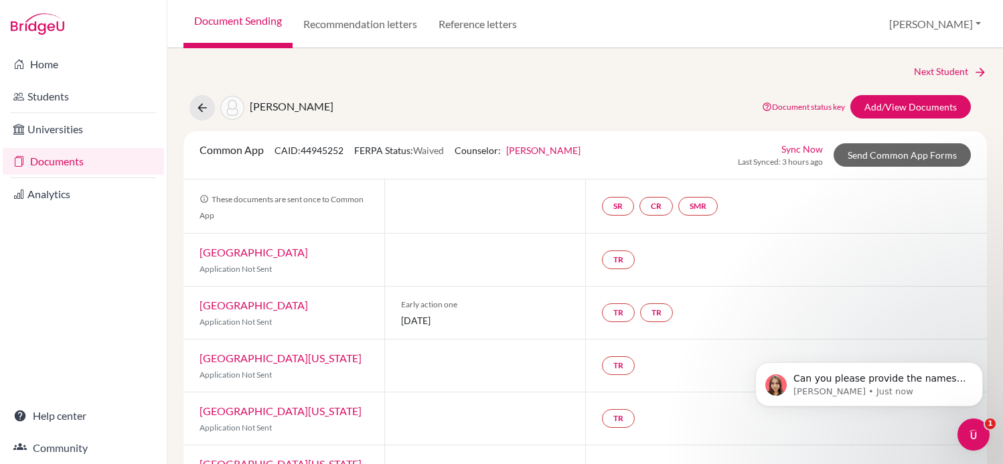
scroll to position [50, 0]
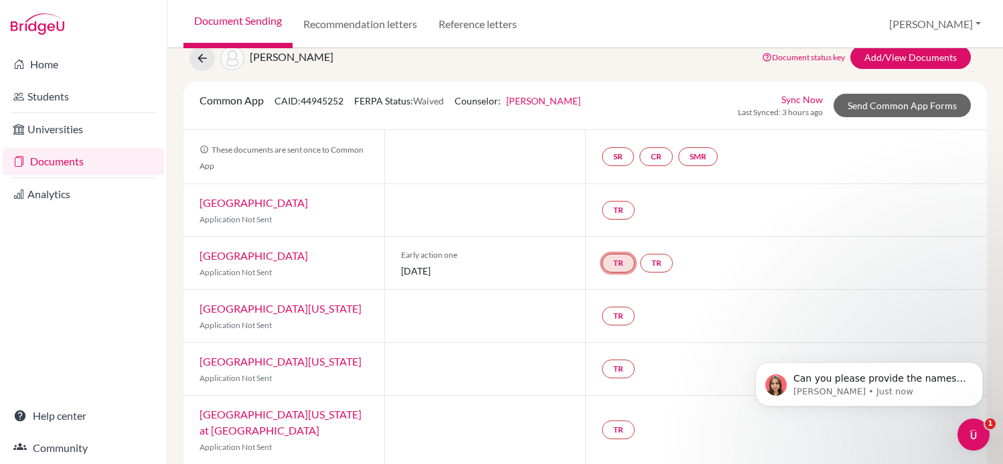
click at [612, 254] on link "TR" at bounding box center [618, 263] width 33 height 19
click at [612, 254] on link "TR Teacher recommendation Incomplete" at bounding box center [618, 263] width 33 height 19
click at [615, 236] on small "Incomplete" at bounding box center [617, 236] width 117 height 12
click at [646, 226] on div "TR" at bounding box center [786, 210] width 402 height 52
click at [269, 256] on link "University of Chicago" at bounding box center [254, 255] width 108 height 13
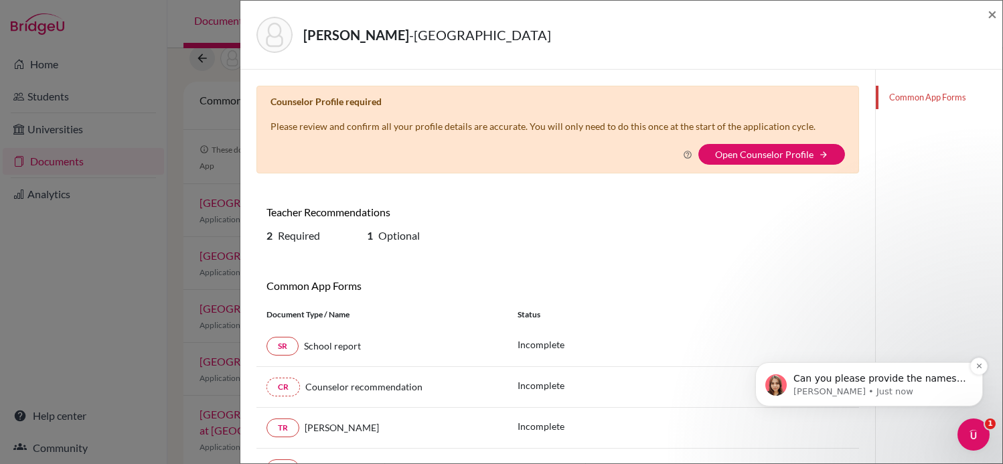
click at [913, 394] on p "Jessica • Just now" at bounding box center [880, 392] width 173 height 12
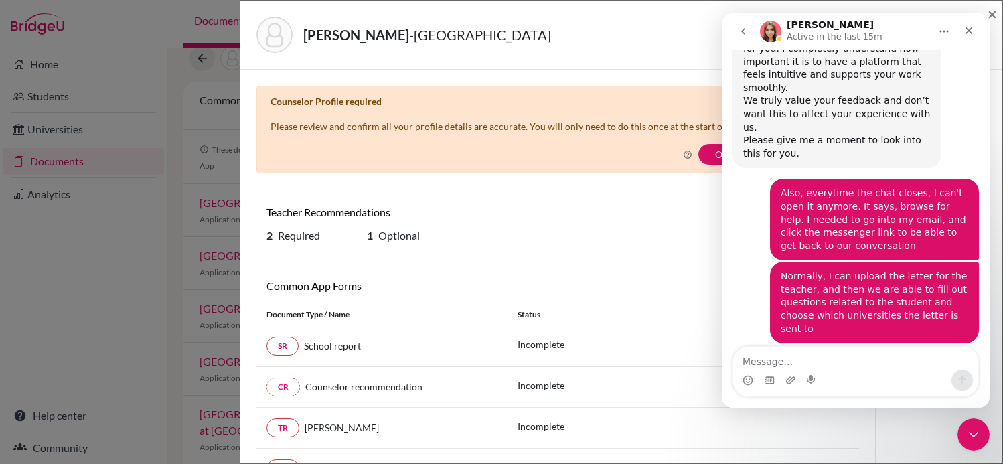
scroll to position [847, 0]
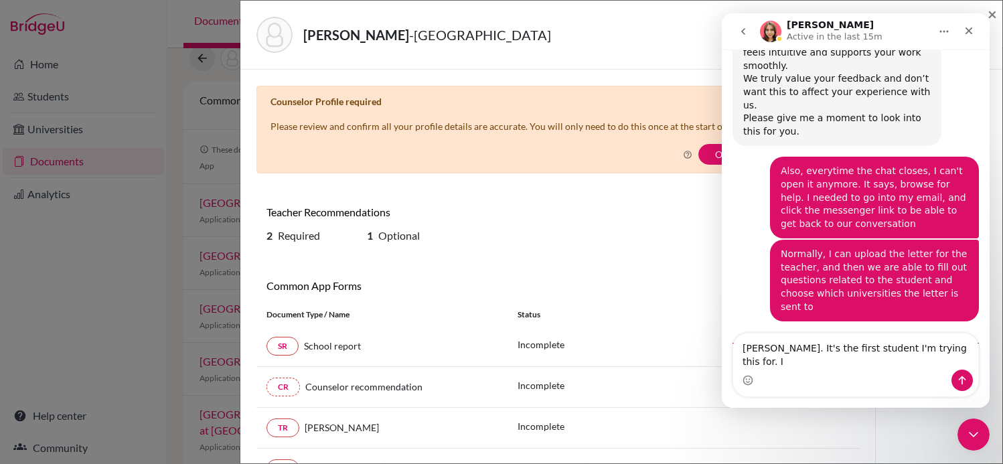
type textarea "Michel Kriger. It's the first student I'm trying this for."
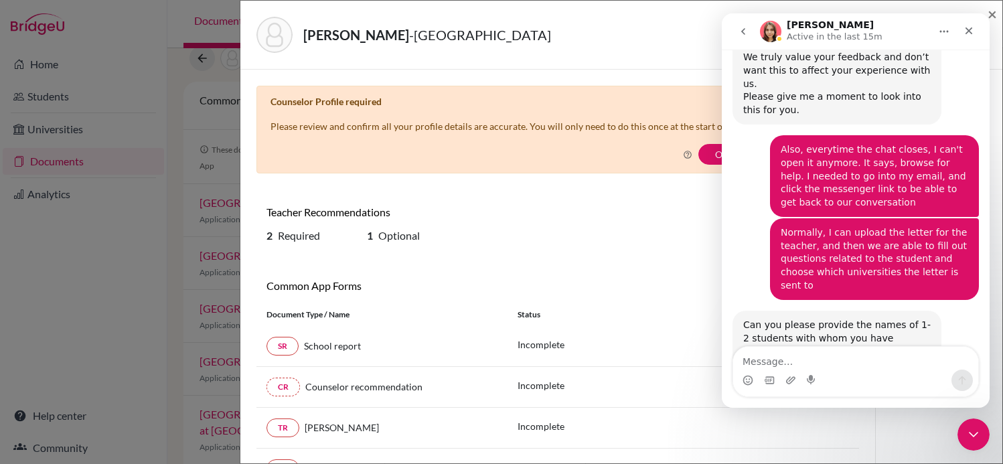
scroll to position [877, 0]
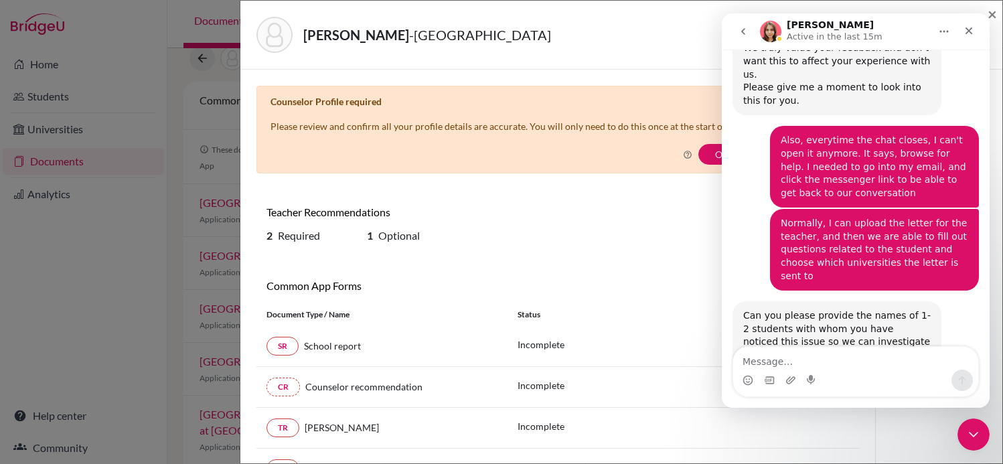
drag, startPoint x: 958, startPoint y: 31, endPoint x: 660, endPoint y: 107, distance: 307.0
click html "Jessica Active in the last 15m Have a question? Ask us anything, or share a fee…"
click at [743, 26] on icon "go back" at bounding box center [743, 31] width 11 height 11
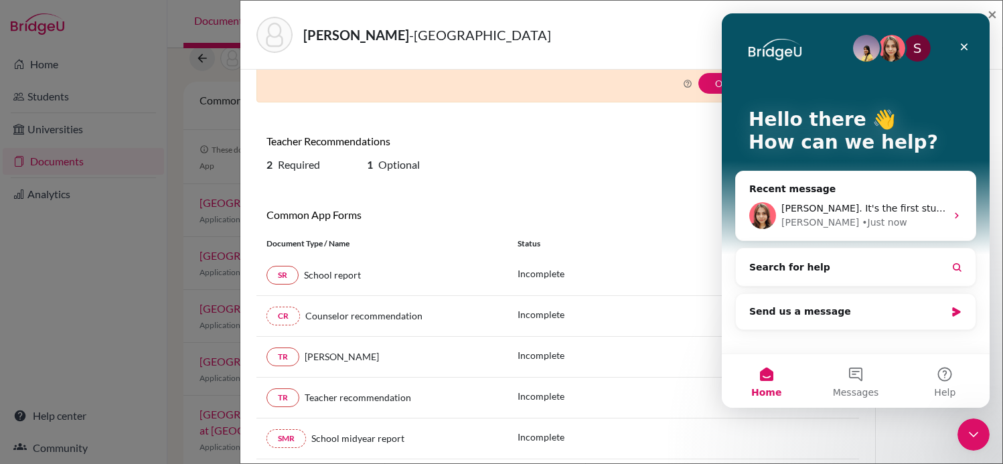
scroll to position [70, 0]
click at [863, 370] on button "Messages" at bounding box center [855, 381] width 89 height 54
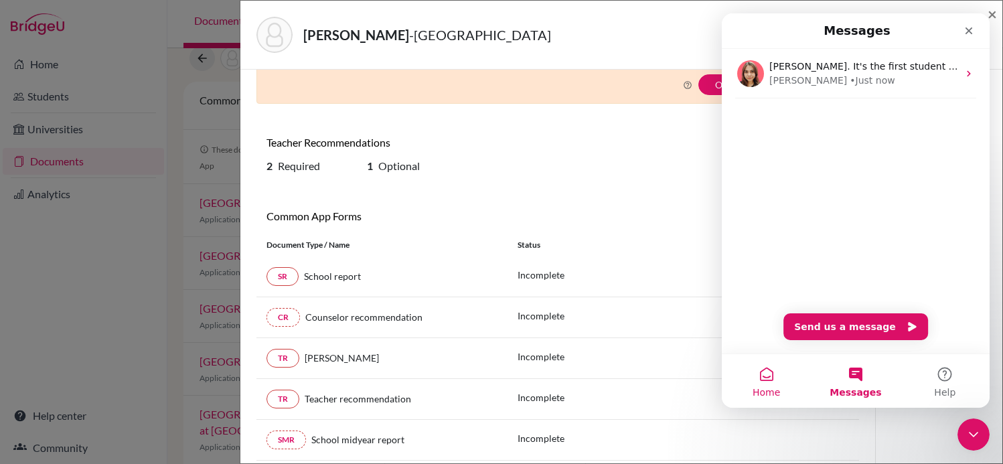
click at [775, 375] on button "Home" at bounding box center [766, 381] width 89 height 54
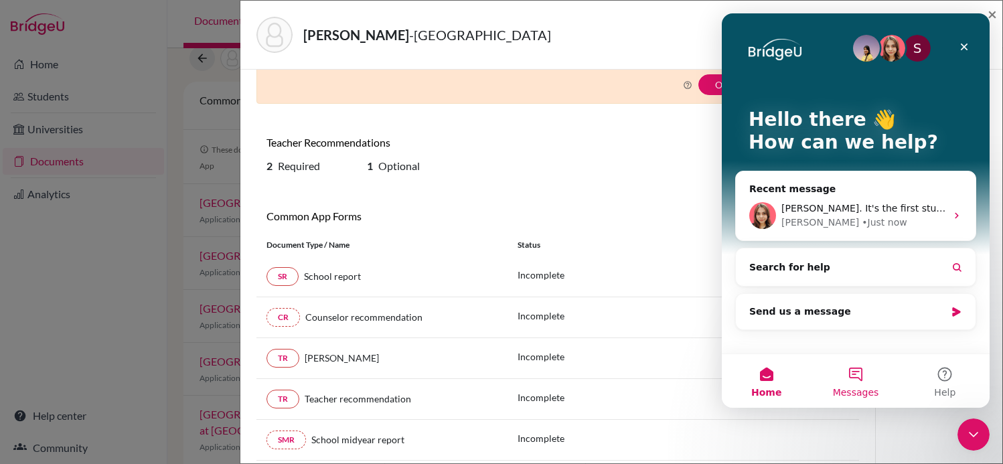
click at [872, 371] on button "Messages" at bounding box center [855, 381] width 89 height 54
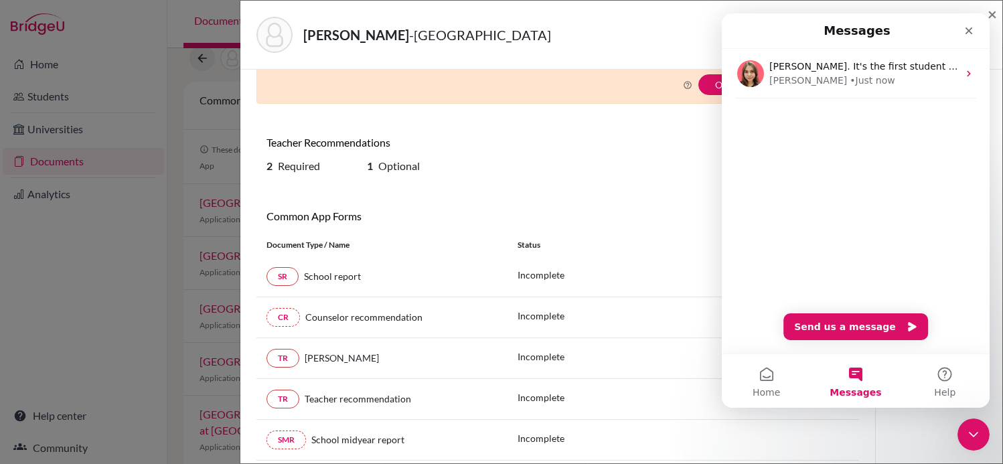
click at [899, 228] on div "Michel Kriger. It's the first student I'm trying this for. Jessica • Just now" at bounding box center [856, 201] width 268 height 305
click at [865, 309] on div "Michel Kriger. It's the first student I'm trying this for. Jessica • Just now" at bounding box center [856, 201] width 268 height 305
click at [871, 329] on button "Send us a message" at bounding box center [856, 326] width 145 height 27
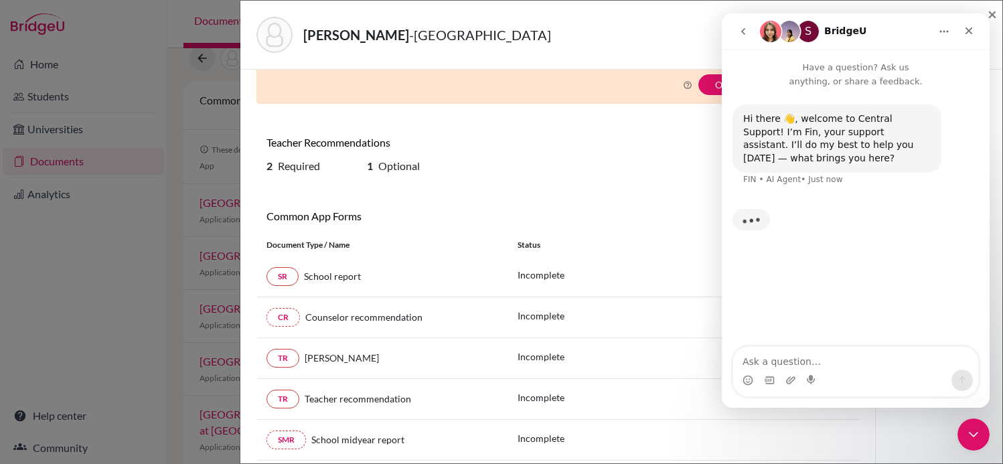
click at [741, 21] on button "go back" at bounding box center [743, 31] width 25 height 25
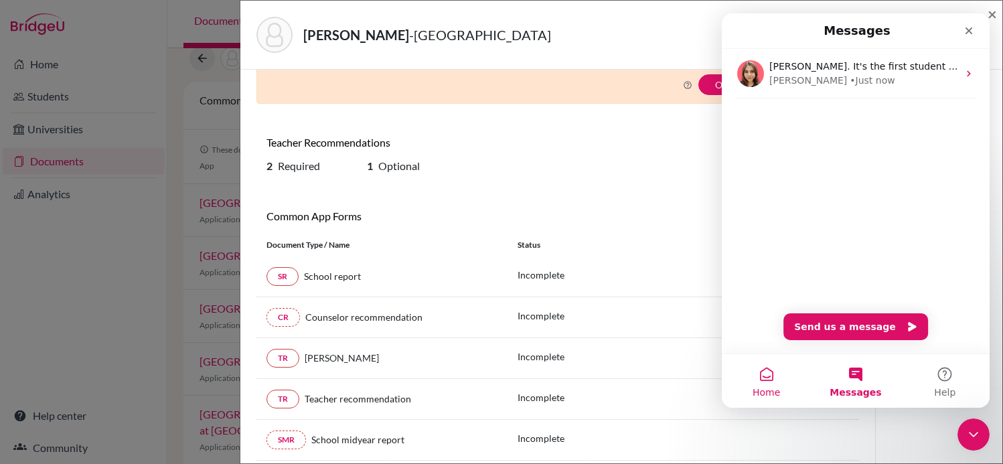
click at [767, 370] on button "Home" at bounding box center [766, 381] width 89 height 54
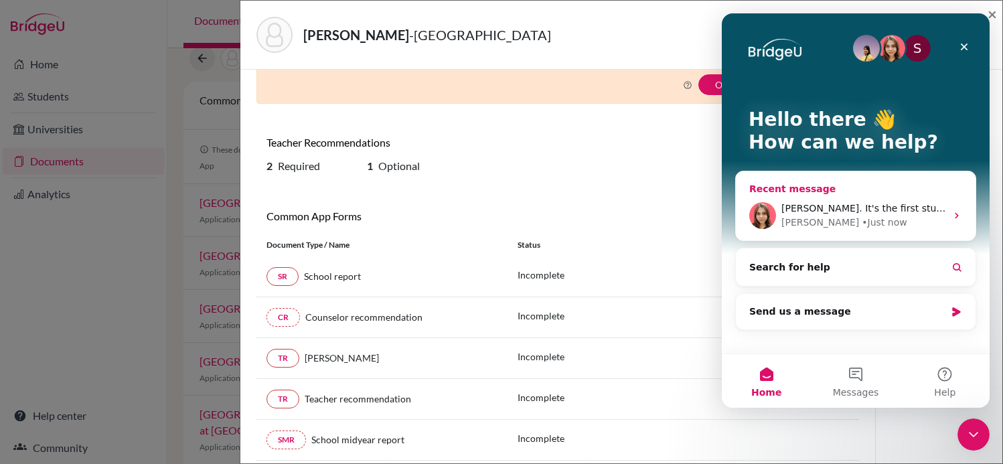
click at [844, 235] on div "Michel Kriger. It's the first student I'm trying this for. Jessica • Just now" at bounding box center [856, 216] width 240 height 50
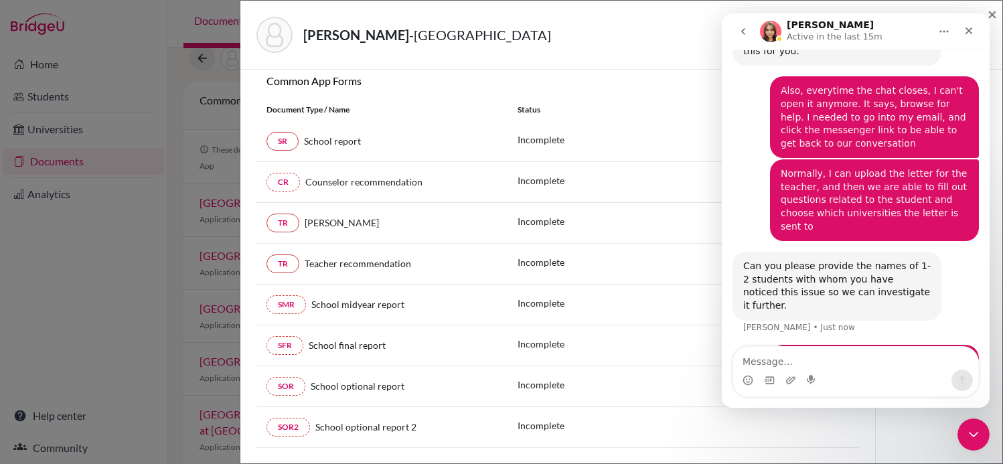
scroll to position [206, 0]
click at [532, 228] on div "Incomplete" at bounding box center [541, 221] width 47 height 17
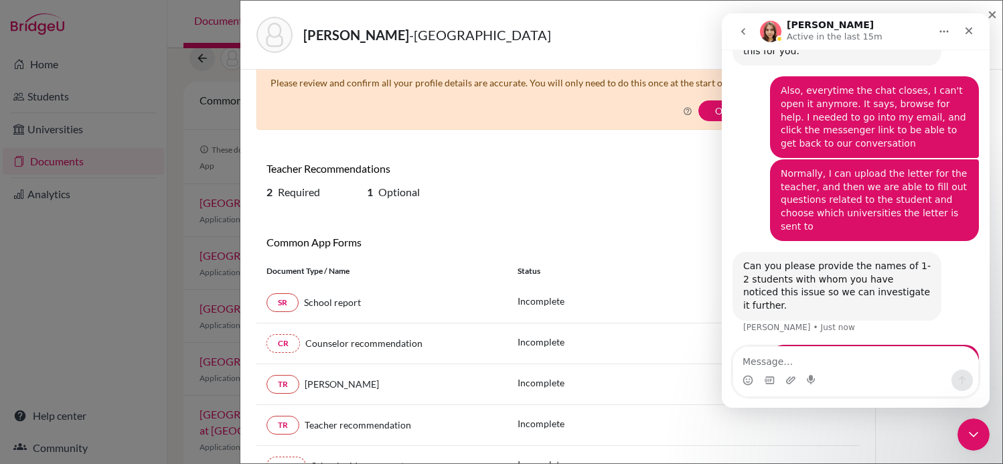
scroll to position [0, 0]
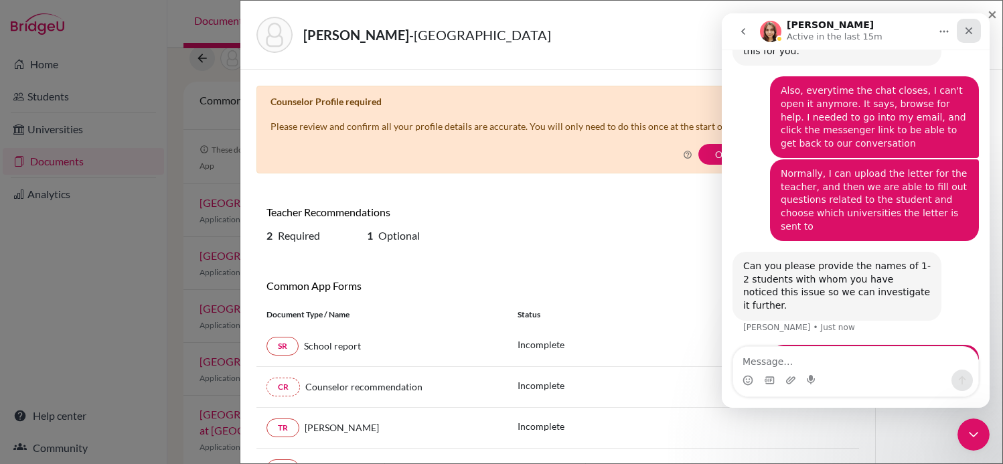
click at [965, 23] on div "Close" at bounding box center [969, 31] width 24 height 24
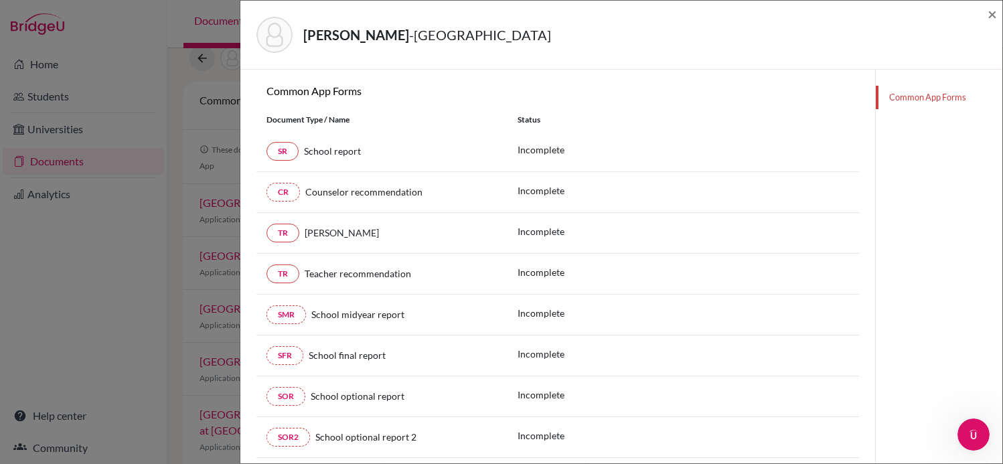
scroll to position [196, 0]
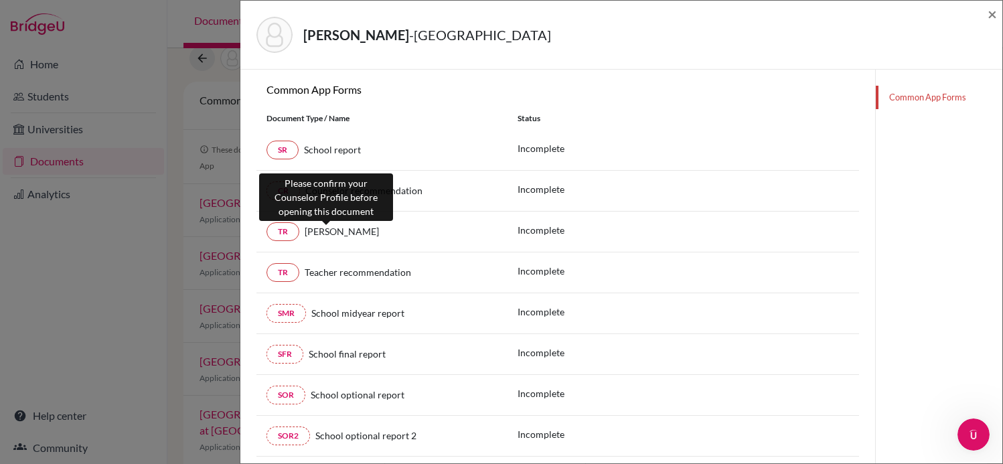
click at [327, 252] on div "TR Juliana Gil Incomplete" at bounding box center [557, 272] width 603 height 41
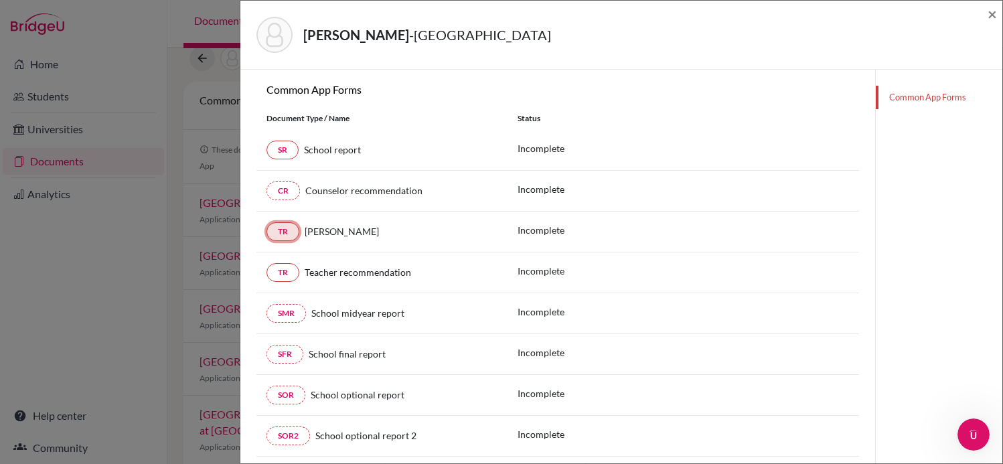
click at [285, 224] on link "TR" at bounding box center [283, 231] width 33 height 19
click at [280, 236] on link "TR" at bounding box center [283, 231] width 33 height 19
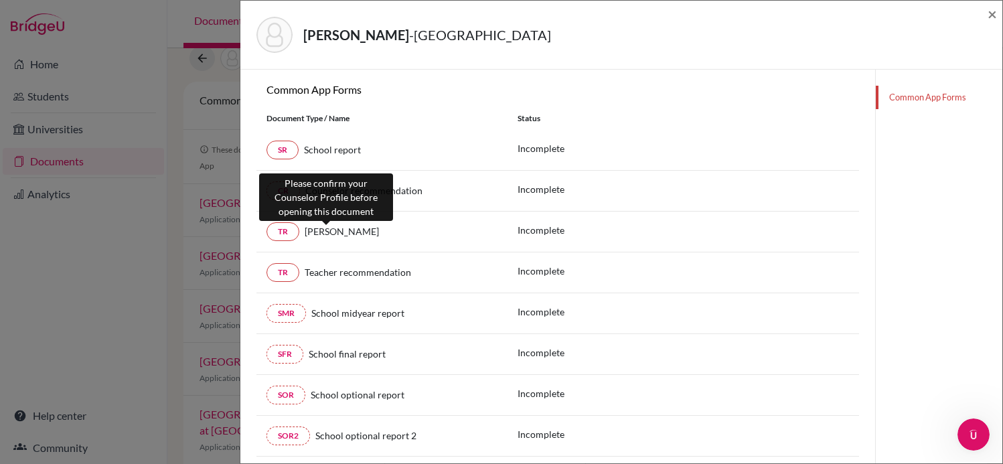
click at [311, 227] on span "[PERSON_NAME]" at bounding box center [342, 231] width 74 height 11
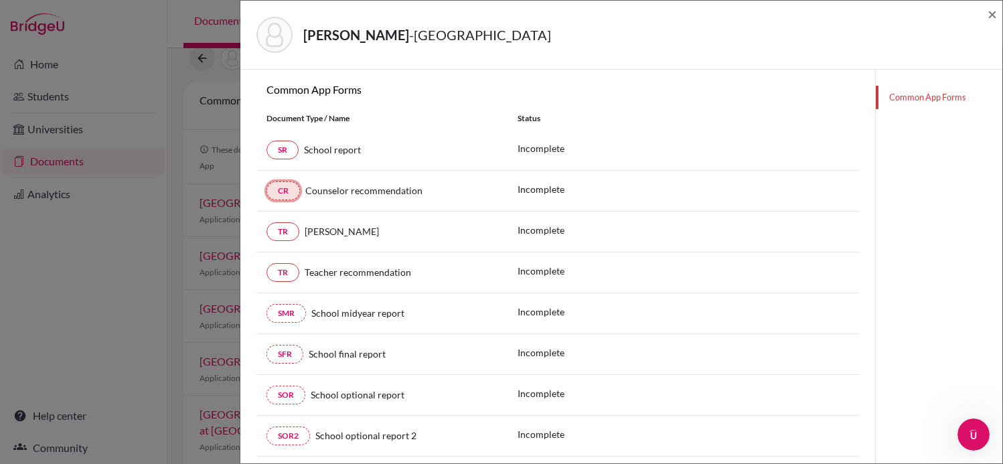
click at [287, 194] on link "CR" at bounding box center [283, 190] width 33 height 19
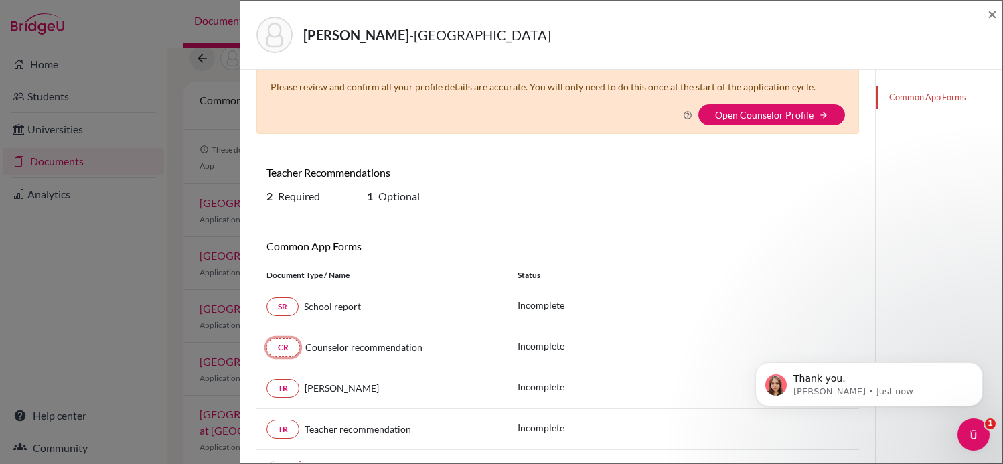
scroll to position [0, 0]
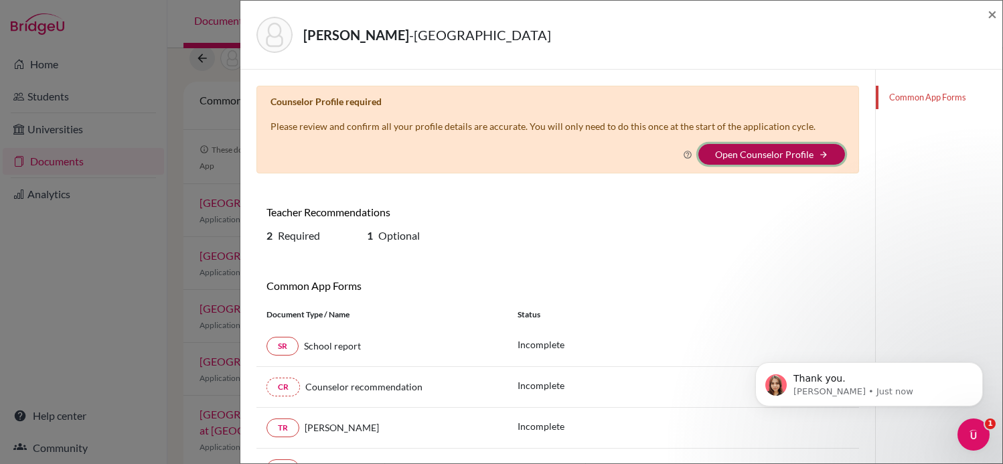
click at [774, 145] on button "Open Counselor Profile arrow_forward" at bounding box center [772, 154] width 147 height 21
click at [691, 154] on icon at bounding box center [687, 154] width 9 height 9
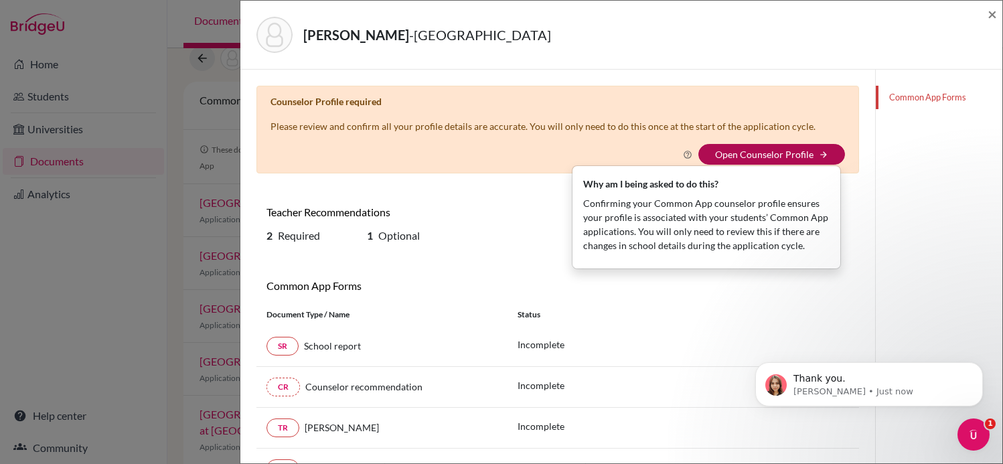
click at [791, 156] on link "Open Counselor Profile" at bounding box center [764, 154] width 98 height 11
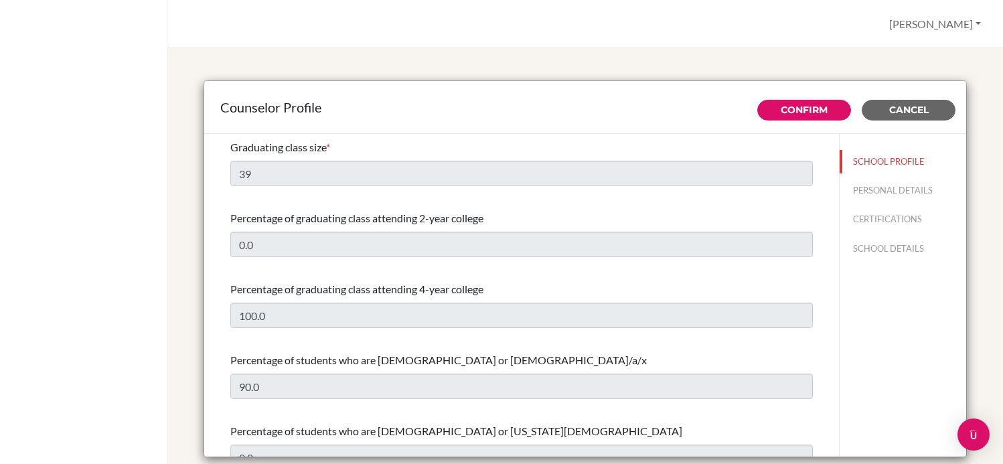
select select "0"
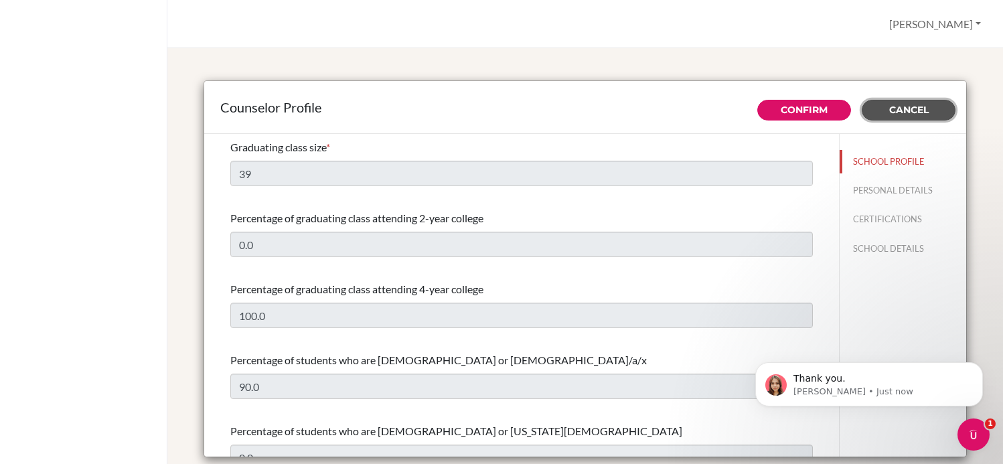
click at [905, 119] on button "Cancel" at bounding box center [909, 110] width 94 height 21
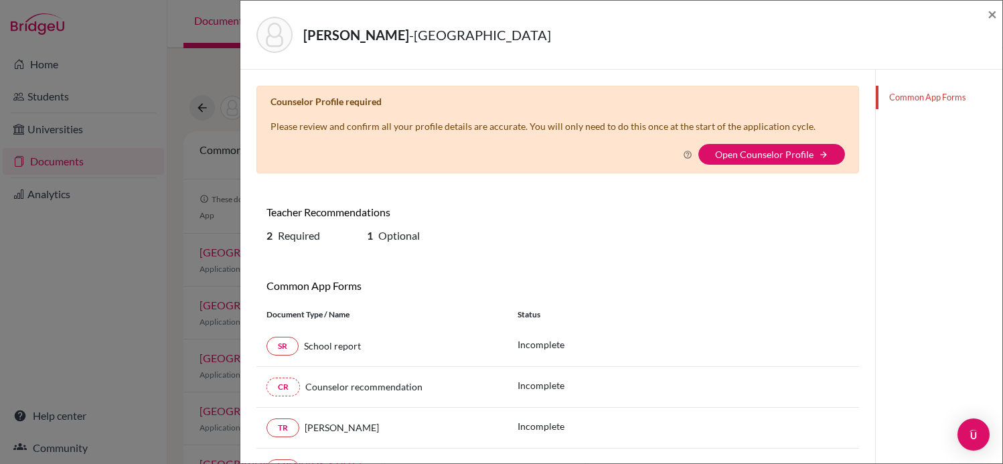
click at [35, 220] on div "[PERSON_NAME] - [GEOGRAPHIC_DATA] × Counselor Profile required Please review an…" at bounding box center [501, 232] width 1003 height 464
click at [997, 33] on div "×" at bounding box center [992, 35] width 9 height 58
click at [991, 17] on span "×" at bounding box center [992, 13] width 9 height 19
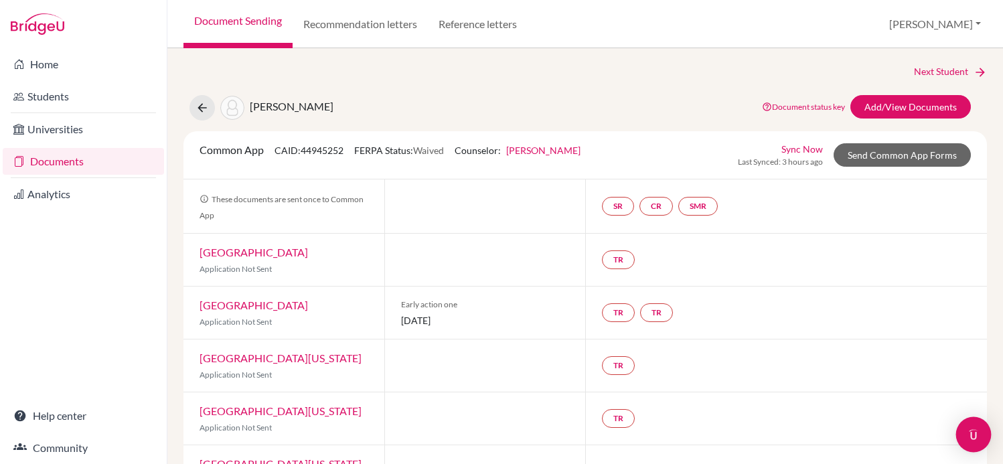
click at [976, 439] on img "Open Intercom Messenger" at bounding box center [973, 434] width 17 height 17
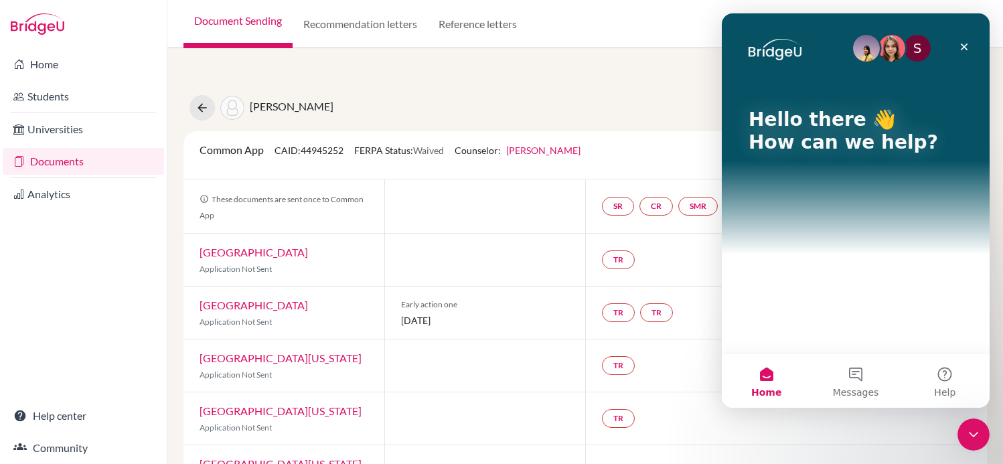
click at [857, 225] on div "S Hello there 👋 How can we help?" at bounding box center [855, 133] width 241 height 241
click at [83, 121] on link "Universities" at bounding box center [83, 129] width 161 height 27
click at [82, 109] on link "Students" at bounding box center [83, 96] width 161 height 27
click at [66, 167] on link "Documents" at bounding box center [83, 161] width 161 height 27
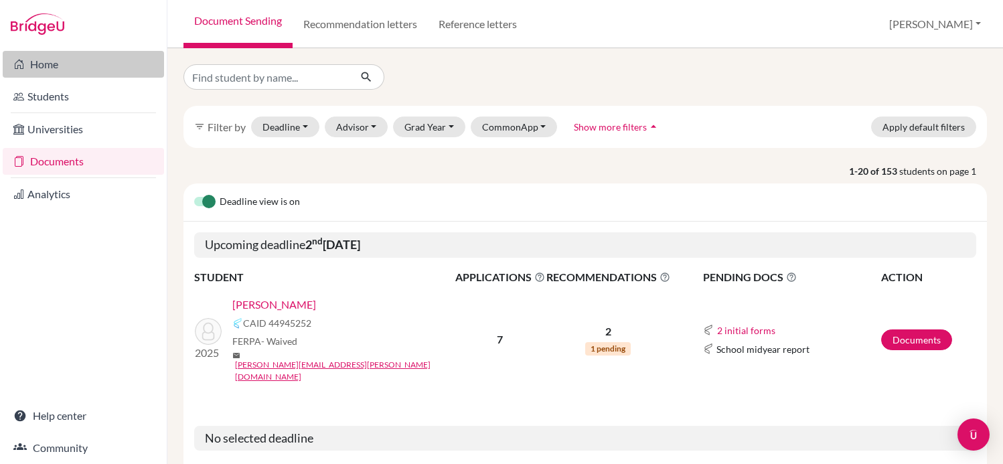
click at [52, 73] on link "Home" at bounding box center [83, 64] width 161 height 27
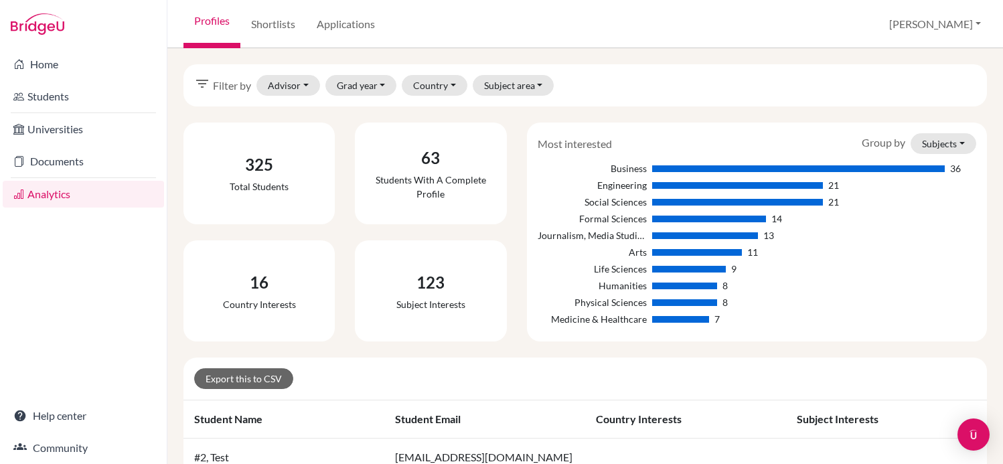
click at [44, 25] on img at bounding box center [38, 23] width 54 height 21
click at [54, 33] on img at bounding box center [38, 23] width 54 height 21
click at [46, 62] on link "Home" at bounding box center [83, 64] width 161 height 27
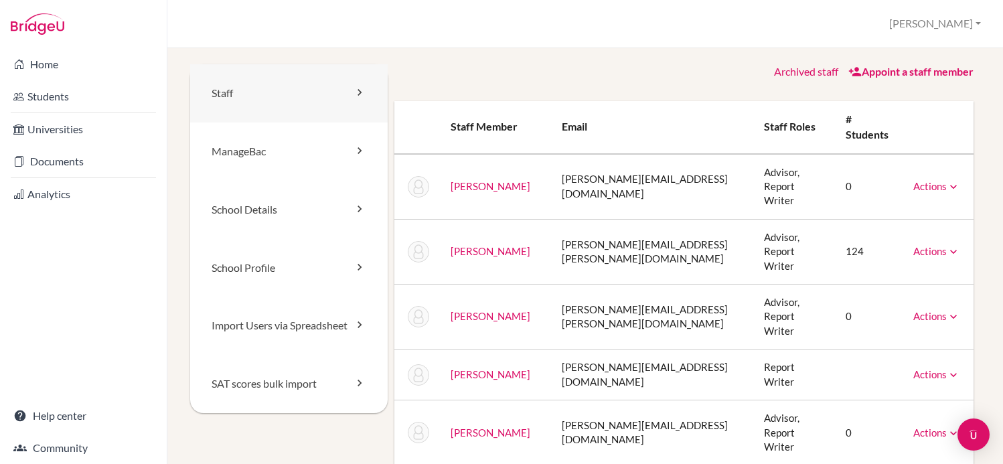
click at [304, 95] on link "Staff" at bounding box center [289, 93] width 198 height 58
click at [329, 88] on link "Staff" at bounding box center [289, 93] width 198 height 58
click at [313, 202] on link "School Details" at bounding box center [289, 210] width 198 height 58
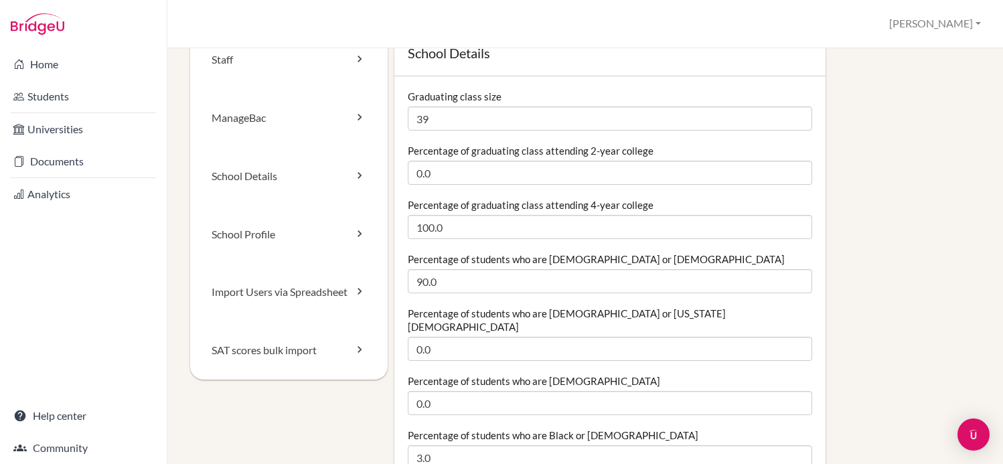
scroll to position [34, 0]
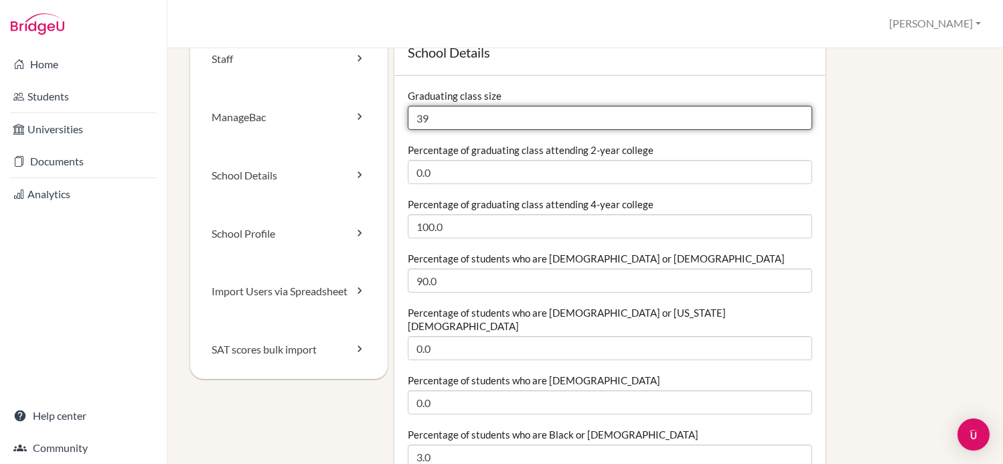
click at [500, 125] on input "39" at bounding box center [610, 118] width 405 height 24
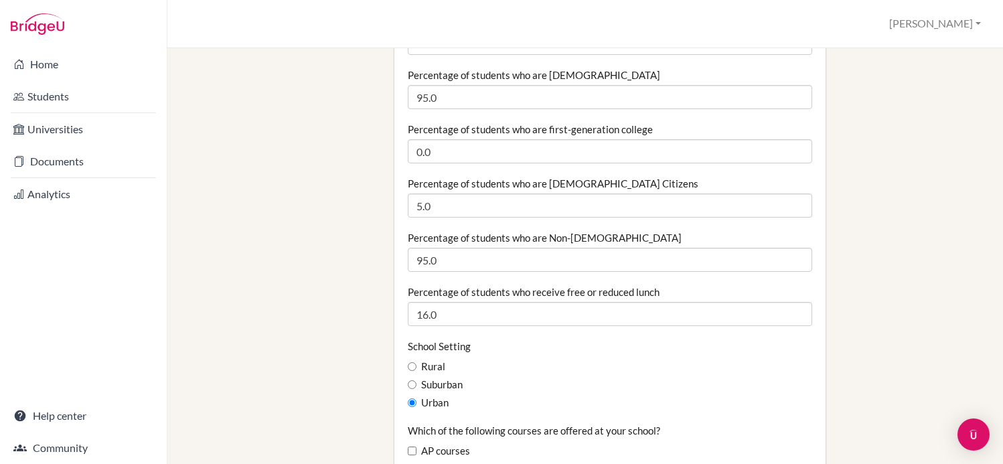
scroll to position [504, 0]
type input "70"
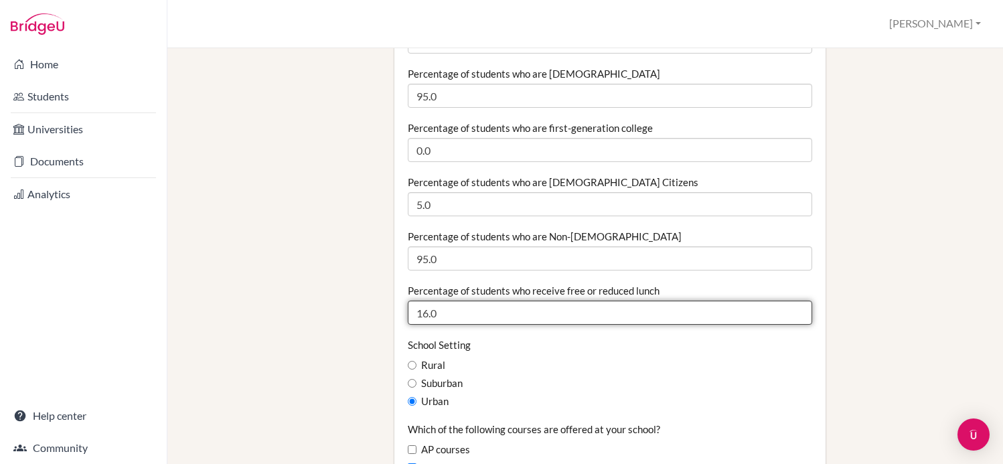
click at [508, 301] on input "16.0" at bounding box center [610, 313] width 405 height 24
click at [560, 305] on input "16.0" at bounding box center [610, 313] width 405 height 24
click at [560, 303] on input "16.0" at bounding box center [610, 313] width 405 height 24
click at [798, 307] on input "16.0" at bounding box center [610, 313] width 405 height 24
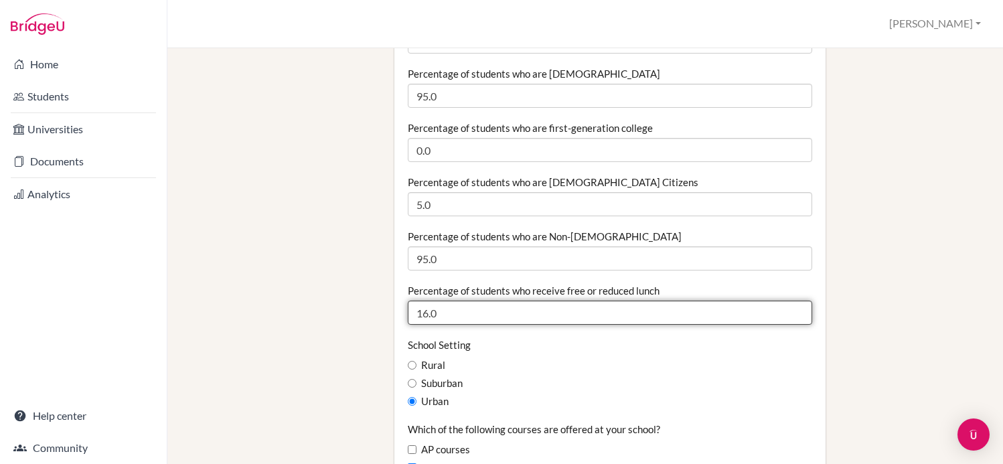
click at [798, 307] on input "16.0" at bounding box center [610, 313] width 405 height 24
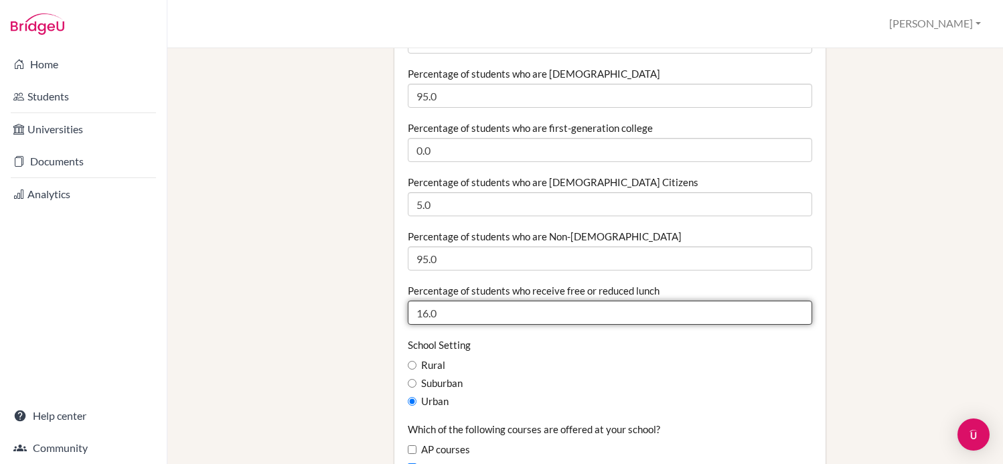
click at [798, 307] on input "16.0" at bounding box center [610, 313] width 405 height 24
click at [799, 303] on input "15.99" at bounding box center [610, 313] width 405 height 24
click at [799, 303] on input "15.98" at bounding box center [610, 313] width 405 height 24
click at [799, 303] on input "15.97" at bounding box center [610, 313] width 405 height 24
click at [799, 303] on input "15.96" at bounding box center [610, 313] width 405 height 24
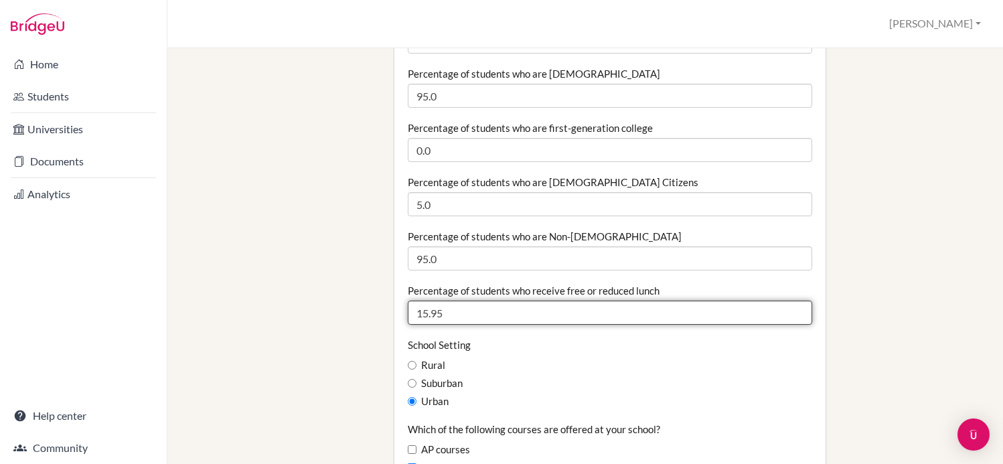
click at [799, 303] on input "15.95" at bounding box center [610, 313] width 405 height 24
click at [717, 304] on input "15.95" at bounding box center [610, 313] width 405 height 24
type input "10"
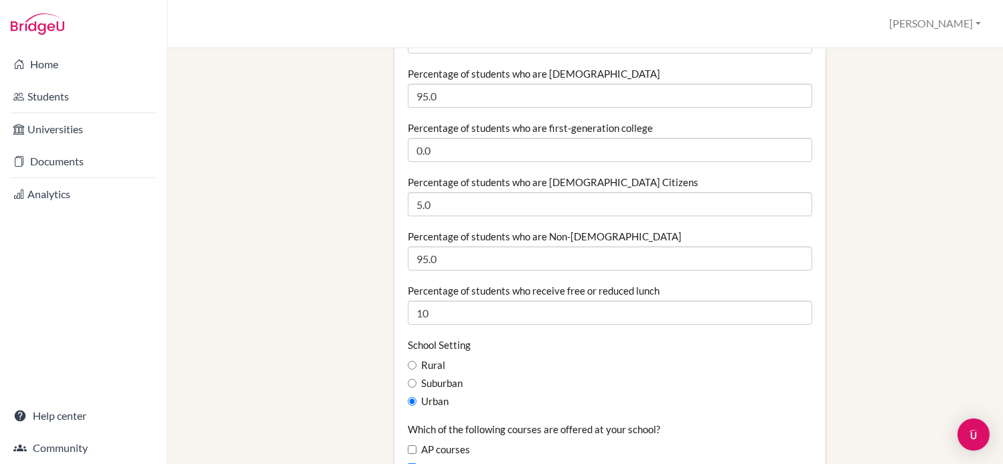
click at [714, 379] on div "School Setting Rural Suburban Urban" at bounding box center [610, 373] width 405 height 71
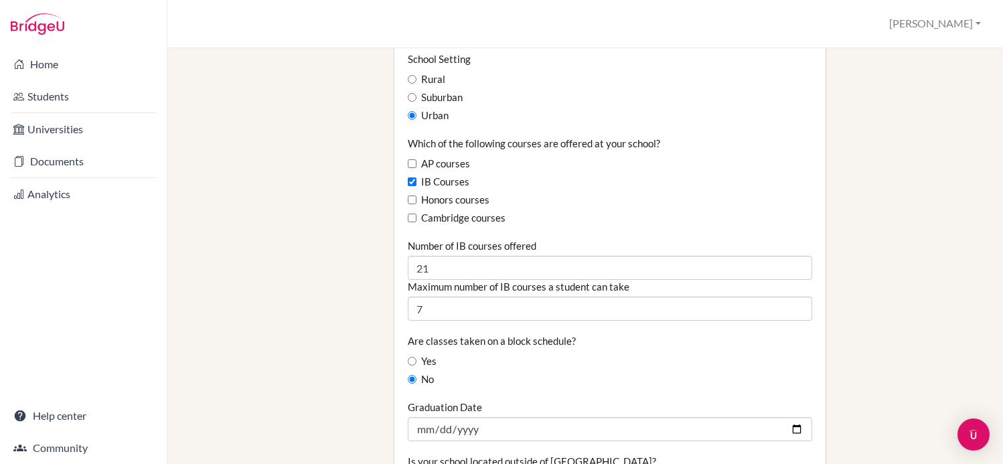
scroll to position [796, 0]
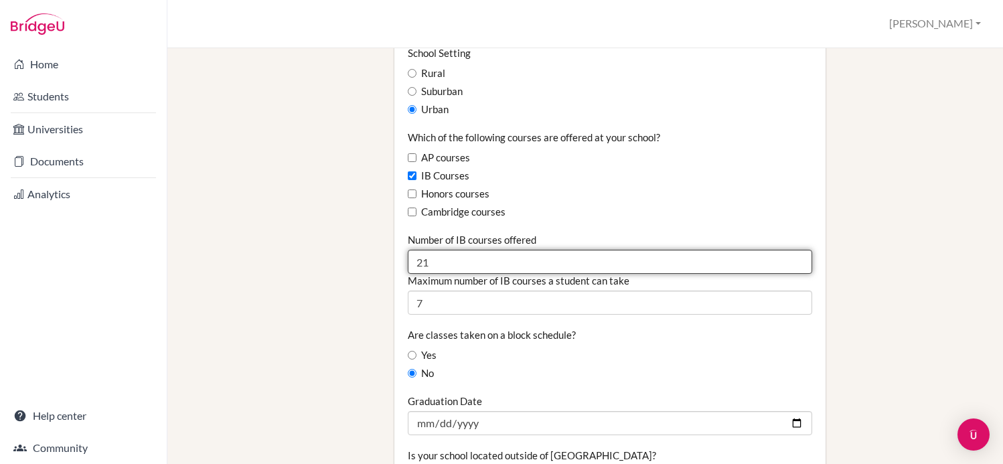
click at [445, 250] on input "21" at bounding box center [610, 262] width 405 height 24
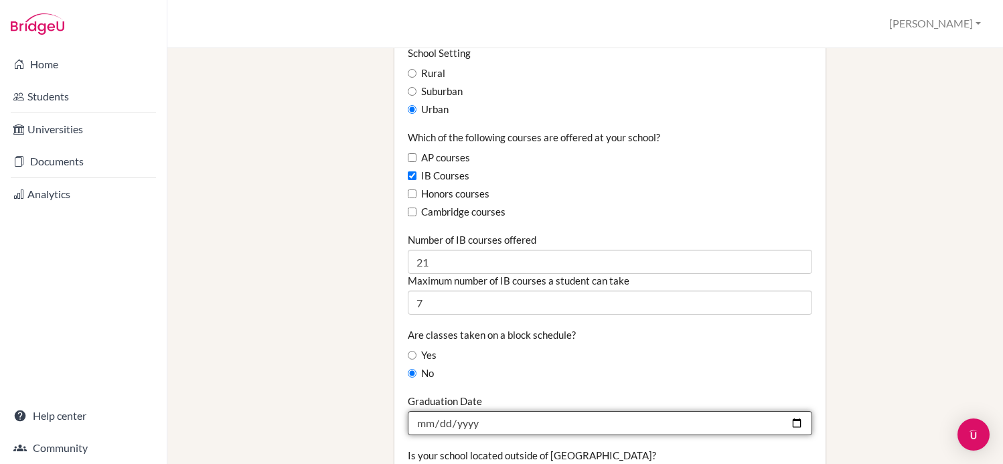
click at [492, 411] on input "2024-12-06" at bounding box center [610, 423] width 405 height 24
click at [497, 411] on input "2024-12-03" at bounding box center [610, 423] width 405 height 24
type input "2025-12-03"
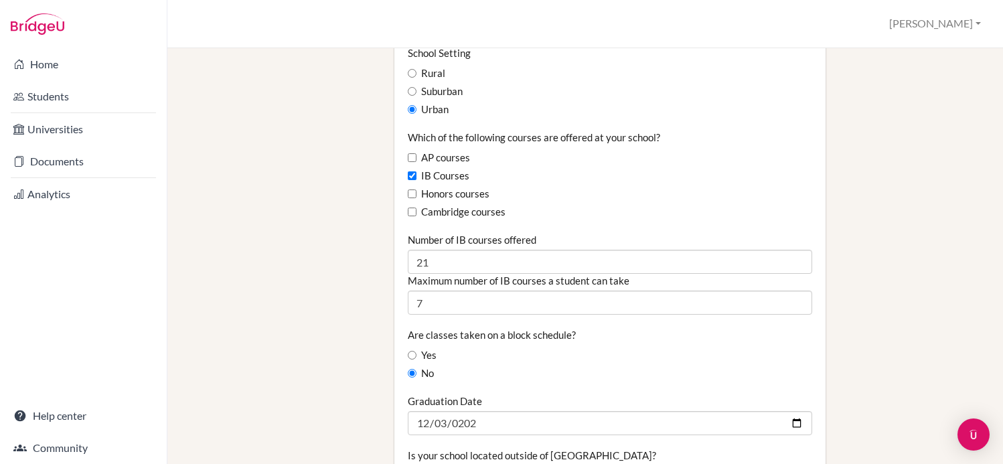
click at [859, 389] on div "School Details Graduating class size 70 Percentage of graduating class attendin…" at bounding box center [684, 307] width 593 height 2076
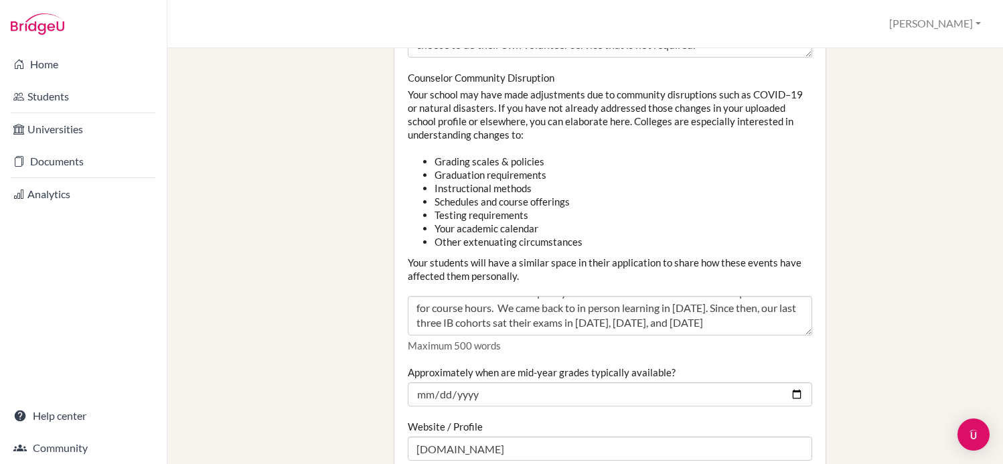
scroll to position [29, 0]
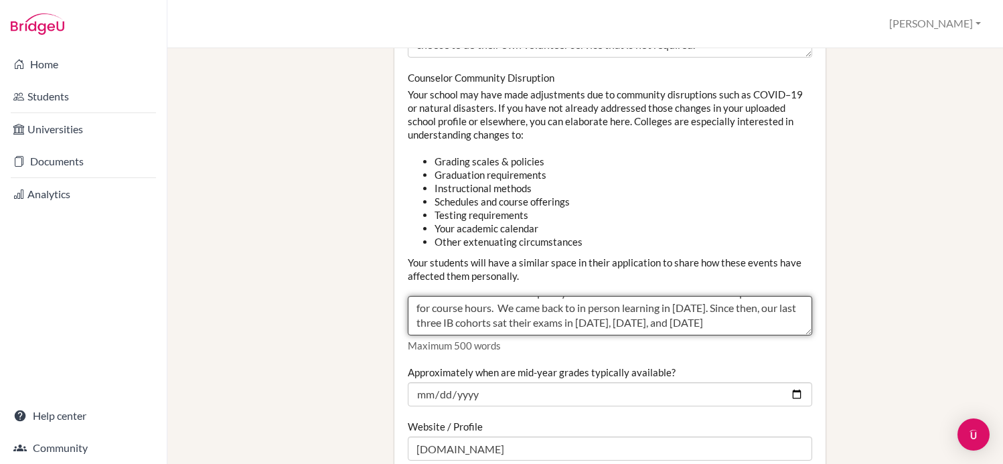
click at [530, 313] on textarea "Our school moved online quickly and was able to meet the Brazilian requirements…" at bounding box center [610, 316] width 405 height 40
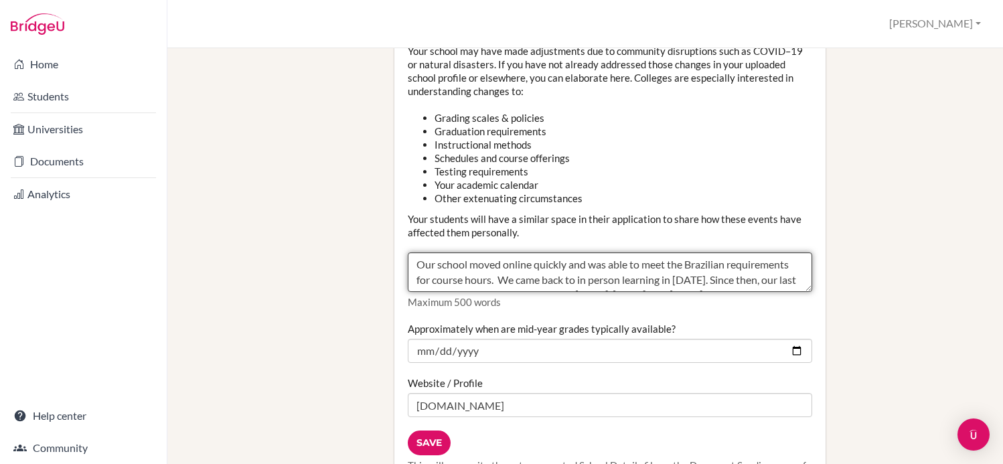
scroll to position [30, 0]
click at [488, 255] on textarea "Our school moved online quickly and was able to meet the Brazilian requirements…" at bounding box center [610, 272] width 405 height 40
click at [494, 268] on textarea "Our school moved online quickly and was able to meet the Brazilian requirements…" at bounding box center [610, 272] width 405 height 40
type textarea "Our school moved online quickly and was able to meet the Brazilian requirements…"
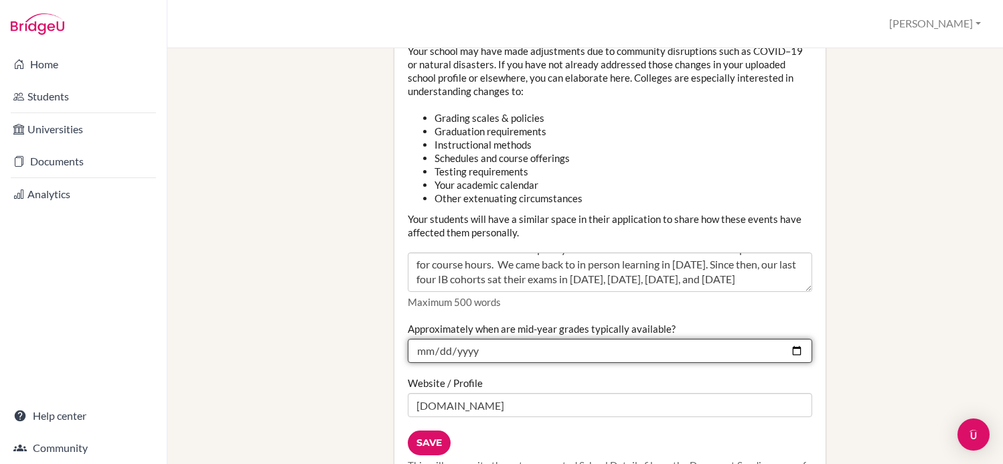
click at [665, 340] on input "2024-09-01" at bounding box center [610, 351] width 405 height 24
click at [491, 343] on input "2024-09-01" at bounding box center [610, 351] width 405 height 24
click at [464, 339] on input "2024-09-01" at bounding box center [610, 351] width 405 height 24
type input "2025-09-01"
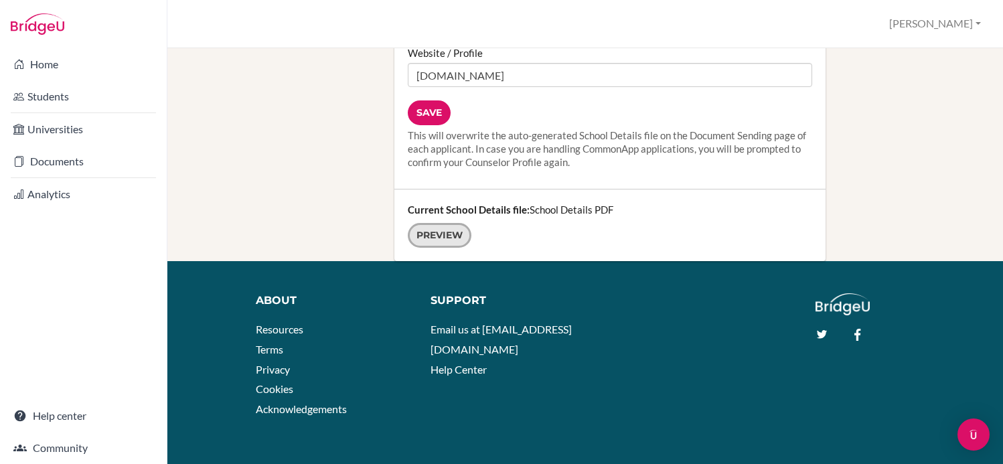
scroll to position [1880, 0]
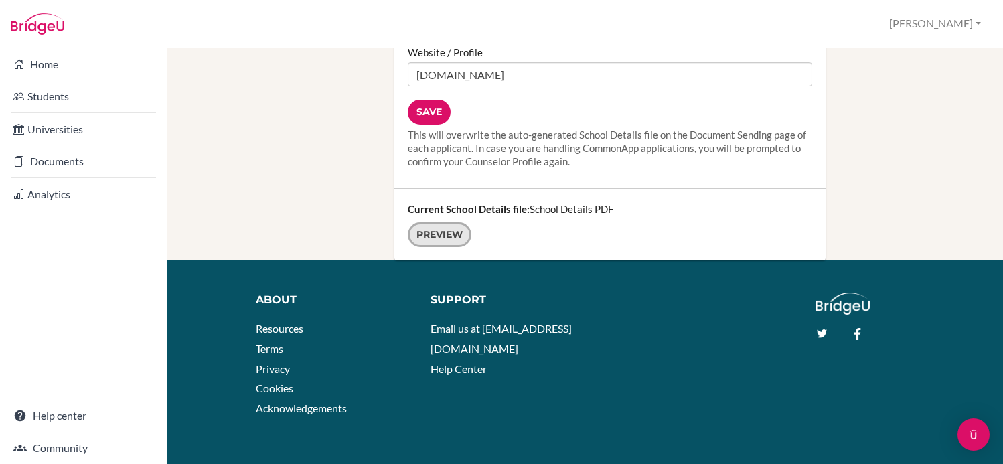
click at [443, 222] on link "Preview" at bounding box center [440, 234] width 64 height 25
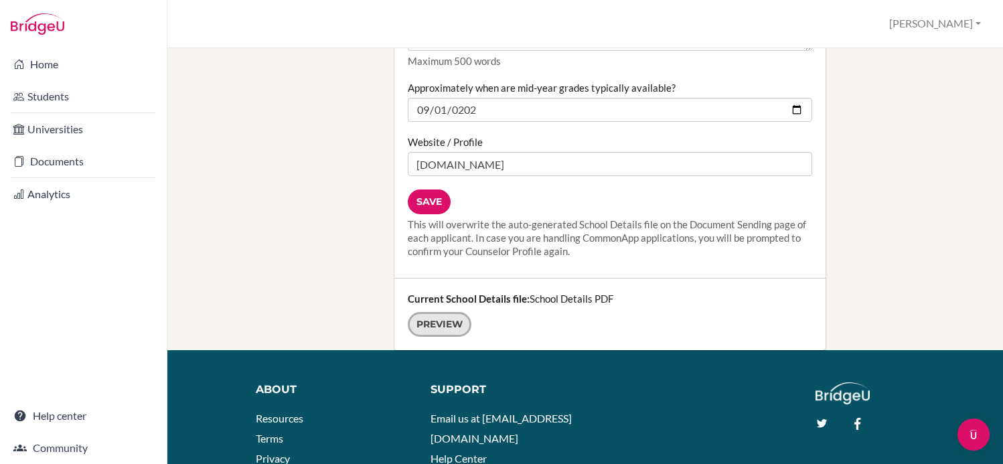
scroll to position [1775, 0]
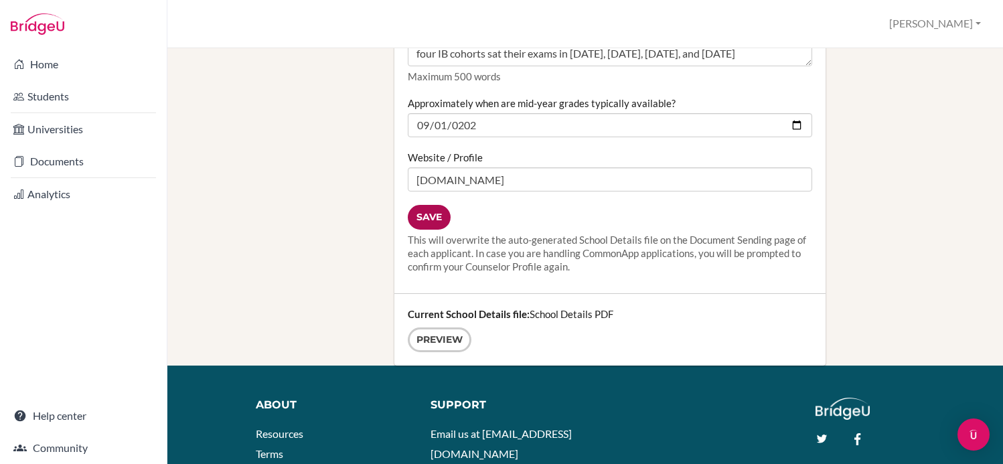
click at [412, 205] on input "Save" at bounding box center [429, 217] width 43 height 25
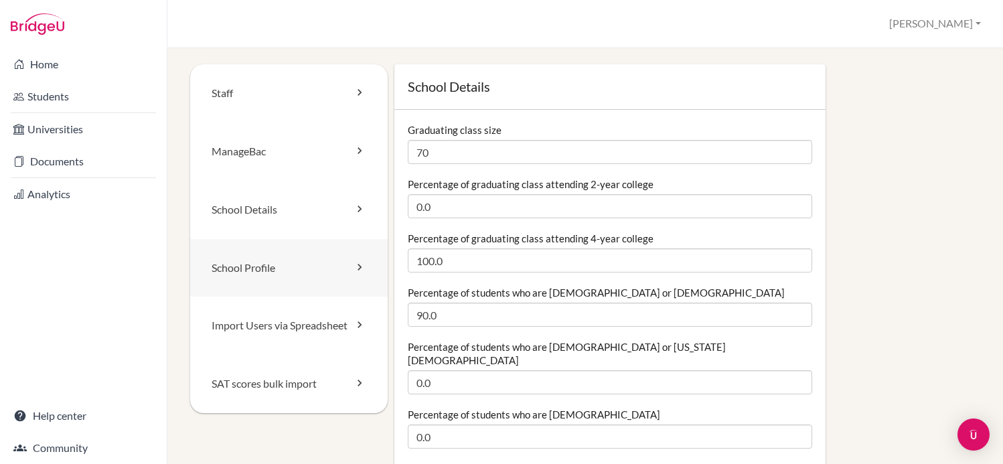
click at [245, 273] on link "School Profile" at bounding box center [289, 268] width 198 height 58
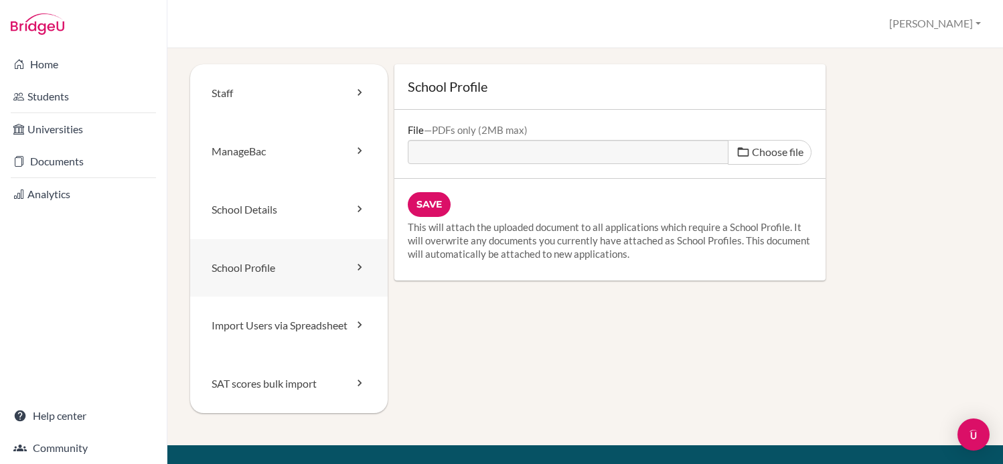
click at [287, 267] on link "School Profile" at bounding box center [289, 268] width 198 height 58
click at [301, 304] on link "Import Users via Spreadsheet" at bounding box center [289, 326] width 198 height 58
click at [293, 202] on link "School Details" at bounding box center [289, 210] width 198 height 58
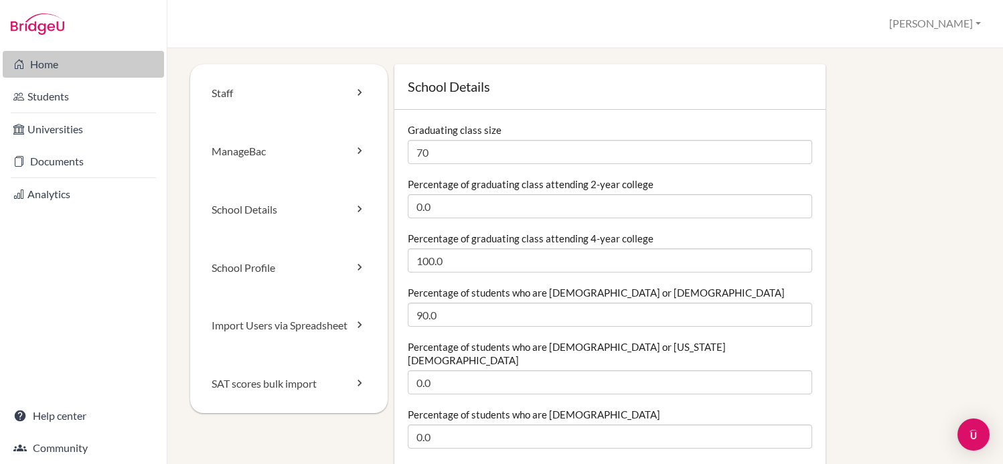
click at [56, 63] on link "Home" at bounding box center [83, 64] width 161 height 27
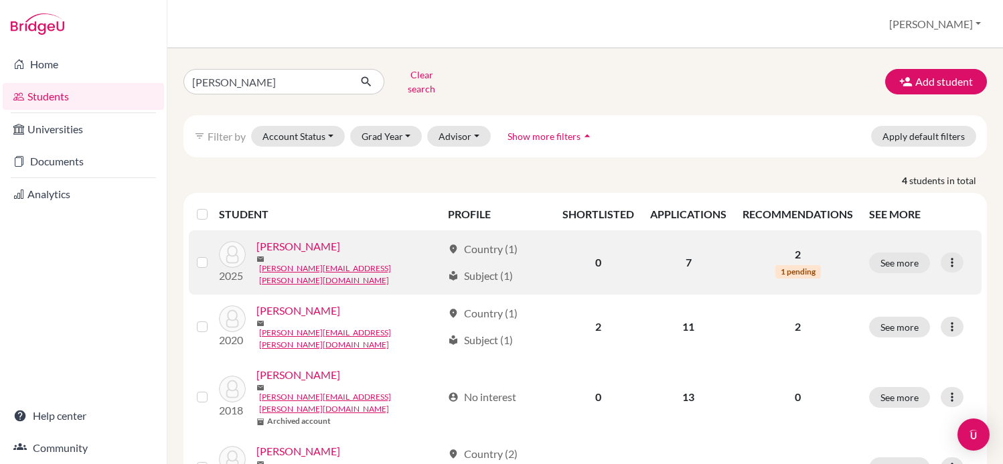
click at [295, 238] on link "Kriger, Michel" at bounding box center [298, 246] width 84 height 16
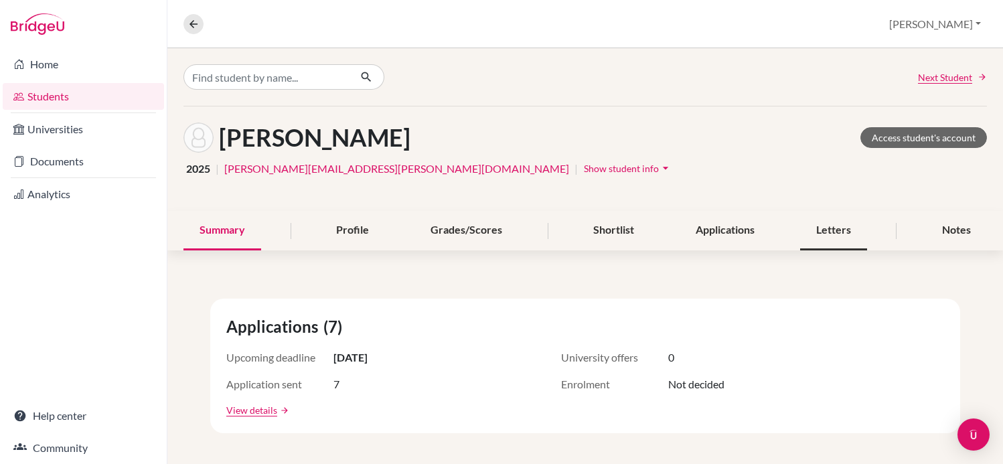
click at [855, 232] on div "Letters" at bounding box center [833, 231] width 67 height 40
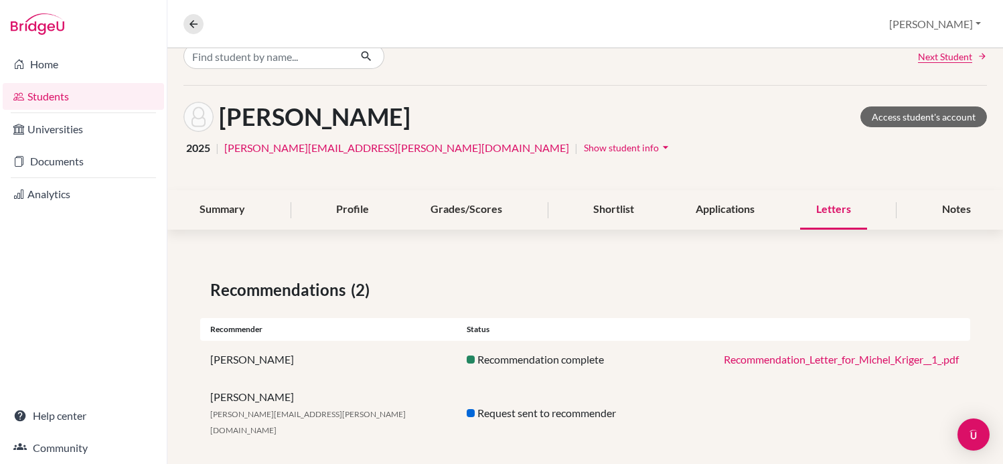
scroll to position [19, 0]
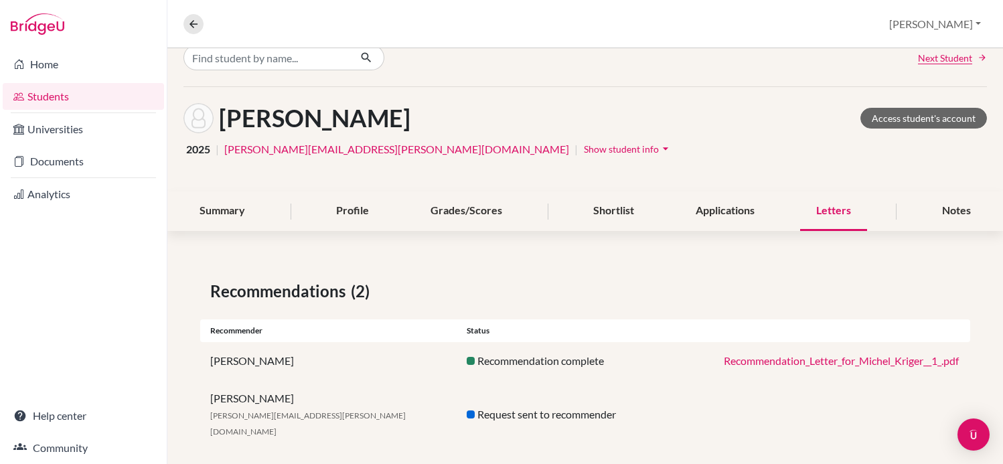
click at [577, 362] on div "Recommendation complete" at bounding box center [585, 361] width 256 height 16
click at [542, 414] on div "Request sent to recommender" at bounding box center [585, 415] width 256 height 16
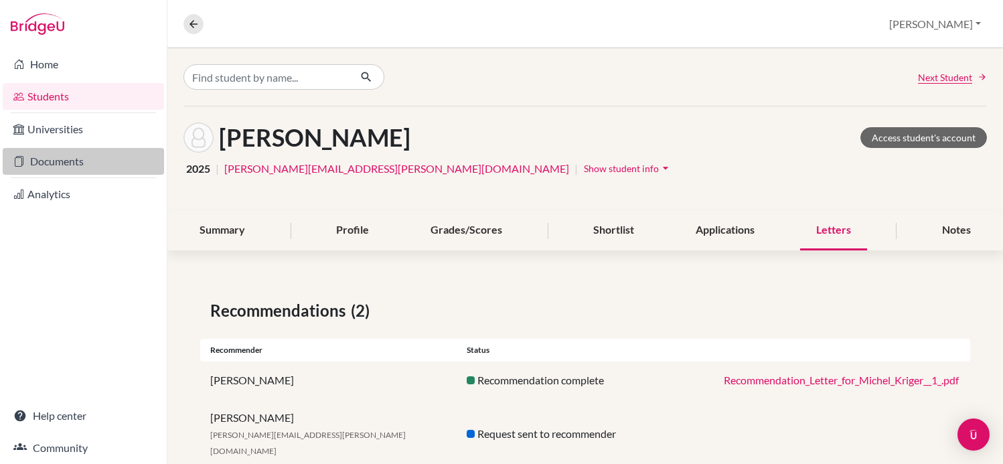
click at [58, 160] on link "Documents" at bounding box center [83, 161] width 161 height 27
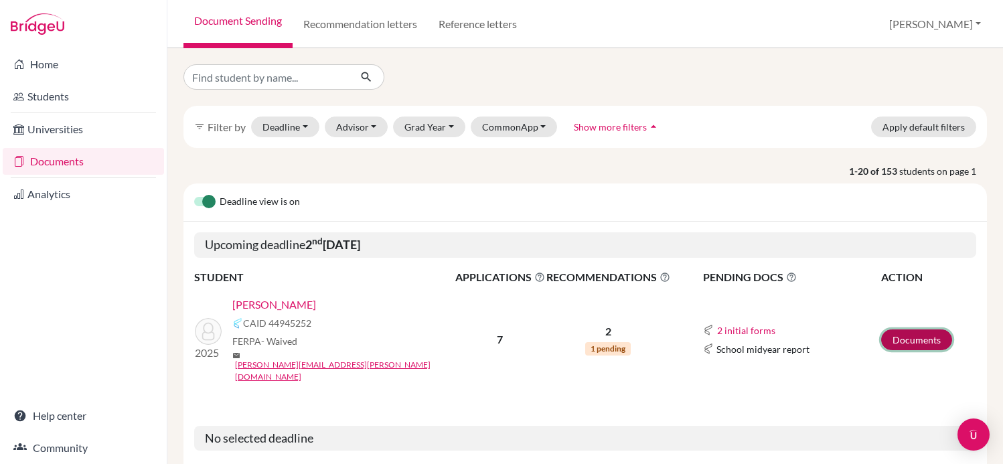
click at [934, 329] on link "Documents" at bounding box center [916, 339] width 71 height 21
click at [930, 329] on link "Documents" at bounding box center [916, 339] width 71 height 21
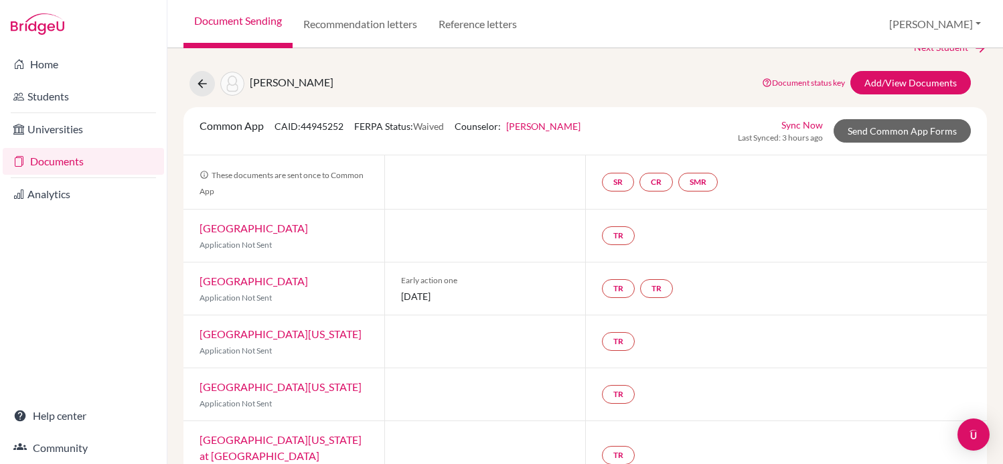
scroll to position [2, 0]
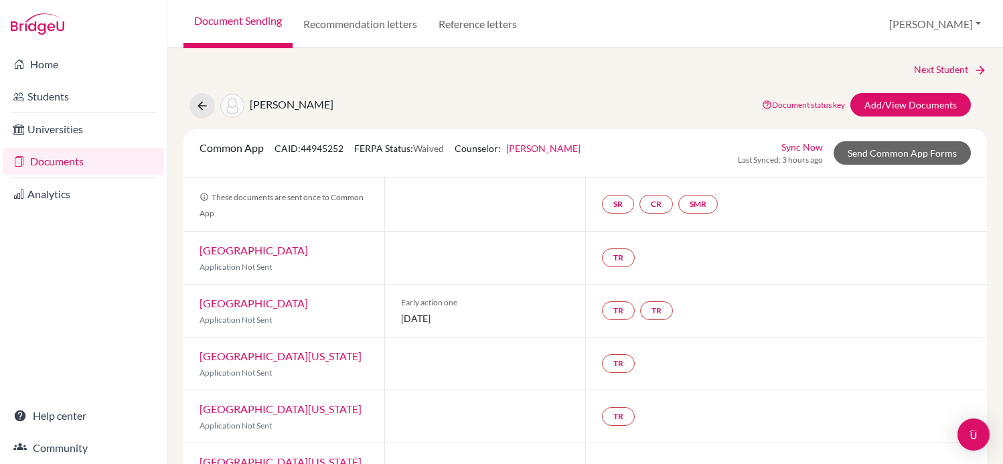
click at [672, 196] on div "SR CR SMR" at bounding box center [662, 204] width 121 height 24
click at [664, 207] on link "CR" at bounding box center [656, 204] width 33 height 19
click at [667, 167] on link "Counselor recommendation" at bounding box center [657, 163] width 117 height 11
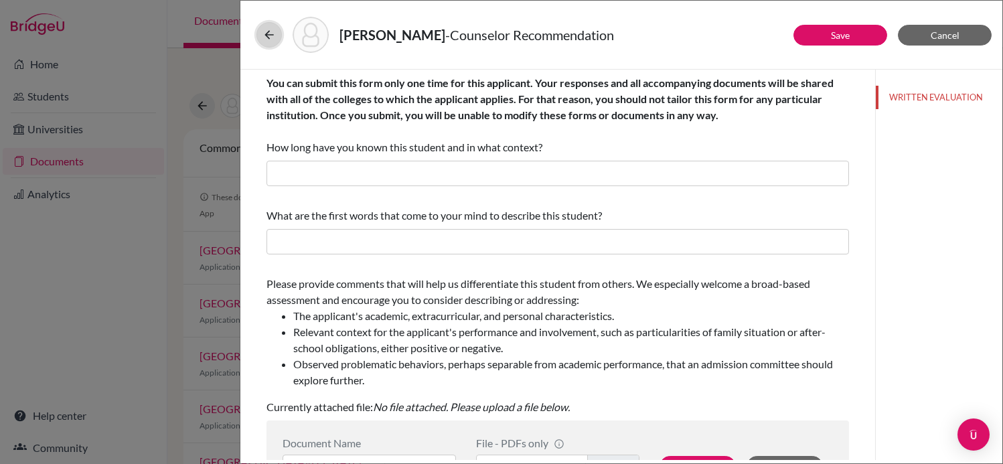
click at [275, 38] on icon at bounding box center [269, 34] width 13 height 13
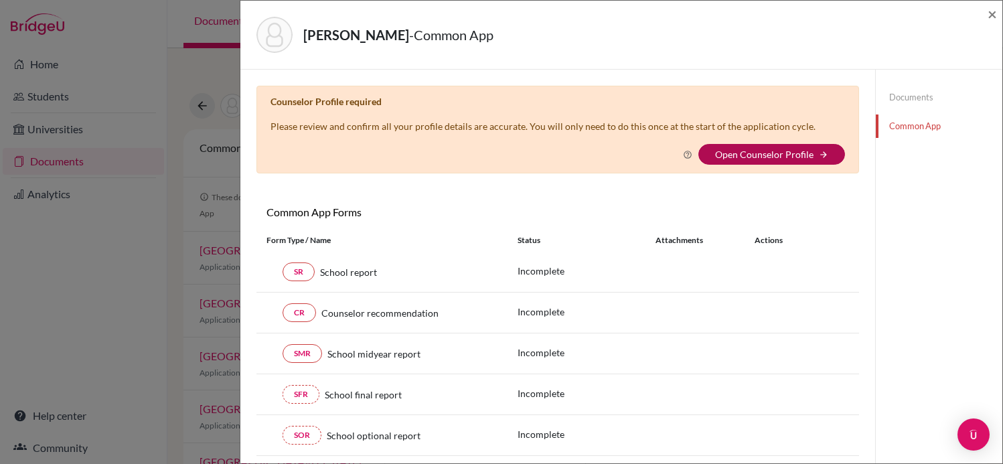
click at [802, 153] on link "Open Counselor Profile" at bounding box center [764, 154] width 98 height 11
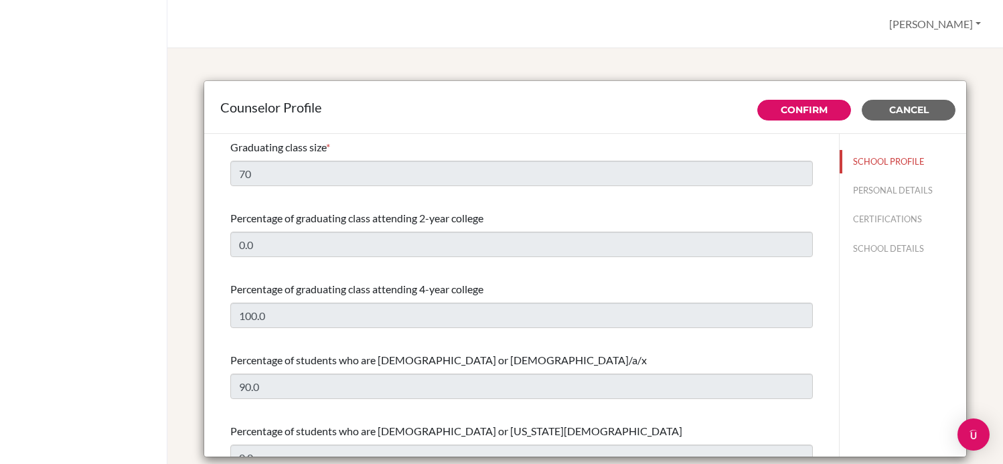
select select "0"
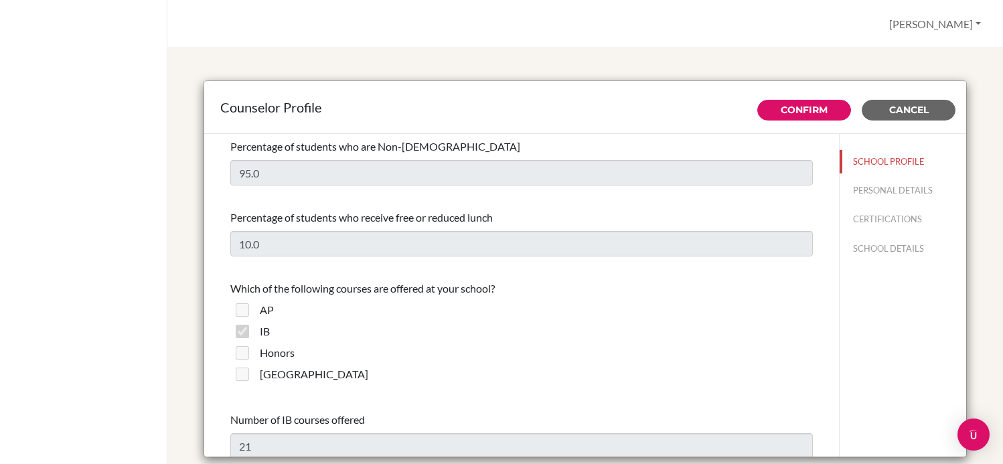
scroll to position [1565, 0]
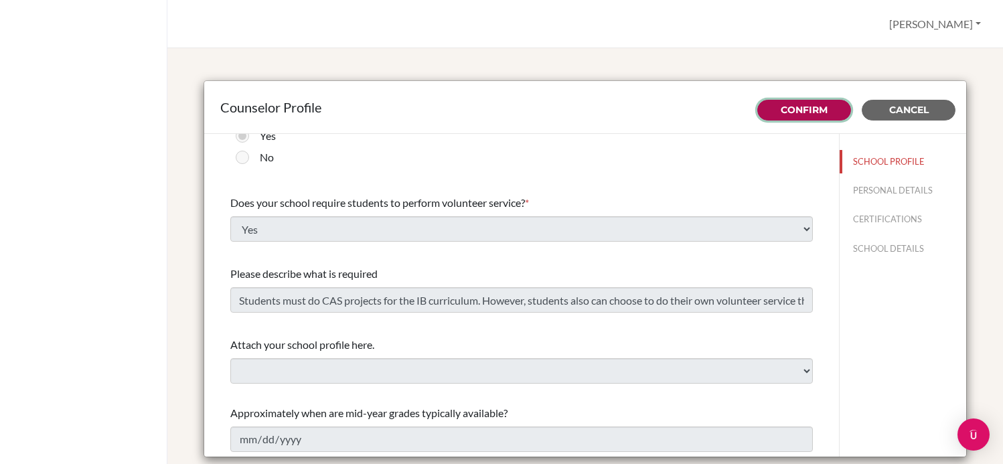
click at [789, 113] on link "Confirm" at bounding box center [804, 110] width 47 height 12
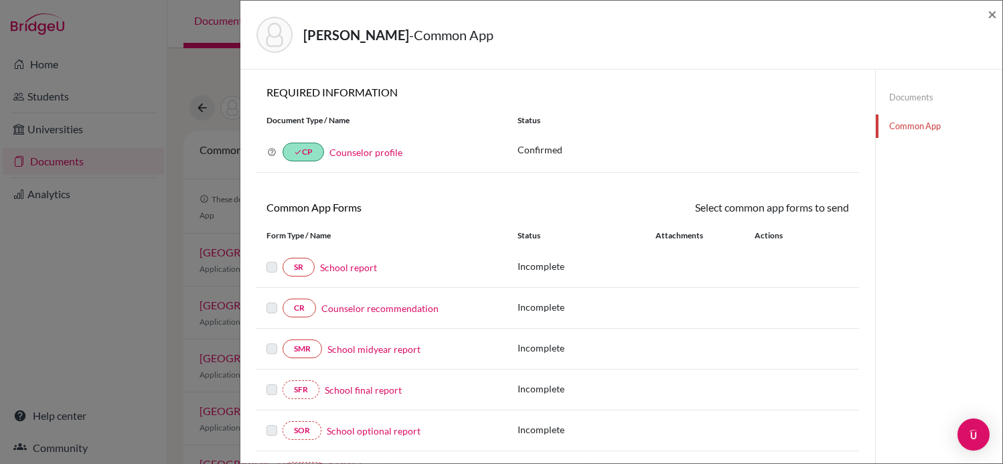
click at [916, 100] on link "Documents" at bounding box center [939, 97] width 127 height 23
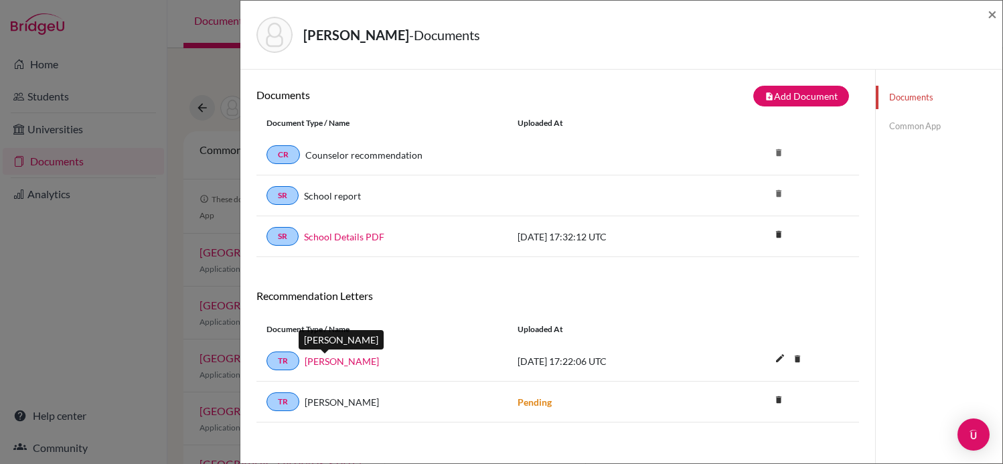
click at [333, 362] on link "[PERSON_NAME]" at bounding box center [342, 361] width 74 height 14
click at [993, 14] on span "×" at bounding box center [992, 13] width 9 height 19
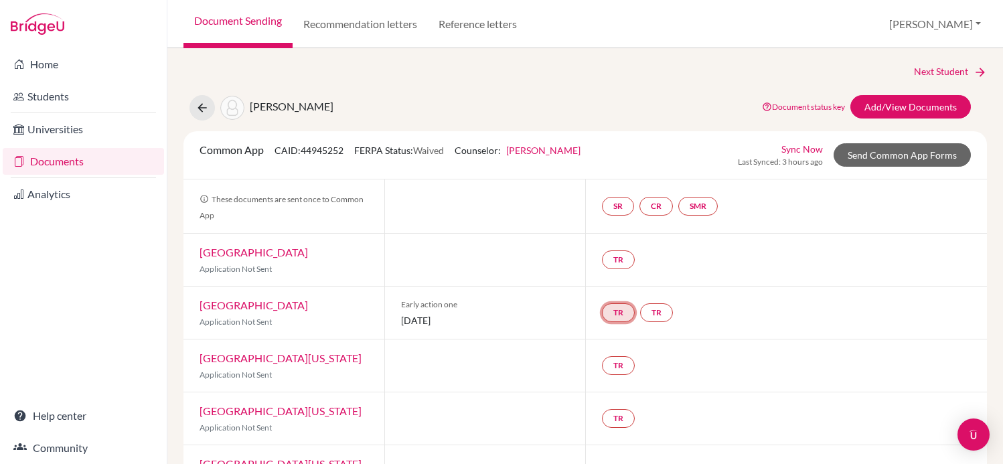
click at [609, 317] on link "TR" at bounding box center [618, 312] width 33 height 19
click at [631, 281] on small "Incomplete" at bounding box center [617, 285] width 117 height 12
click at [640, 257] on h3 "Teacher recommendation" at bounding box center [617, 262] width 133 height 24
click at [623, 315] on link "TR" at bounding box center [618, 312] width 33 height 19
click at [613, 281] on small "Incomplete" at bounding box center [617, 285] width 117 height 12
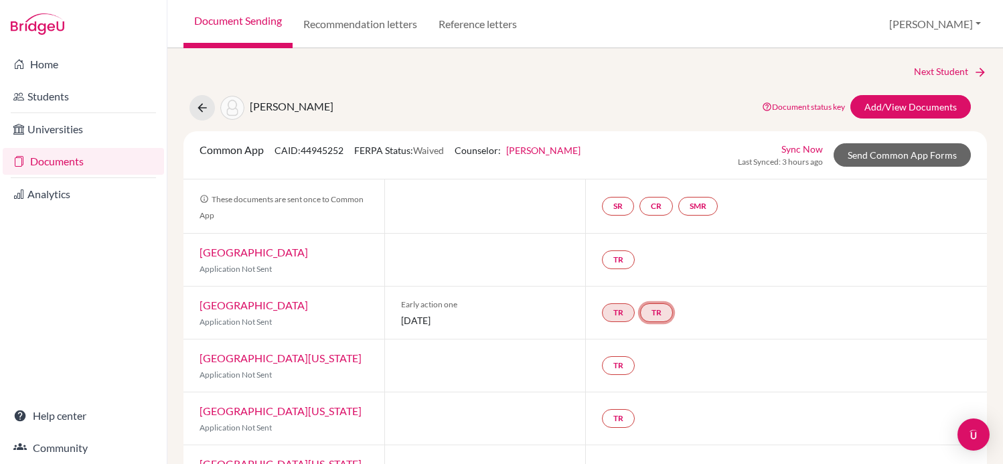
click at [662, 311] on link "TR" at bounding box center [656, 312] width 33 height 19
click at [654, 291] on small "Incomplete" at bounding box center [657, 285] width 117 height 12
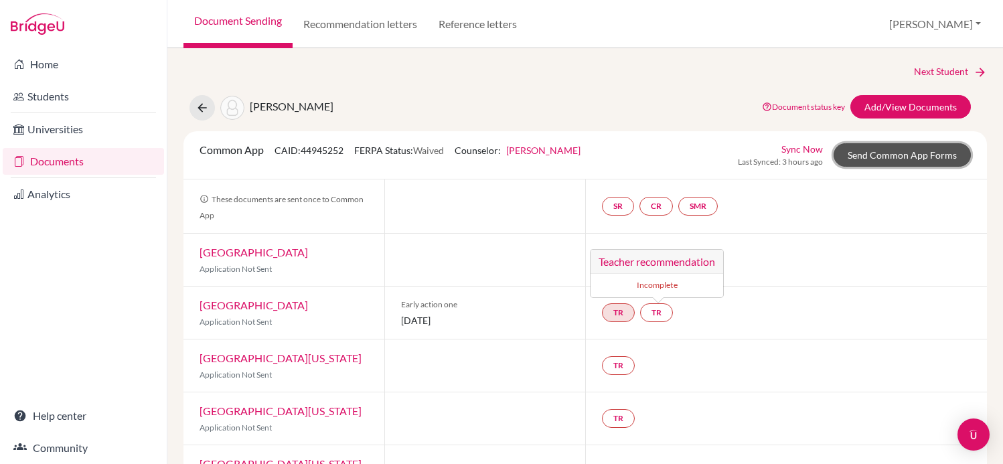
click at [889, 152] on link "Send Common App Forms" at bounding box center [902, 154] width 137 height 23
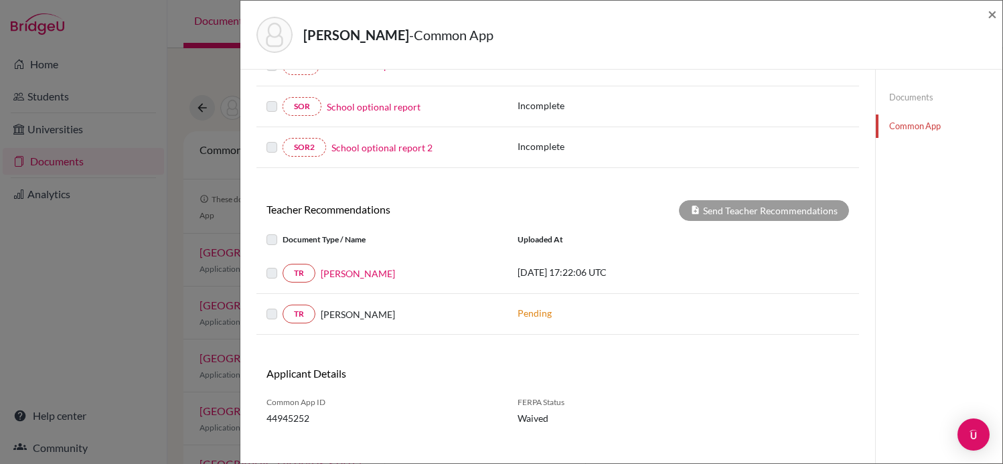
scroll to position [327, 0]
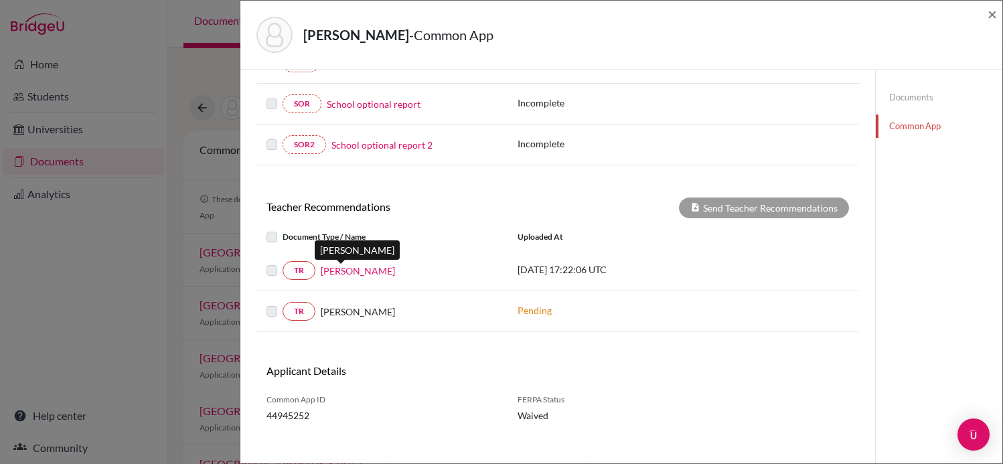
click at [323, 275] on link "[PERSON_NAME]" at bounding box center [358, 271] width 74 height 14
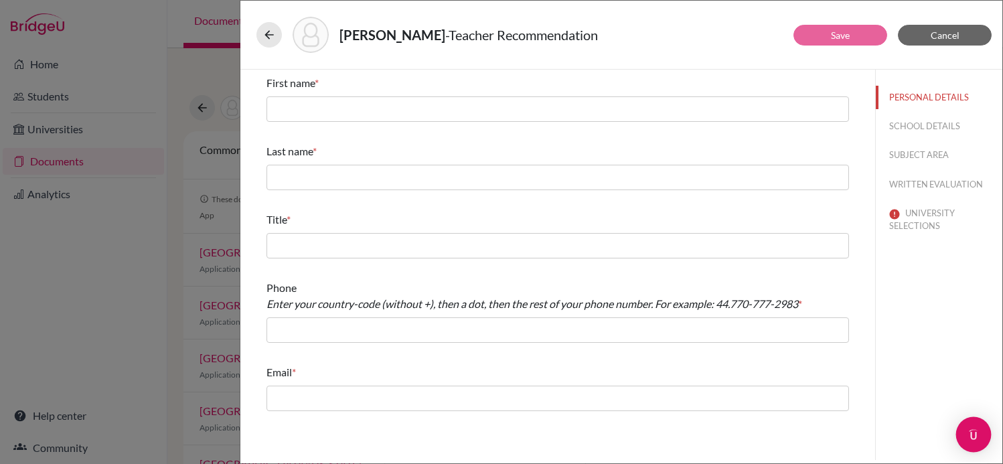
click at [970, 431] on img "Open Intercom Messenger" at bounding box center [973, 434] width 17 height 17
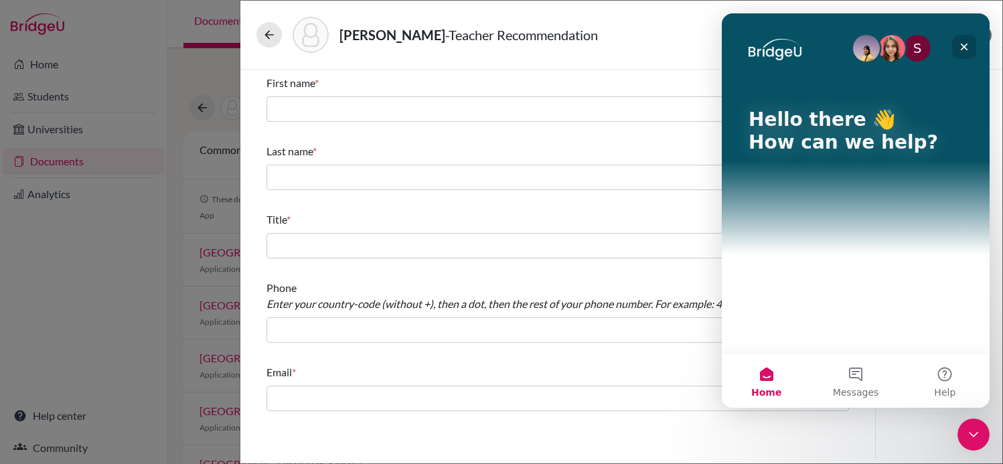
click at [964, 54] on div "Close" at bounding box center [964, 47] width 24 height 24
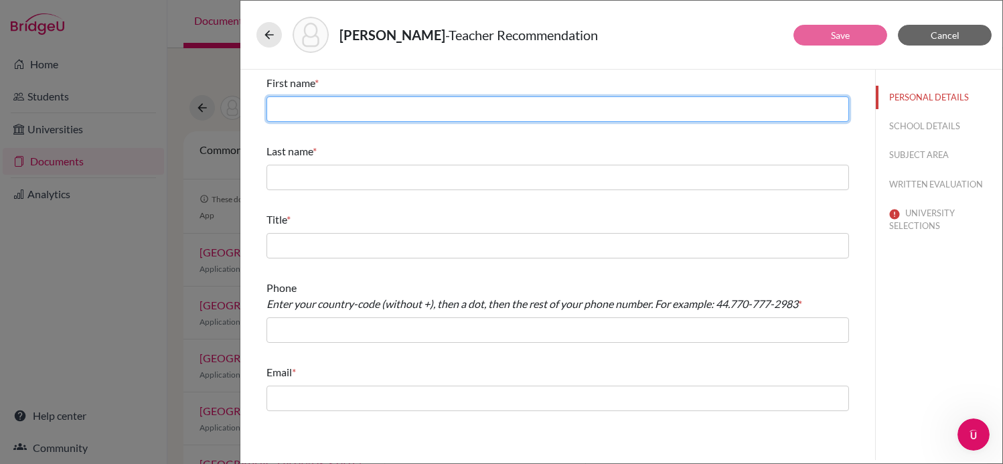
click at [519, 100] on input "text" at bounding box center [558, 108] width 583 height 25
type input "[PERSON_NAME]"
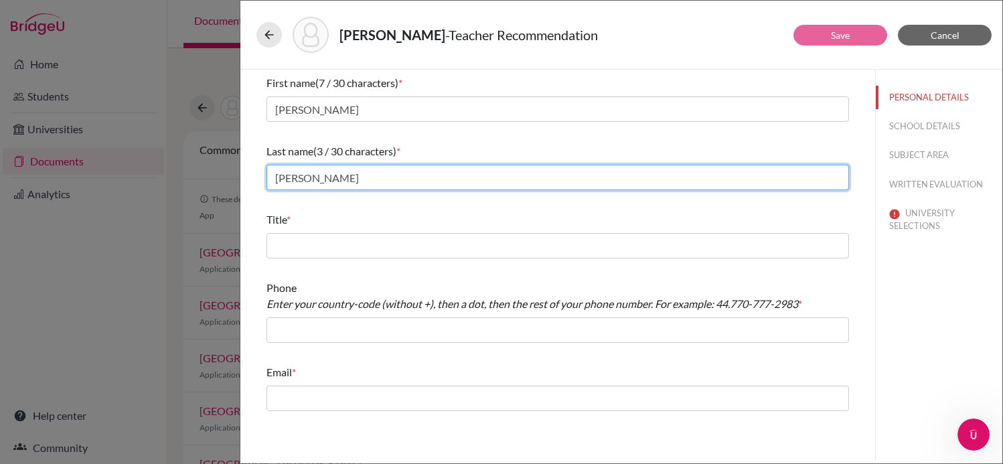
type input "[PERSON_NAME]"
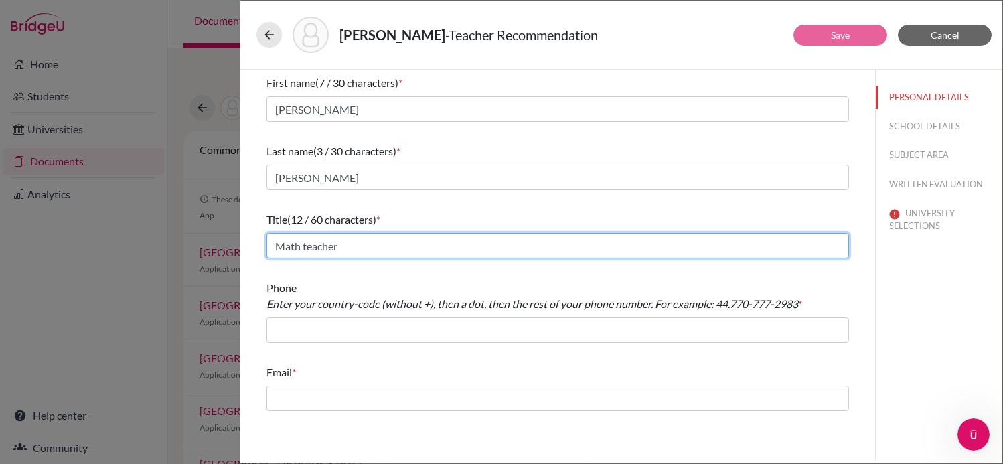
type input "Math teacher"
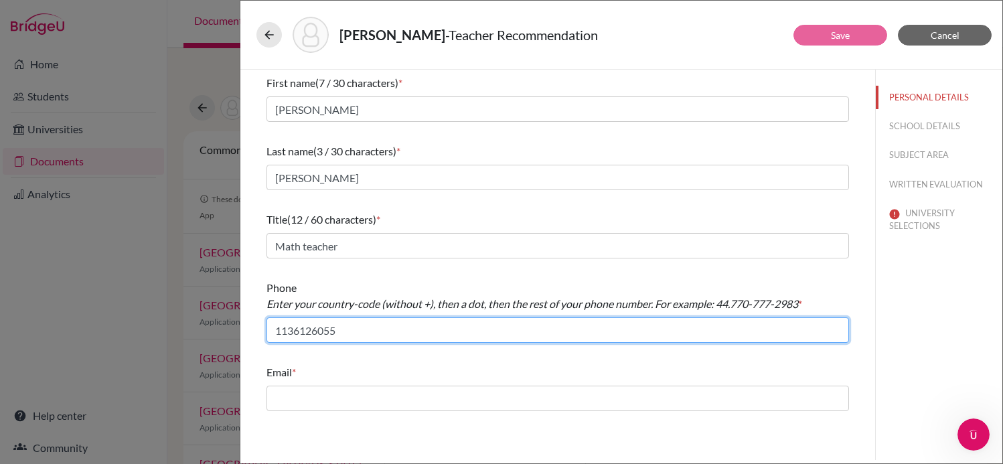
click at [275, 332] on input "1136126055" at bounding box center [558, 329] width 583 height 25
type input "55.1136126055"
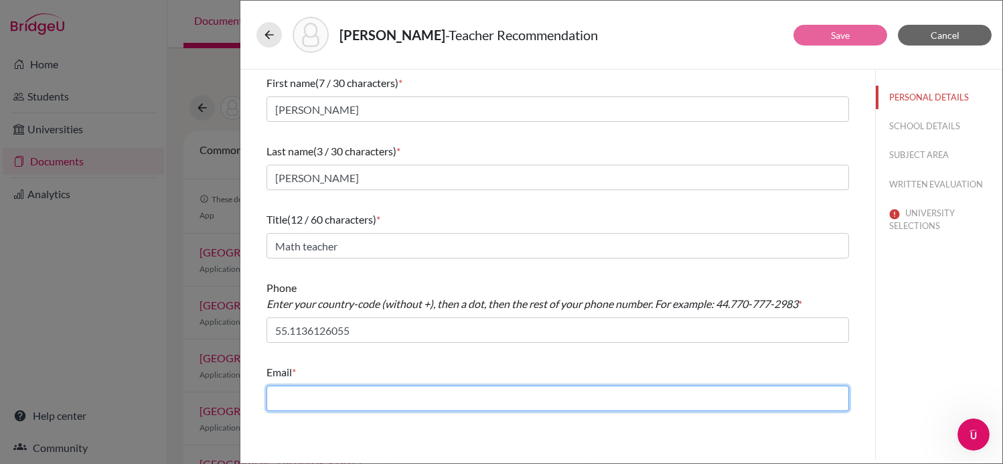
click at [289, 388] on input "text" at bounding box center [558, 398] width 583 height 25
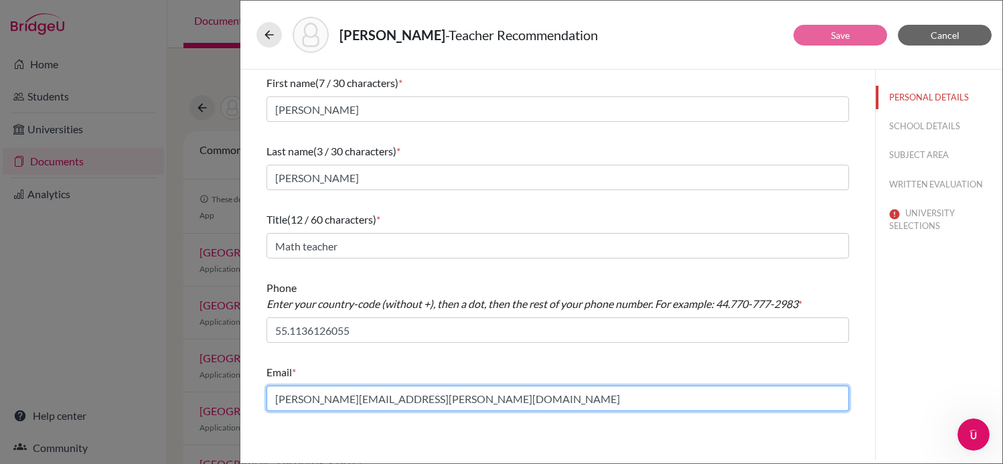
type input "[PERSON_NAME][EMAIL_ADDRESS][PERSON_NAME][DOMAIN_NAME]"
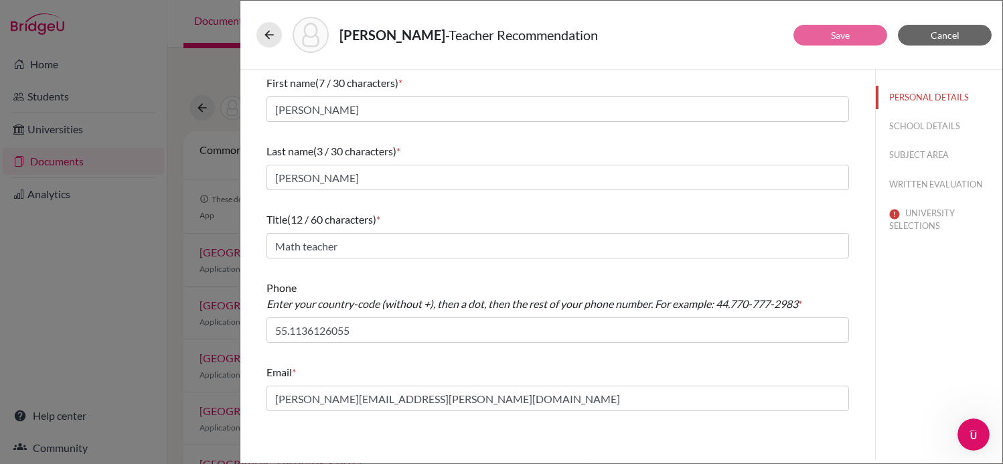
click at [686, 39] on div "[PERSON_NAME] - Teacher Recommendation" at bounding box center [621, 35] width 730 height 36
click at [920, 124] on button "SCHOOL DETAILS" at bounding box center [939, 126] width 127 height 23
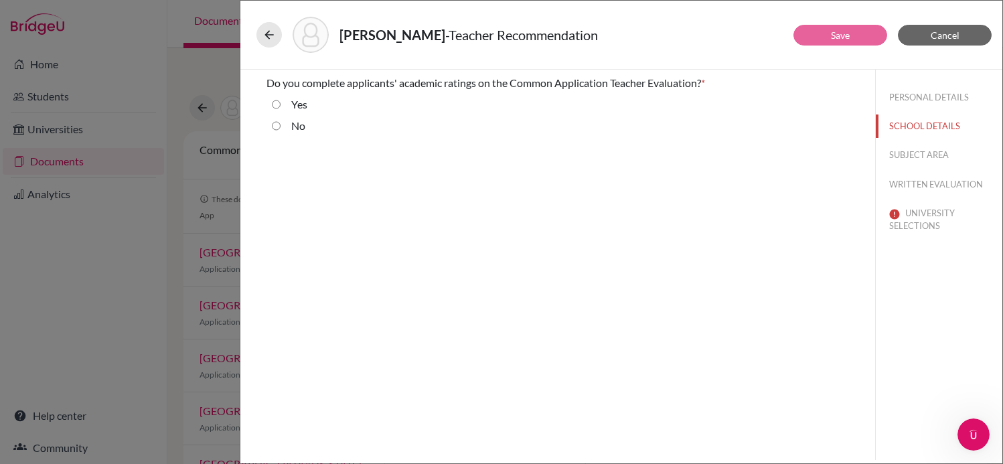
click at [300, 102] on label "Yes" at bounding box center [299, 104] width 16 height 16
click at [281, 102] on input "Yes" at bounding box center [276, 104] width 9 height 16
radio input "true"
click at [930, 153] on button "SUBJECT AREA" at bounding box center [939, 154] width 127 height 23
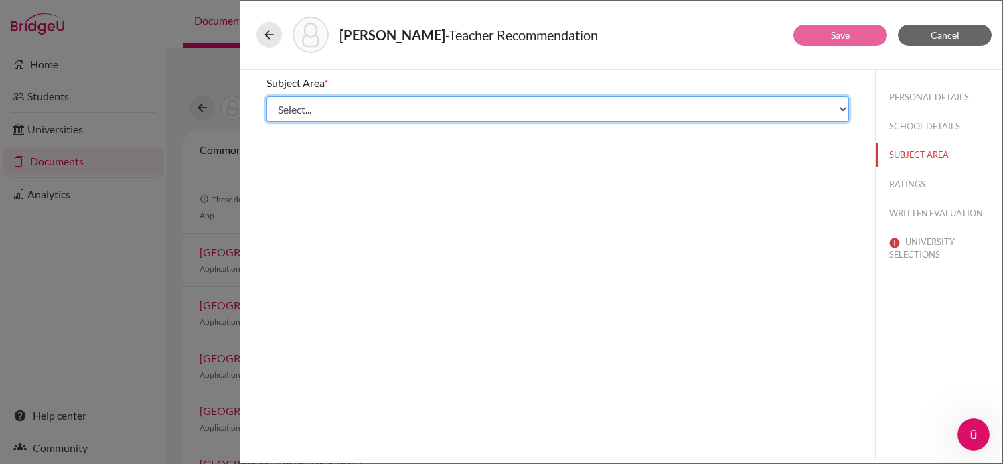
click at [595, 109] on select "Select... Math English Science World Language Social Studies Other Computer Sci…" at bounding box center [558, 108] width 583 height 25
select select "0"
click at [267, 96] on select "Select... Math English Science World Language Social Studies Other Computer Sci…" at bounding box center [558, 108] width 583 height 25
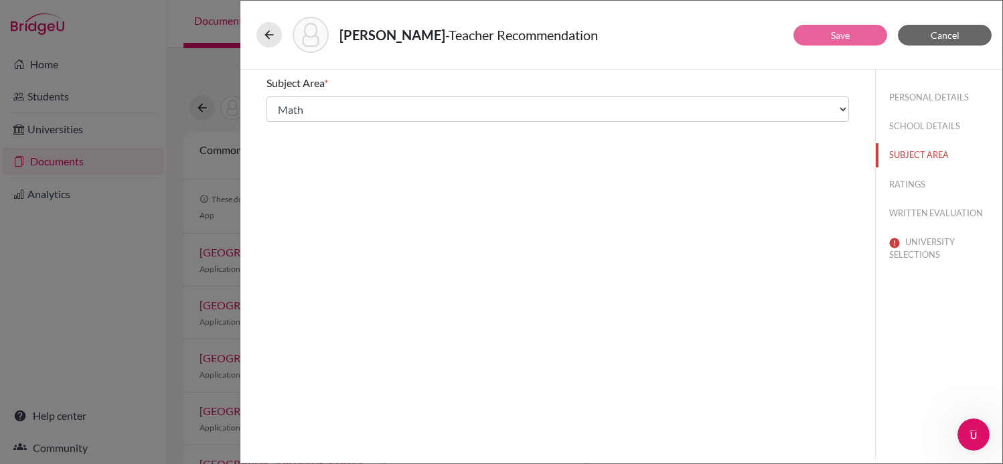
click at [770, 259] on div "Subject Area * Select... Math English Science World Language Social Studies Oth…" at bounding box center [557, 265] width 635 height 390
click at [919, 189] on button "RATINGS" at bounding box center [939, 184] width 127 height 23
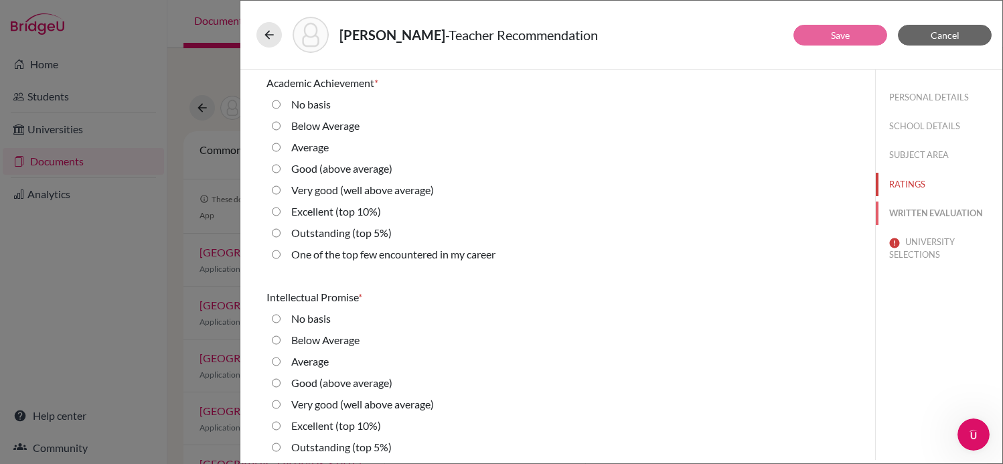
click at [949, 208] on button "WRITTEN EVALUATION" at bounding box center [939, 213] width 127 height 23
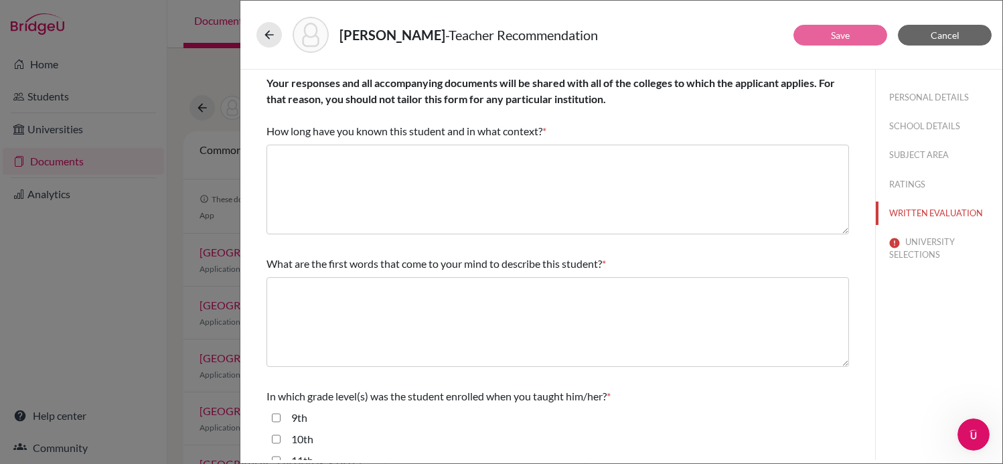
click at [71, 147] on div "[PERSON_NAME] - Teacher Recommendation Save Cancel Your responses and all accom…" at bounding box center [501, 232] width 1003 height 464
click at [928, 33] on button "Cancel" at bounding box center [945, 35] width 94 height 21
